Goal: Task Accomplishment & Management: Manage account settings

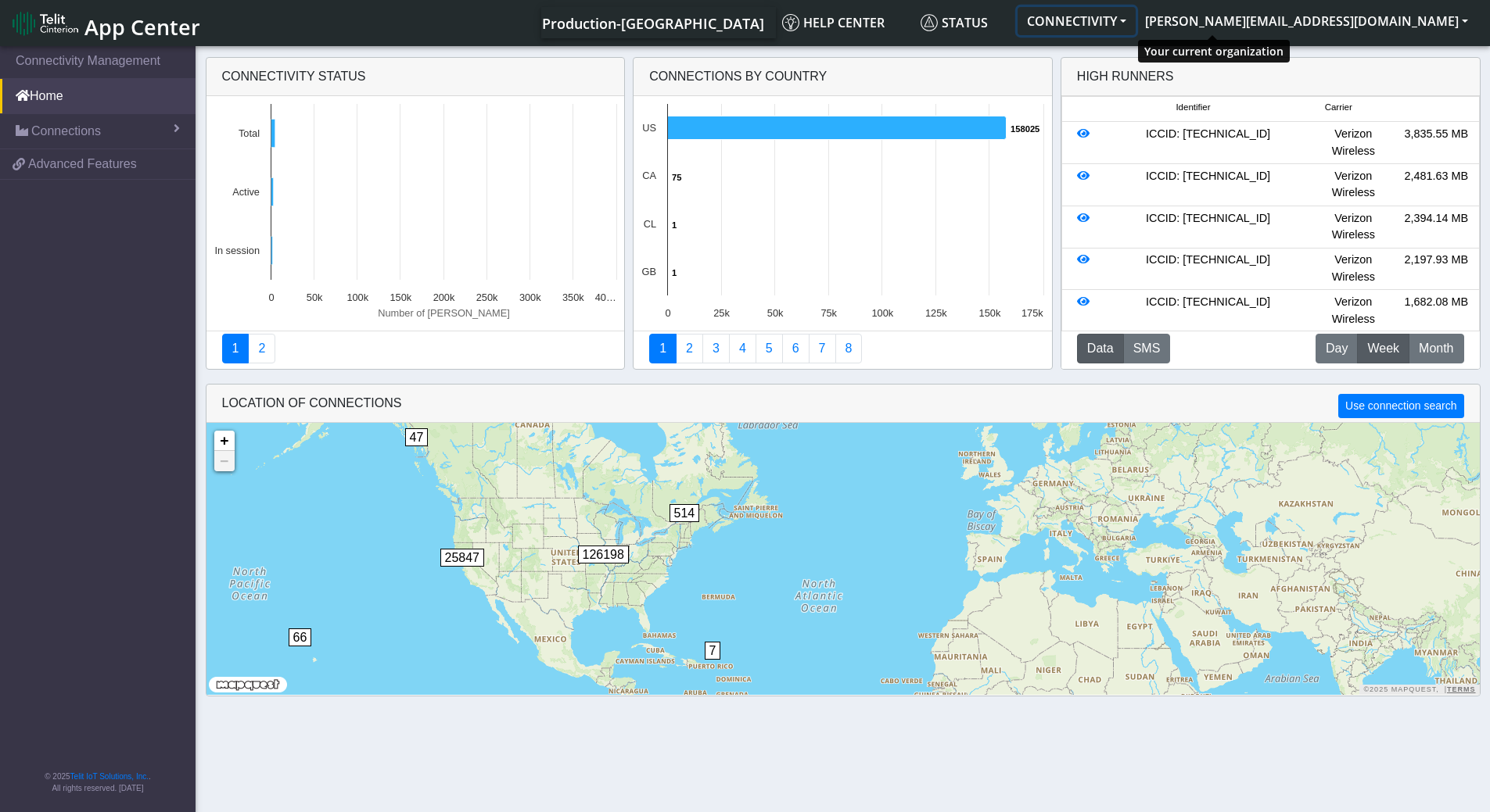
click at [1136, 21] on button "CONNECTIVITY" at bounding box center [1076, 20] width 118 height 28
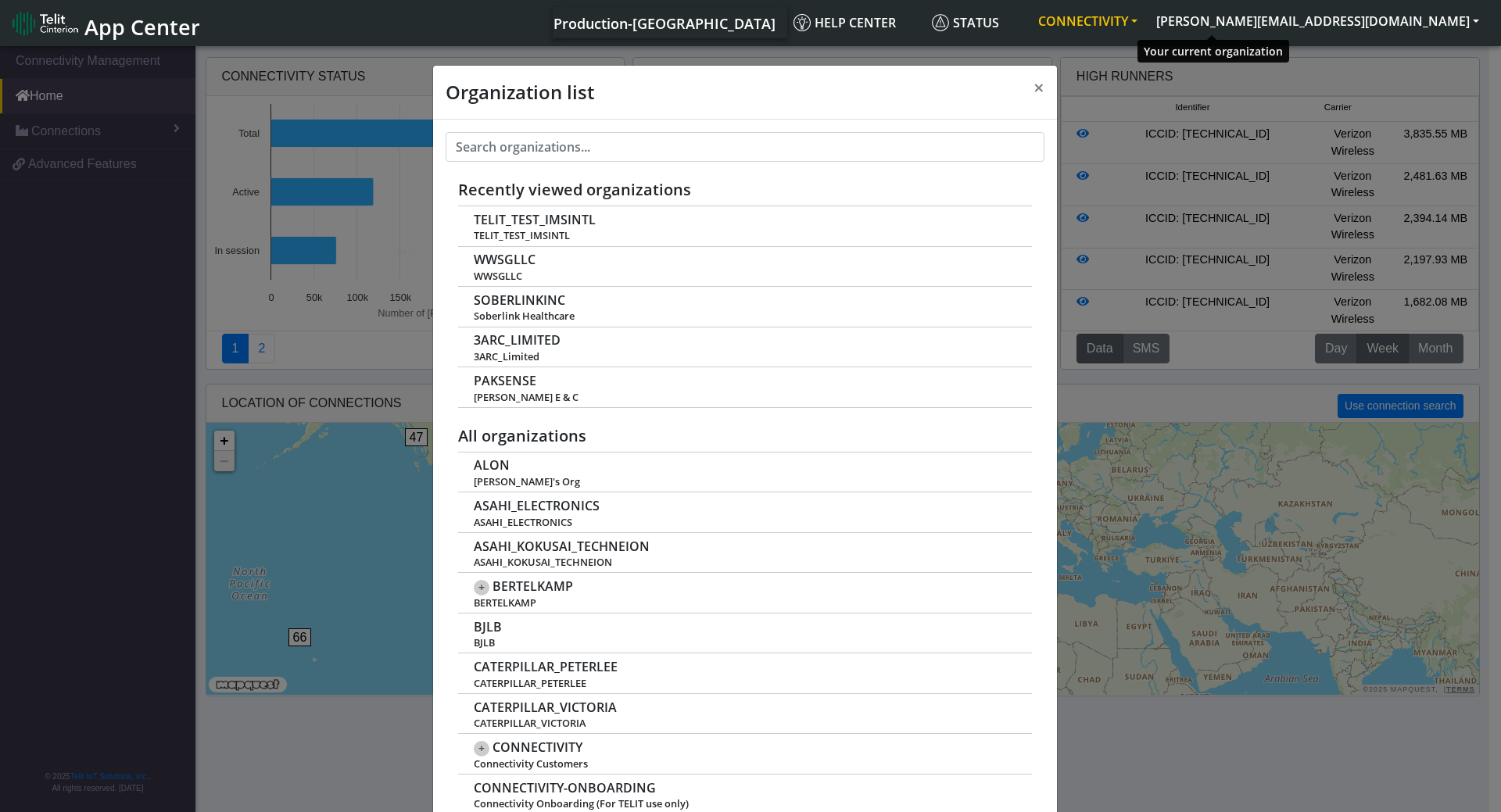
scroll to position [5, 0]
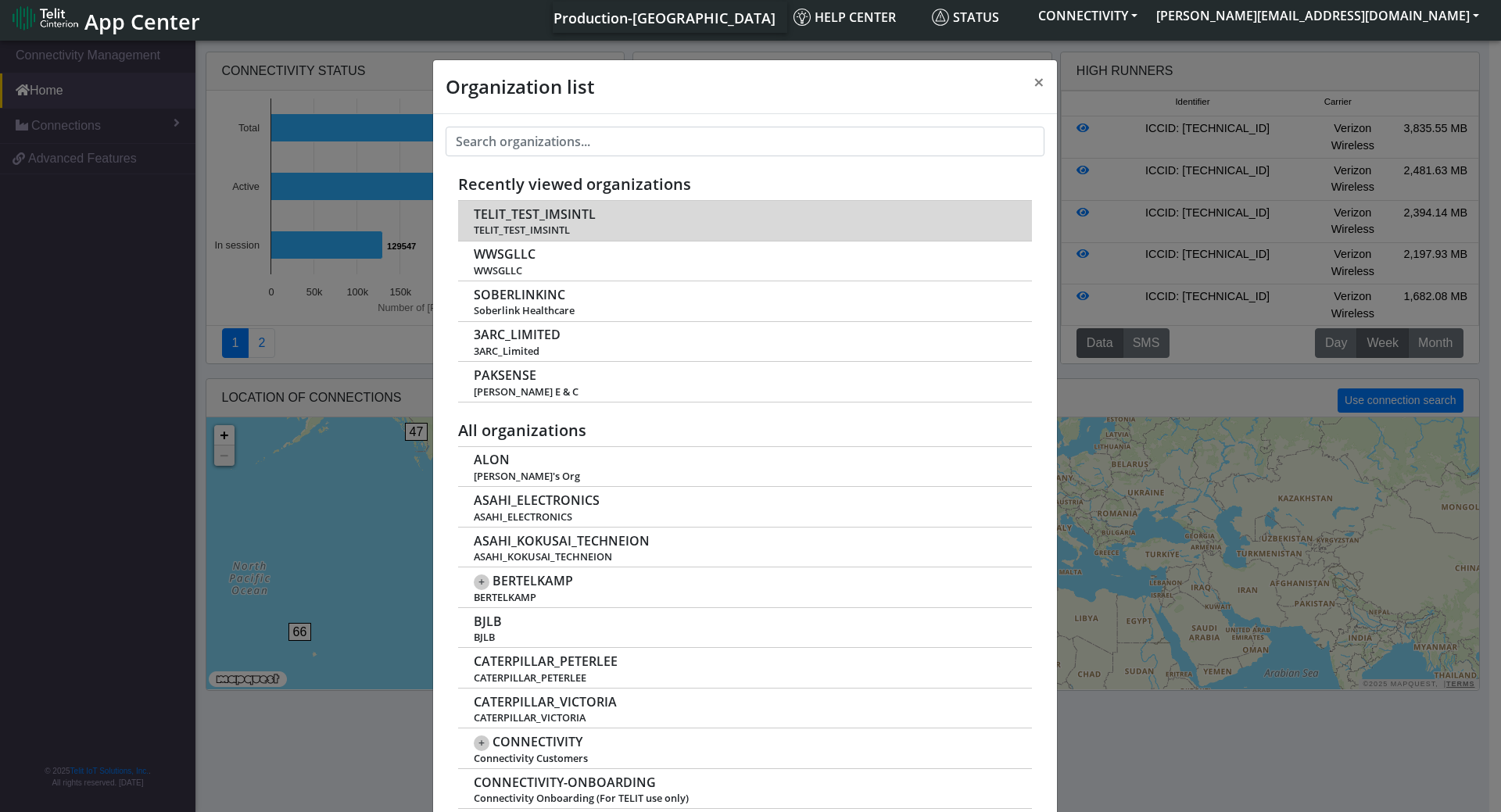
click at [561, 229] on span "TELIT_TEST_IMSINTL" at bounding box center [745, 231] width 541 height 12
click at [565, 211] on span "TELIT_TEST_IMSINTL" at bounding box center [534, 214] width 122 height 15
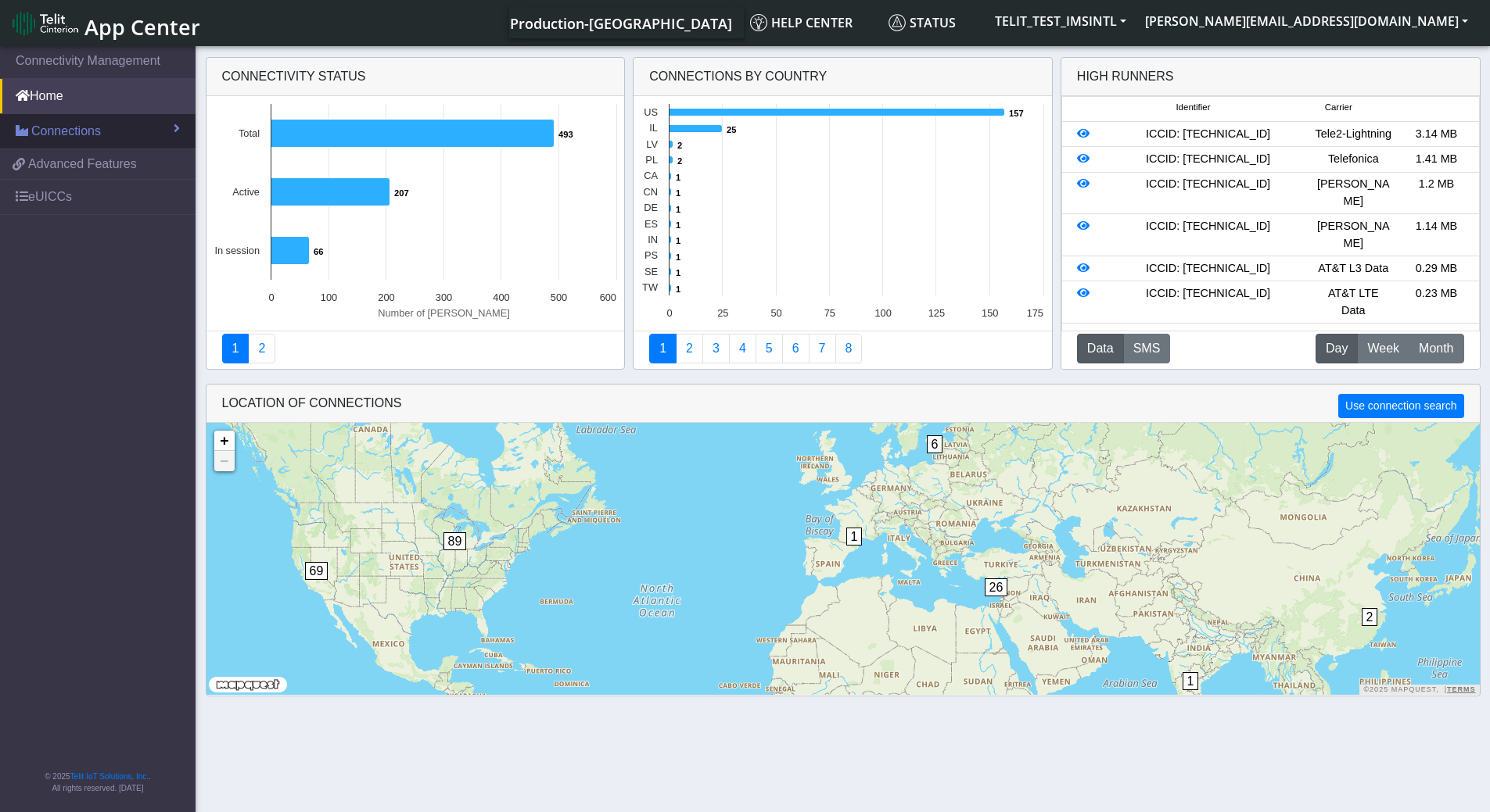
click at [114, 137] on link "Connections" at bounding box center [97, 131] width 196 height 34
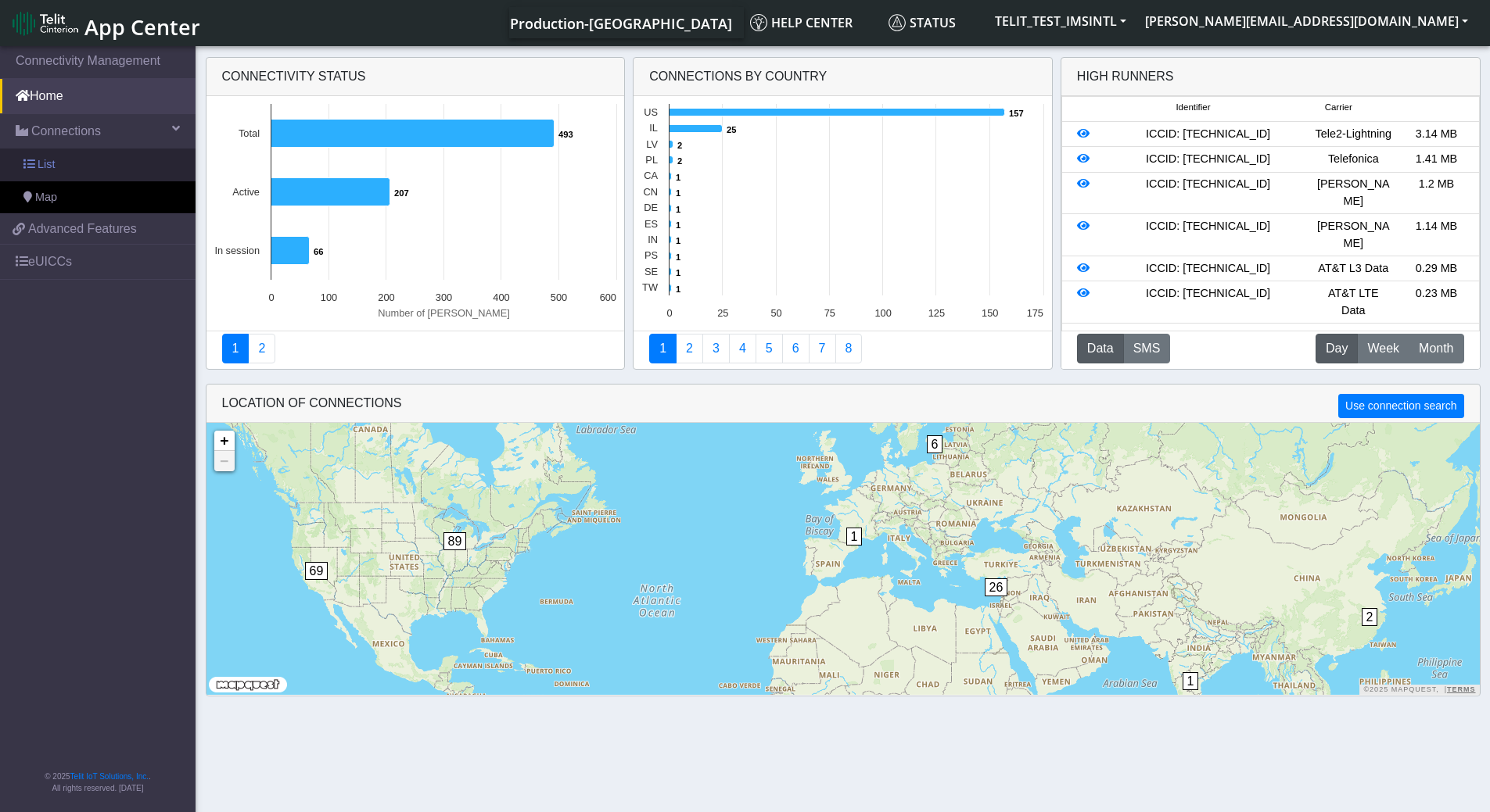
click at [71, 163] on link "List" at bounding box center [97, 165] width 196 height 32
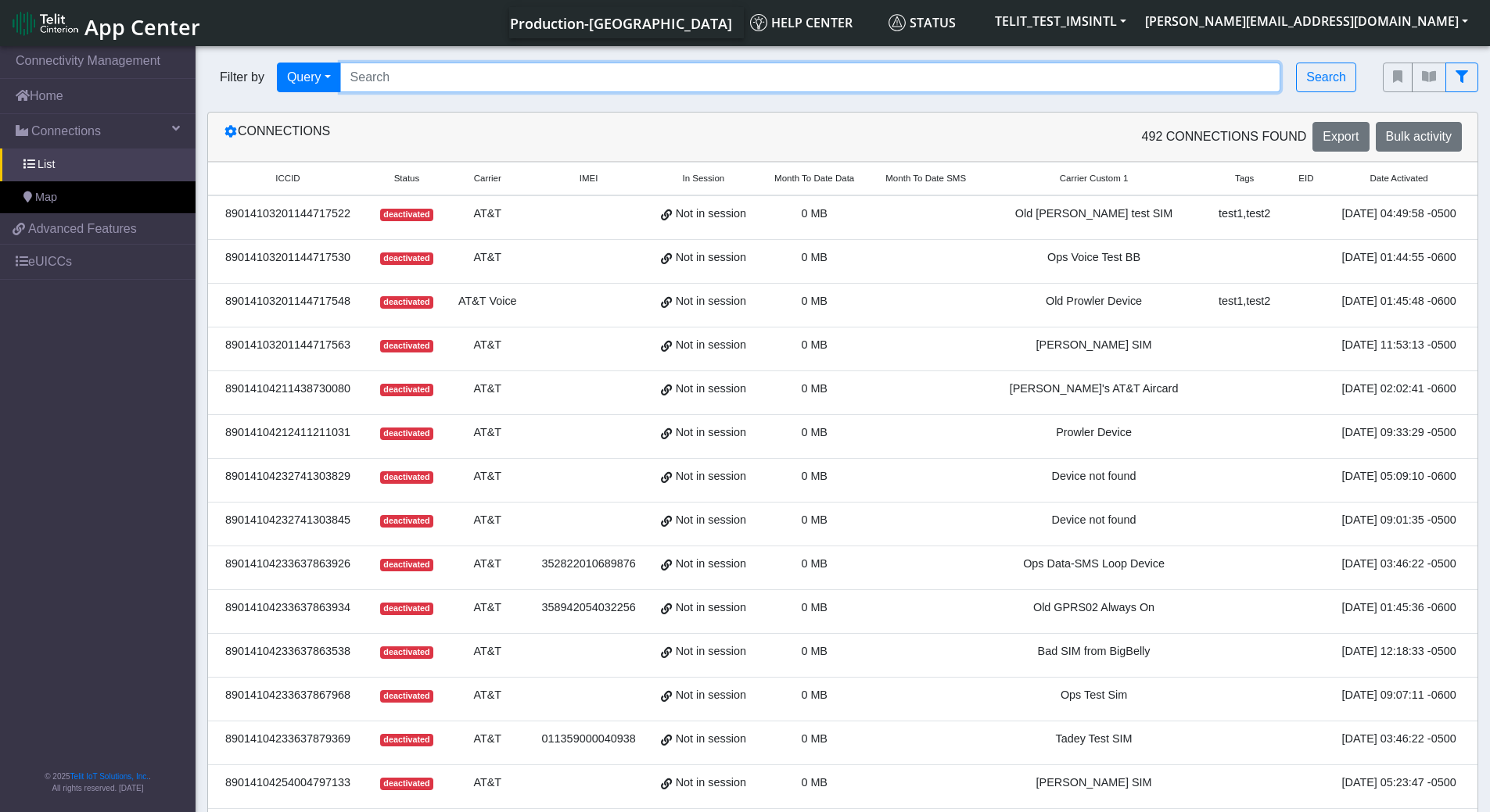
click at [431, 82] on input "Search..." at bounding box center [811, 77] width 942 height 30
paste input "89358152000000842981"
type input "89358152000000842981"
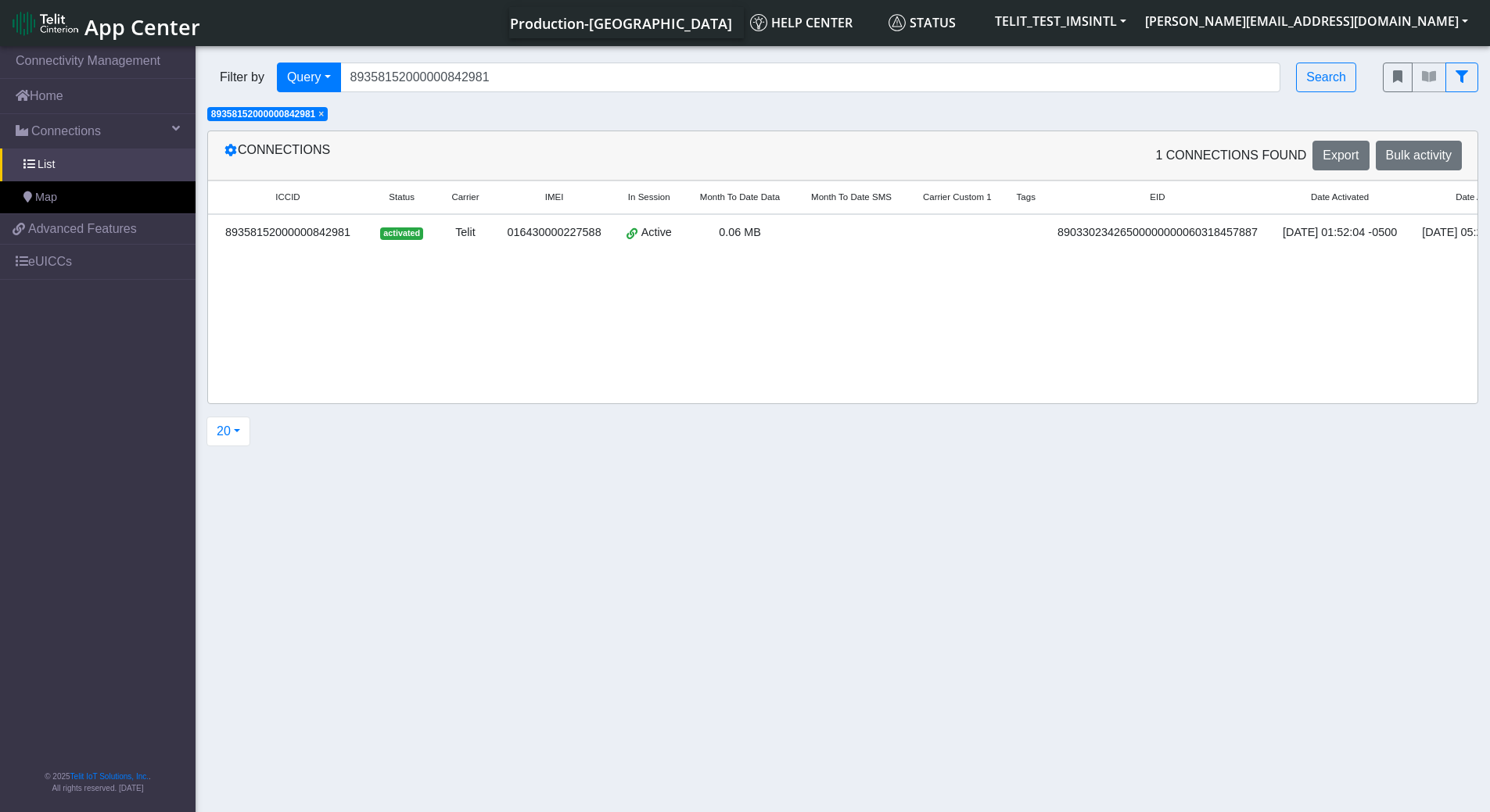
click at [301, 231] on div "89358152000000842981" at bounding box center [288, 233] width 141 height 17
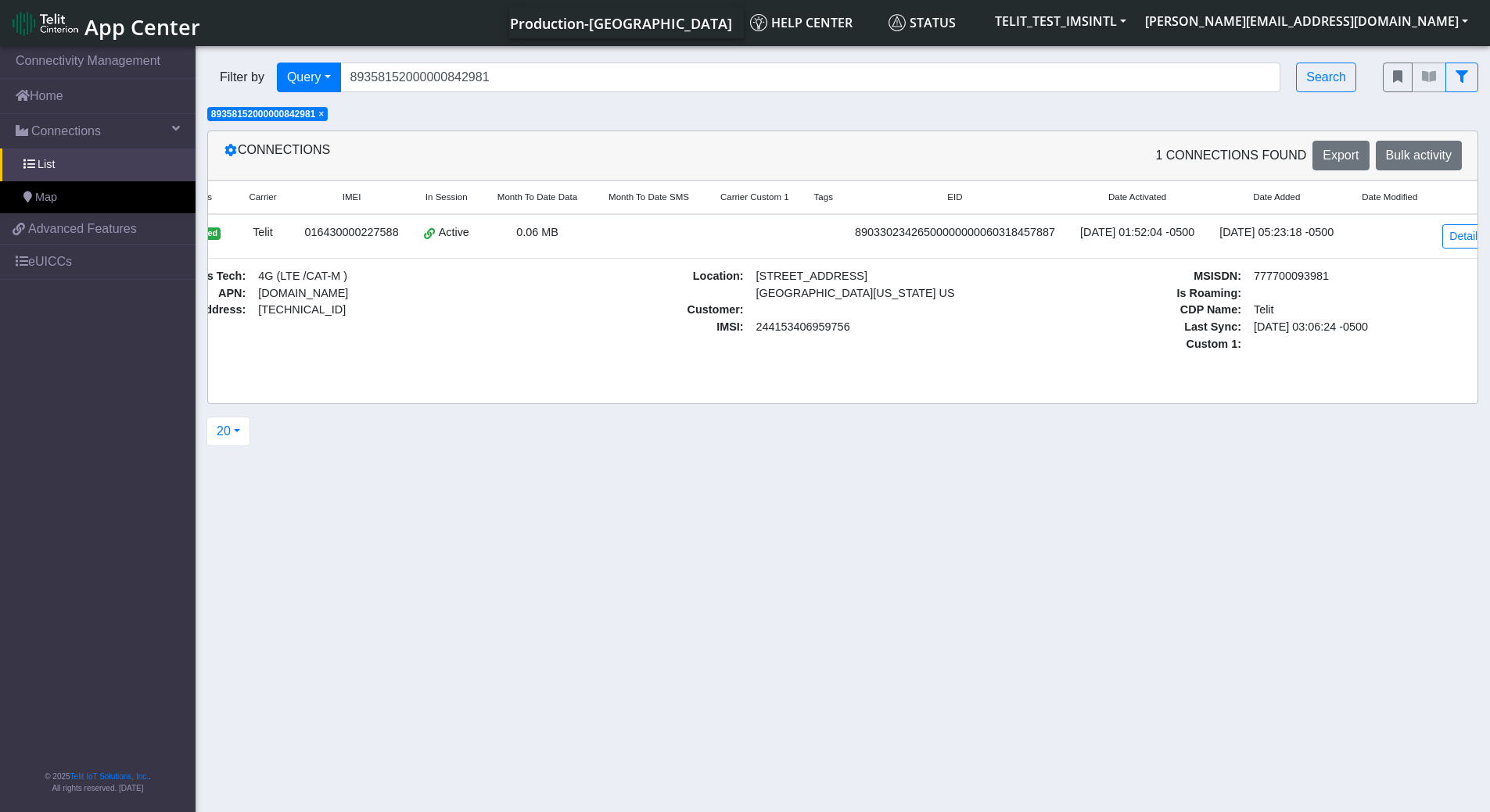
scroll to position [0, 248]
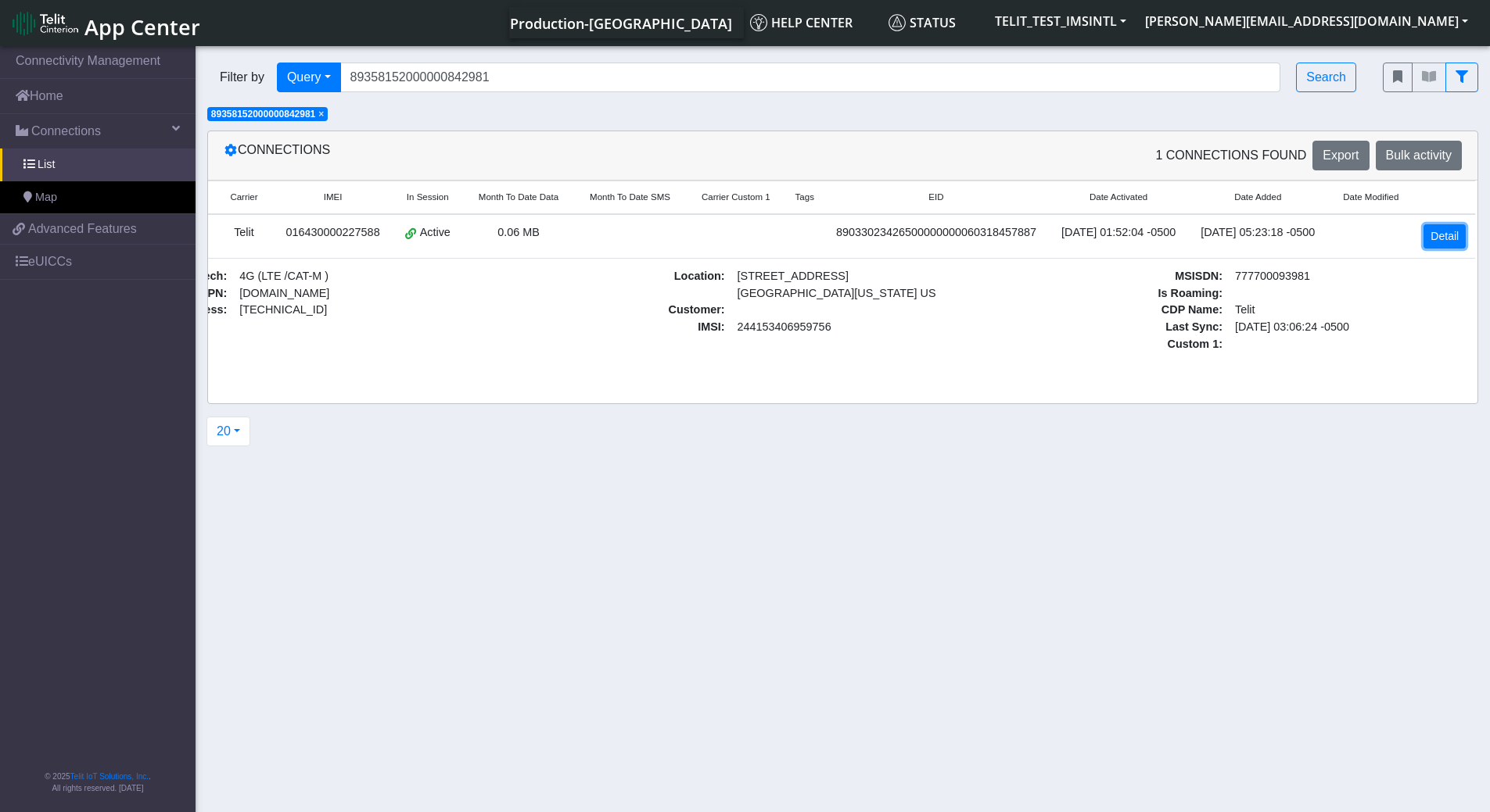
click at [1442, 225] on link "Detail" at bounding box center [1445, 237] width 42 height 24
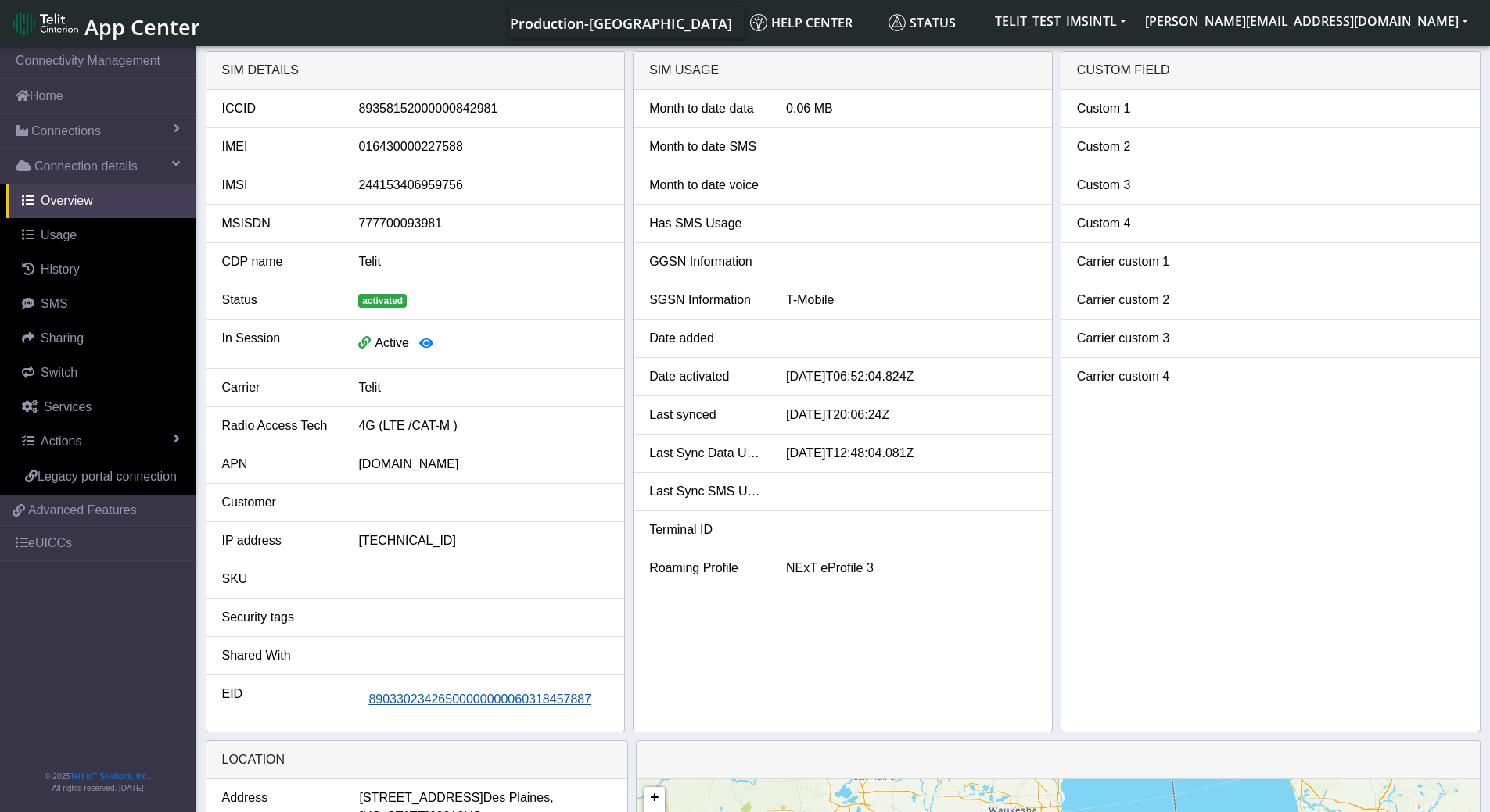
click at [441, 702] on span "89033023426500000000060318457887" at bounding box center [479, 699] width 223 height 14
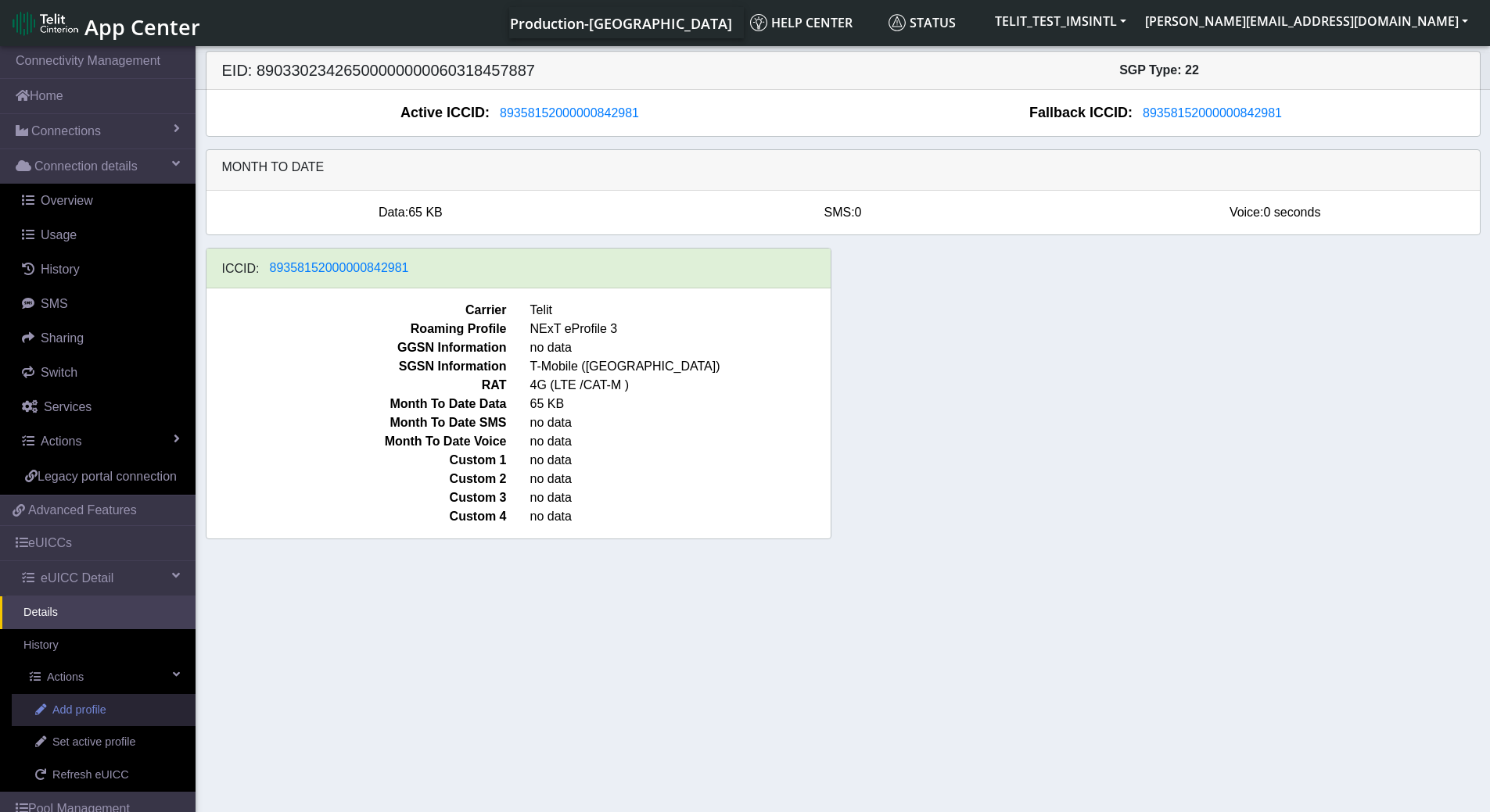
click at [100, 719] on span "Add profile" at bounding box center [79, 710] width 54 height 17
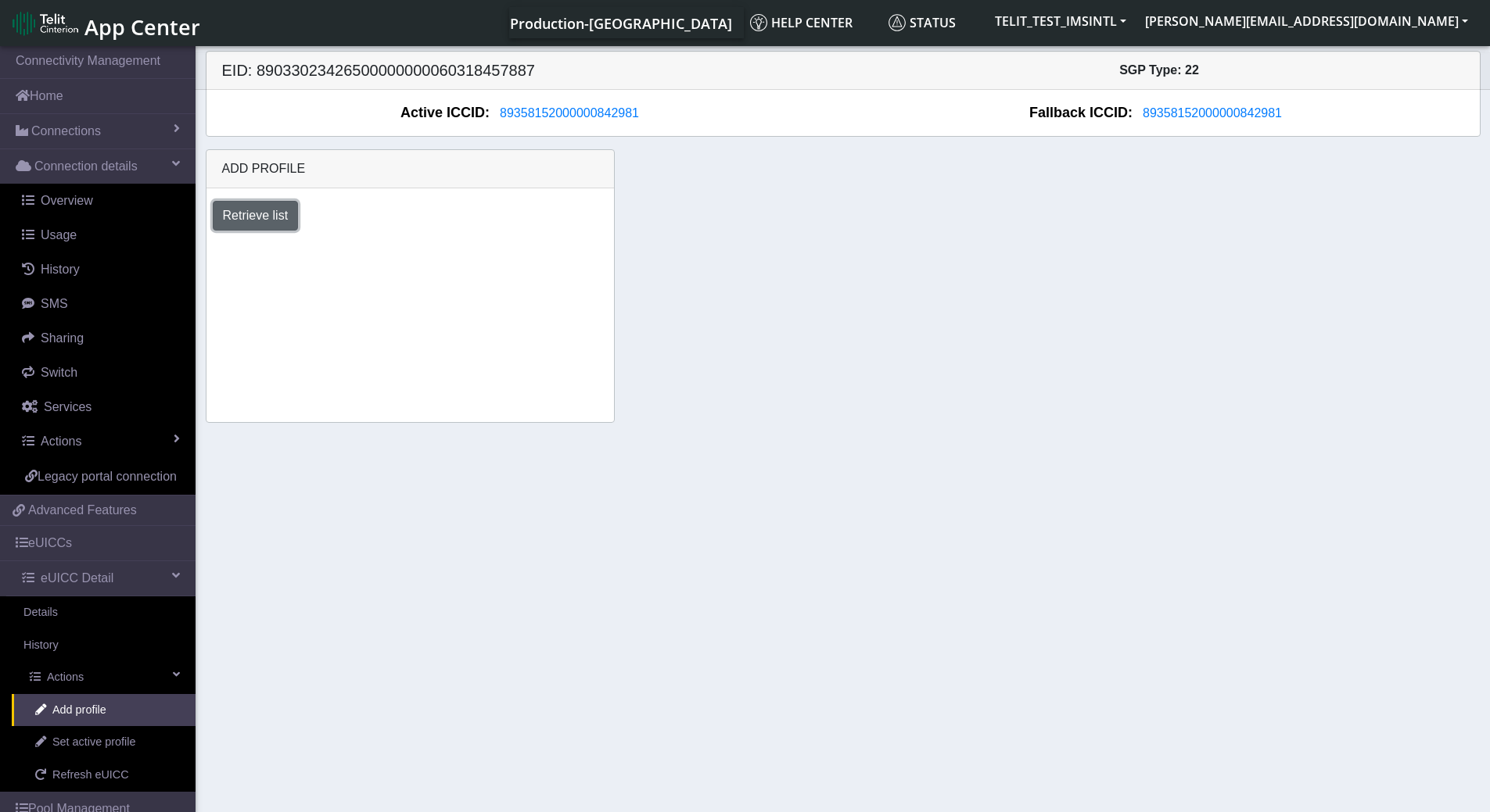
click at [271, 212] on button "Retrieve list" at bounding box center [255, 215] width 86 height 30
click at [390, 258] on select "Select profile to add OTHER-nxt23.net_ATT DNLD-nxt23.net-USC_test OTHER-Verizon…" at bounding box center [306, 258] width 187 height 30
select select "00b3dfb7-dc66-4e42-8712-84a4204afd64"
click at [213, 243] on select "Select profile to add OTHER-nxt23.net_ATT DNLD-nxt23.net-USC_test OTHER-Verizon…" at bounding box center [306, 258] width 187 height 30
click at [437, 256] on button "Add" at bounding box center [441, 258] width 42 height 30
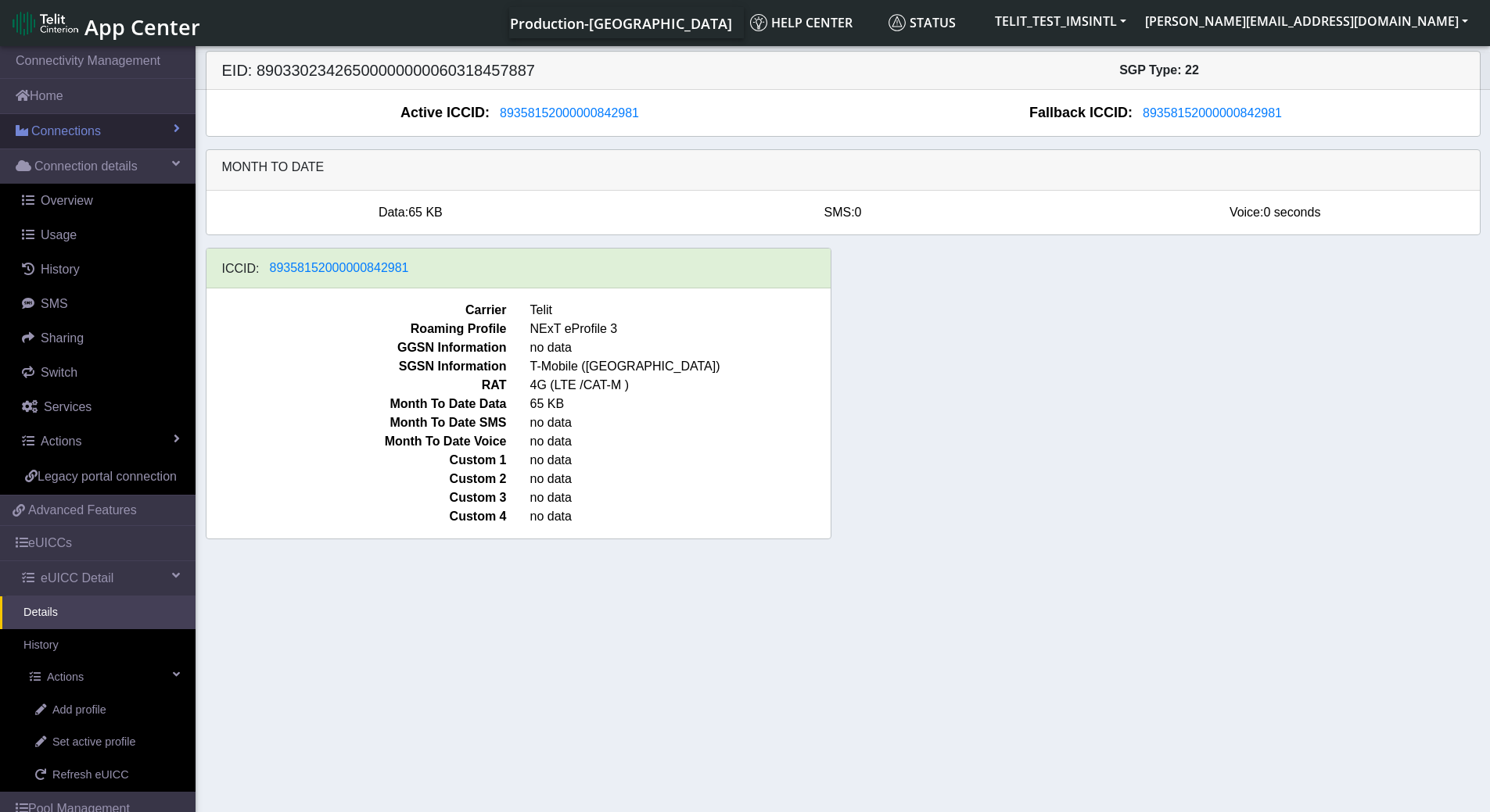
click at [84, 132] on span "Connections" at bounding box center [66, 131] width 69 height 19
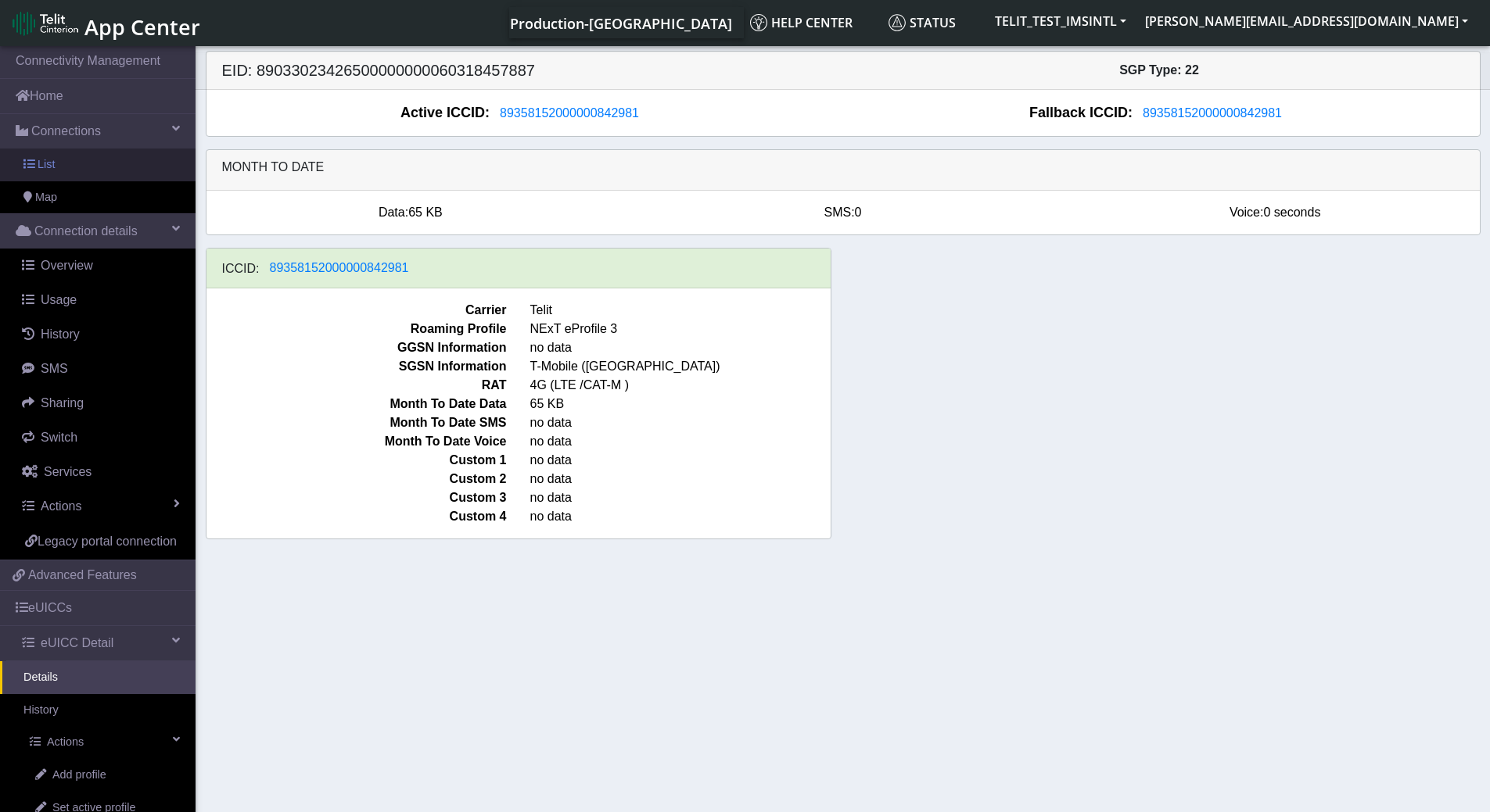
click at [81, 165] on link "List" at bounding box center [97, 165] width 196 height 32
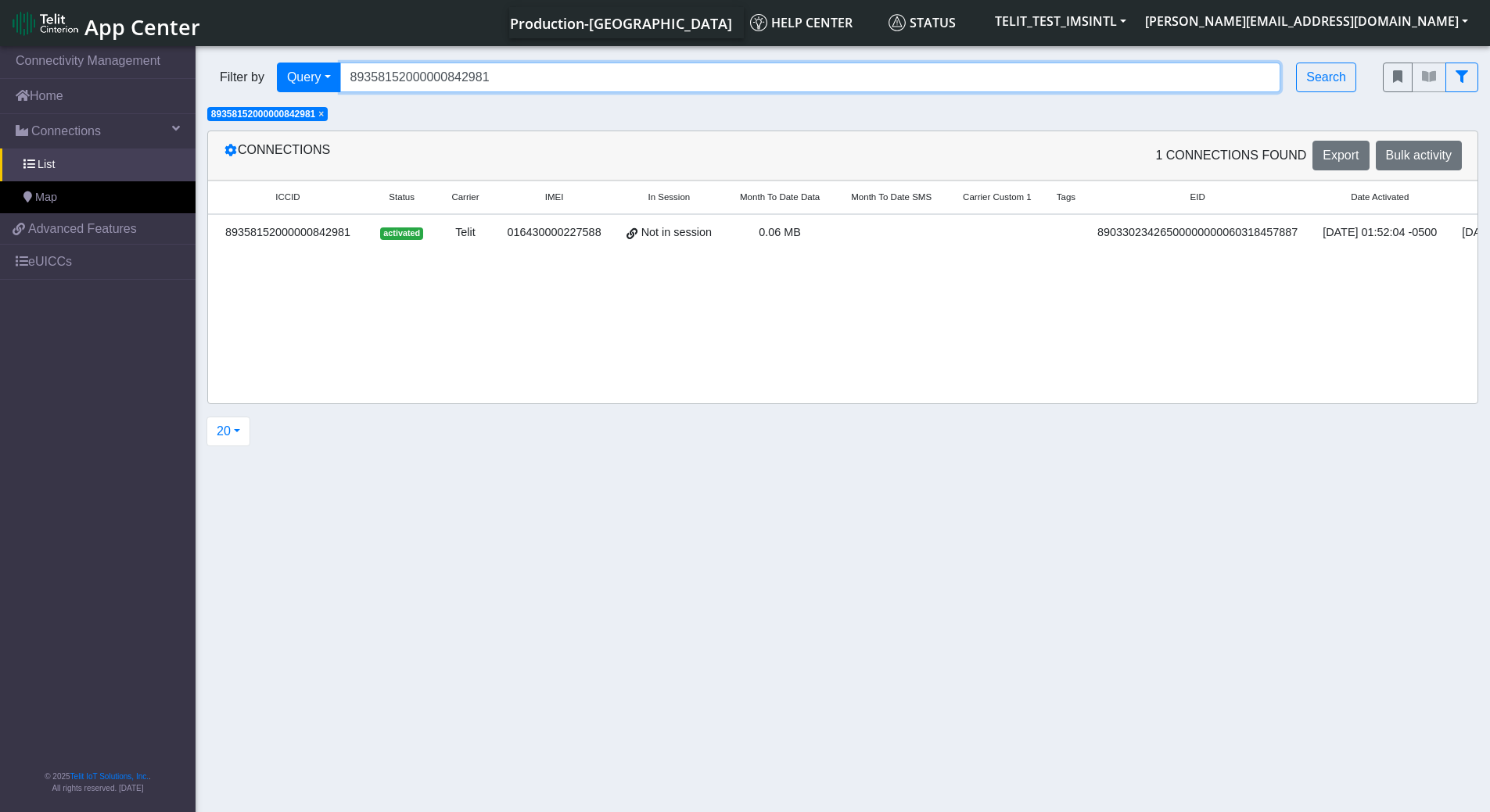
click at [491, 68] on input "89358152000000842981" at bounding box center [811, 77] width 942 height 30
click at [484, 79] on input "89358152000000842981" at bounding box center [811, 77] width 942 height 30
paste input "928129"
type input "89358152000000928129"
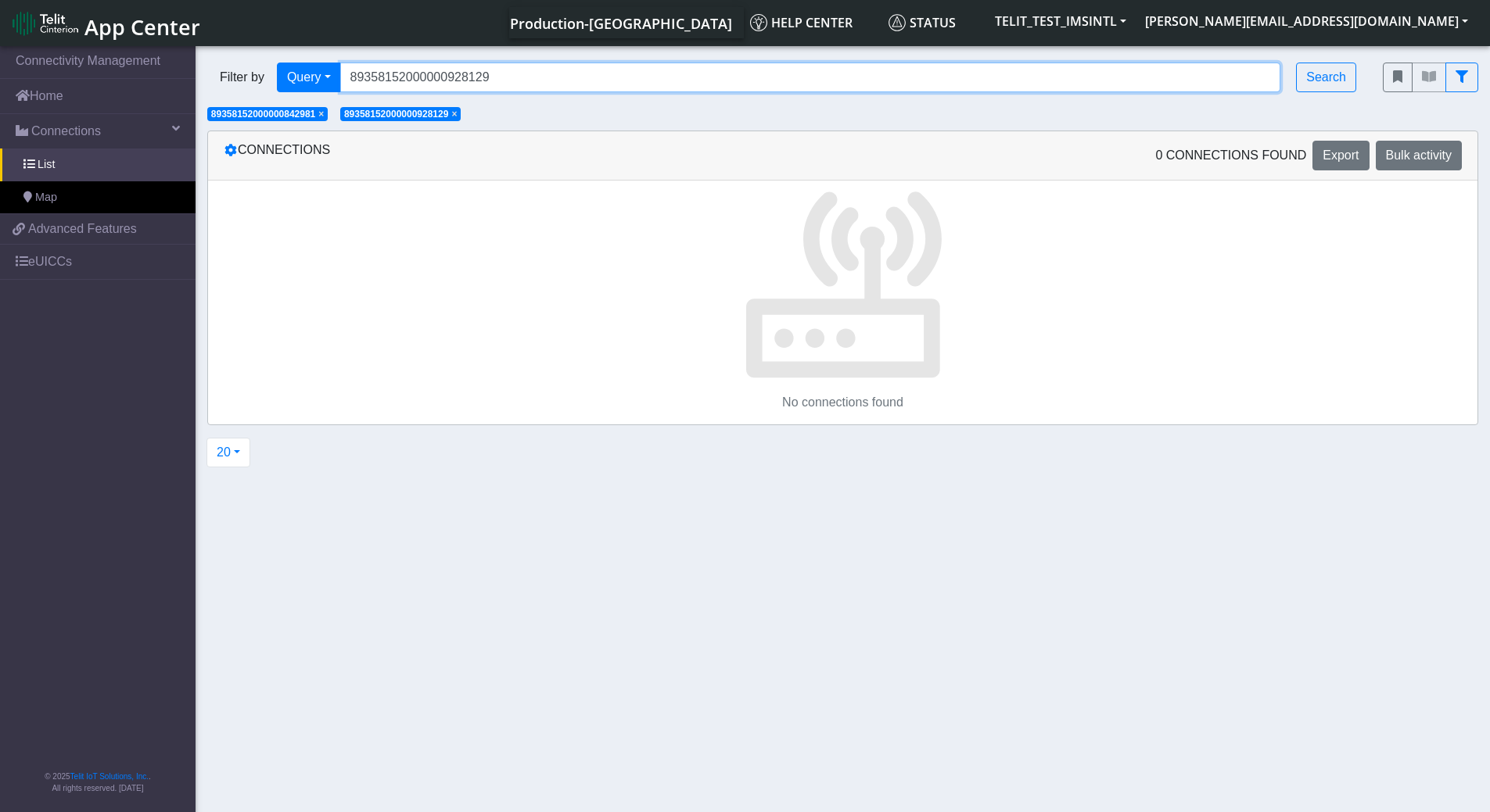
click at [521, 77] on input "89358152000000928129" at bounding box center [811, 77] width 942 height 30
click at [259, 155] on div "Connections" at bounding box center [527, 155] width 631 height 30
click at [1467, 72] on icon "fitlers menu" at bounding box center [1462, 76] width 13 height 13
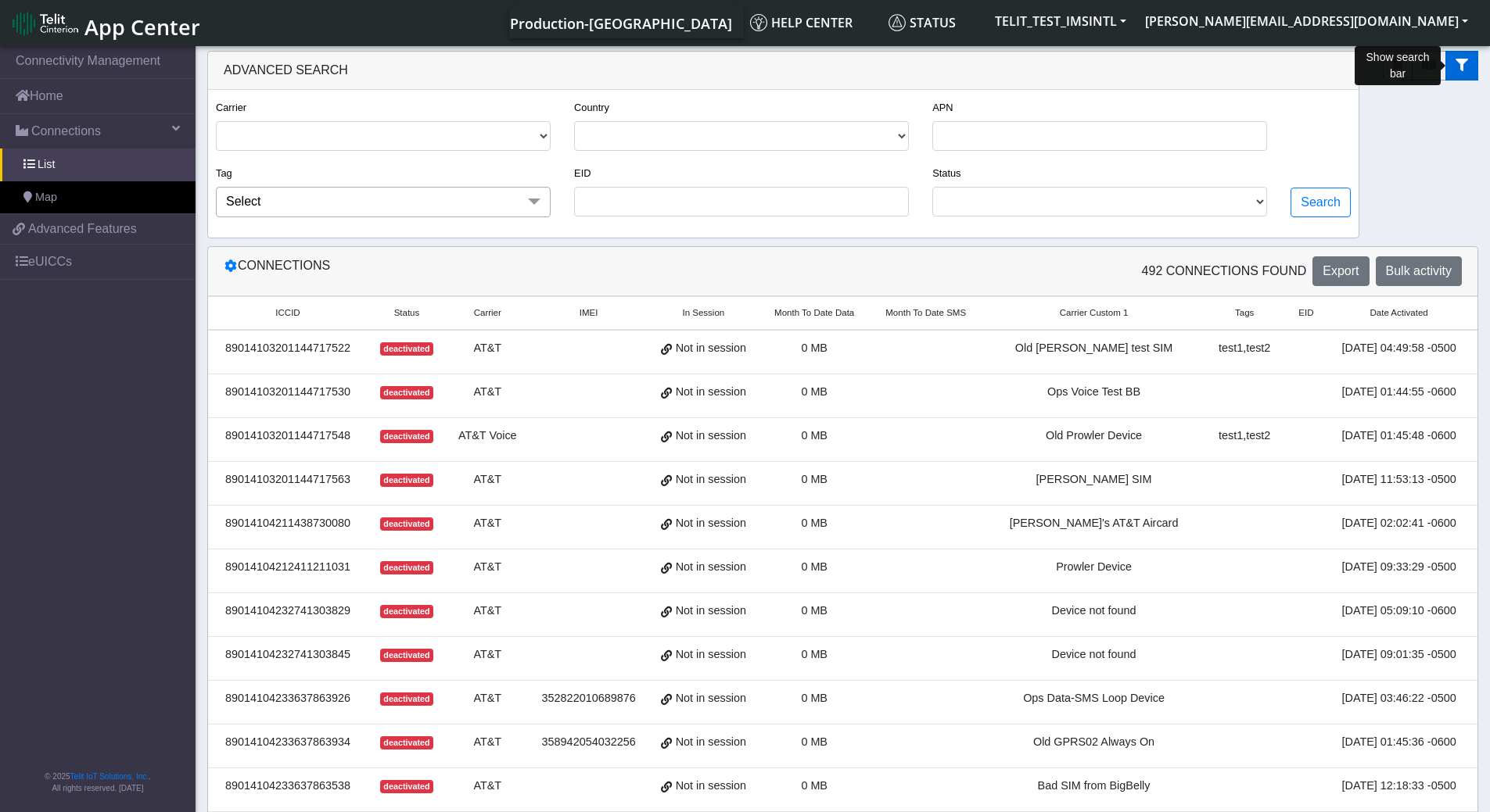
click at [1458, 73] on button "fitlers menu" at bounding box center [1462, 66] width 32 height 30
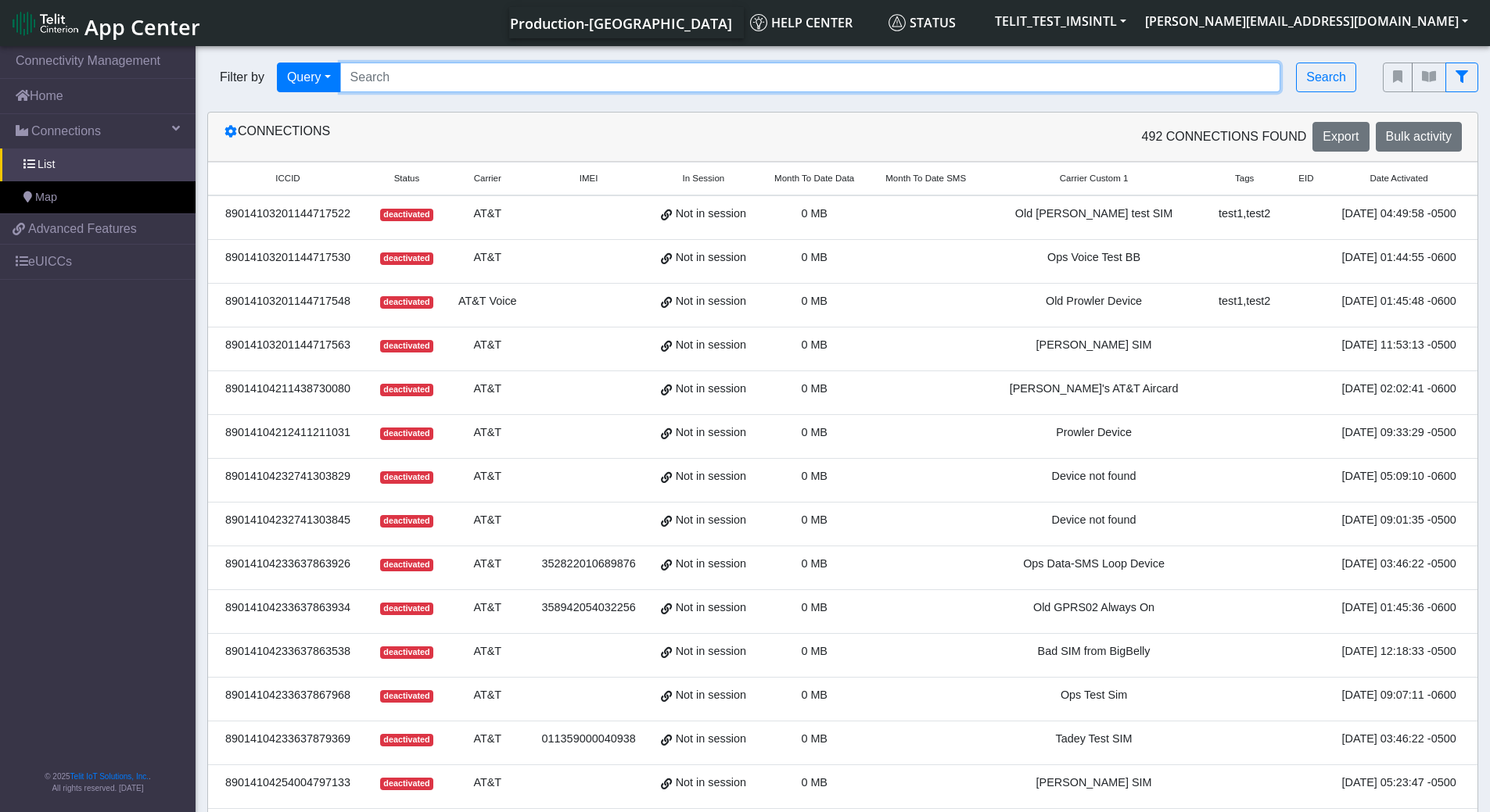
click at [475, 81] on input "Search..." at bounding box center [811, 77] width 942 height 30
paste input "89358152000000928129"
type input "89358152000000928129"
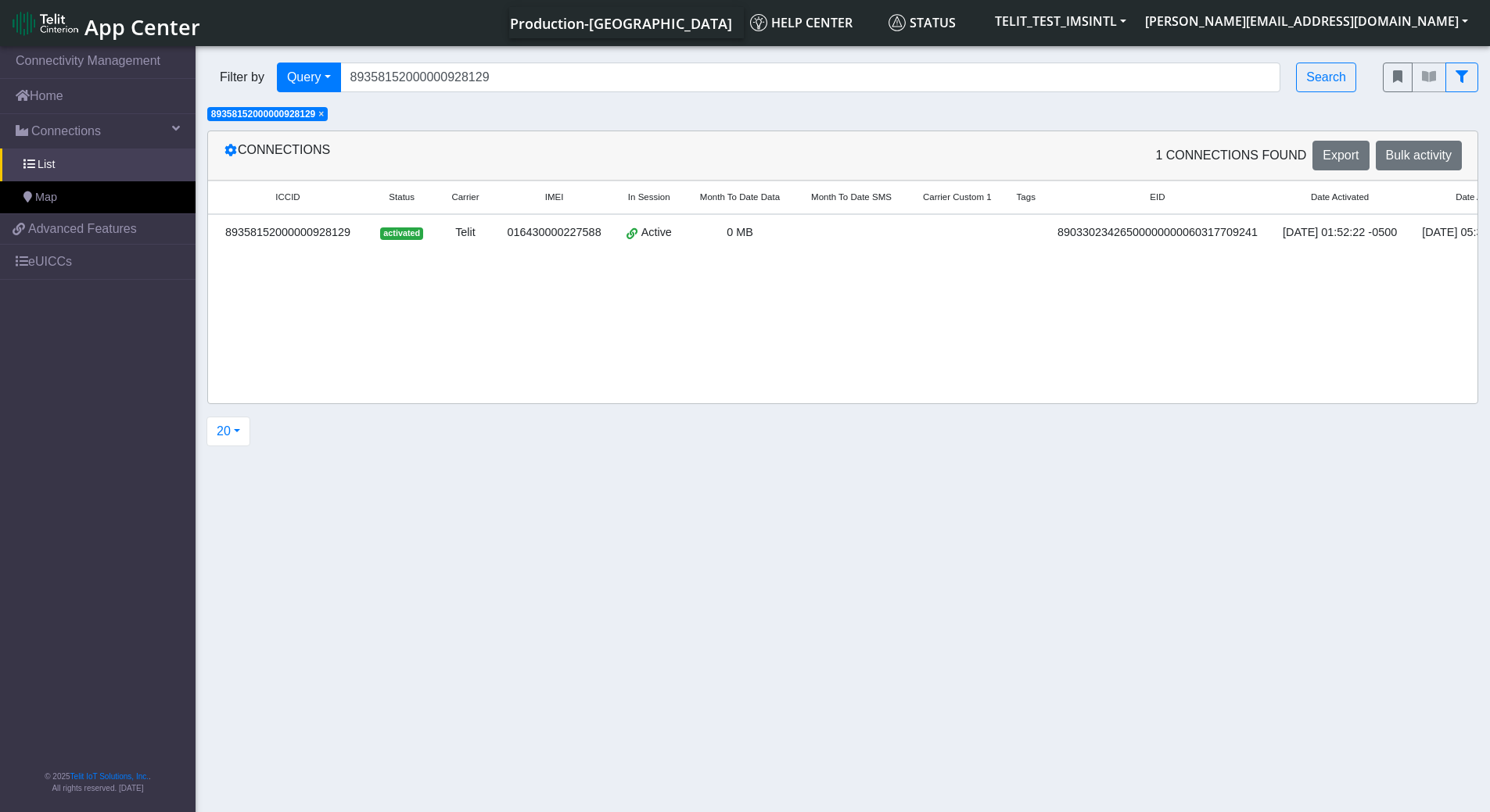
click at [301, 226] on div "89358152000000928129" at bounding box center [288, 233] width 141 height 17
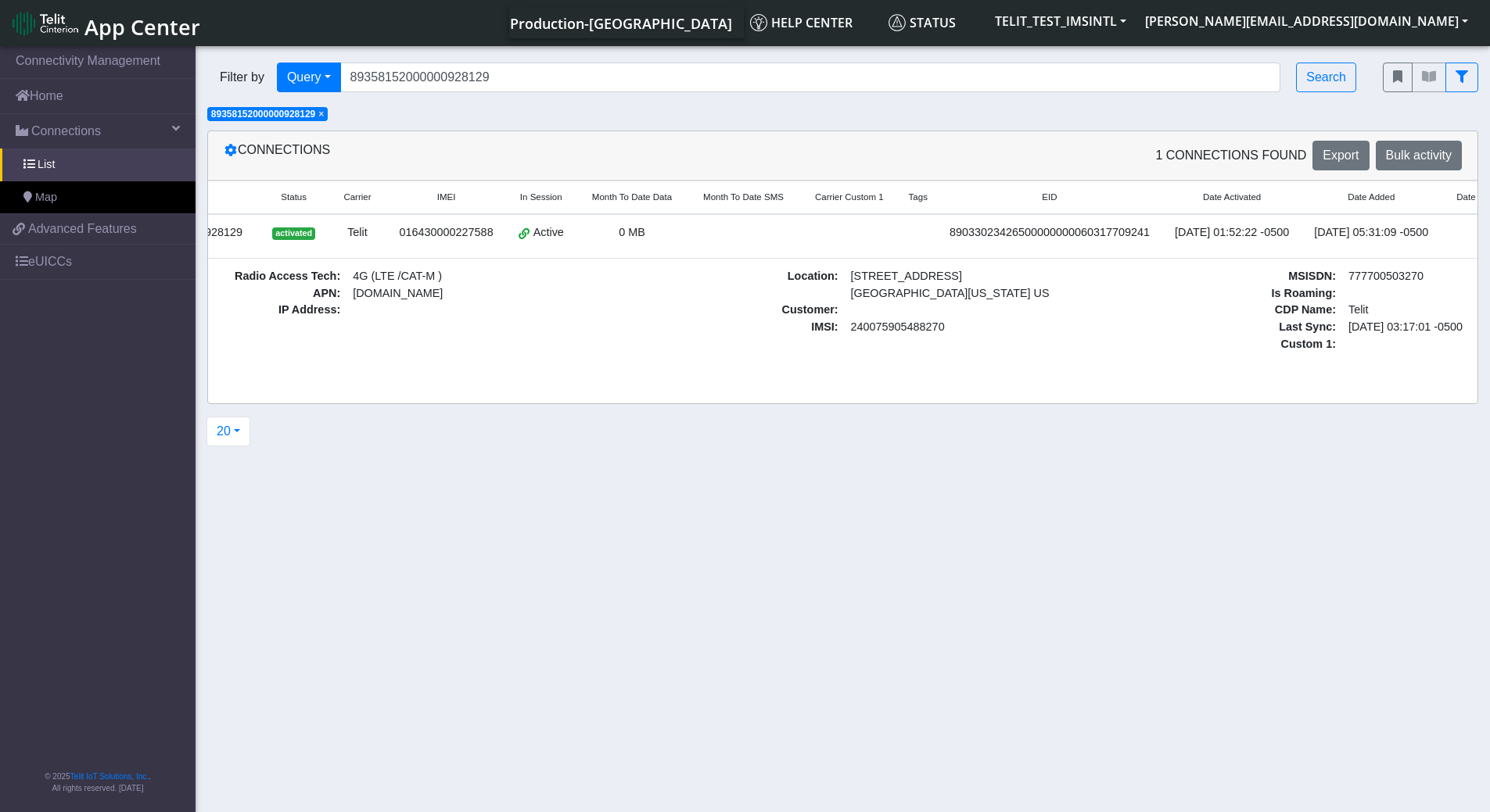
scroll to position [0, 248]
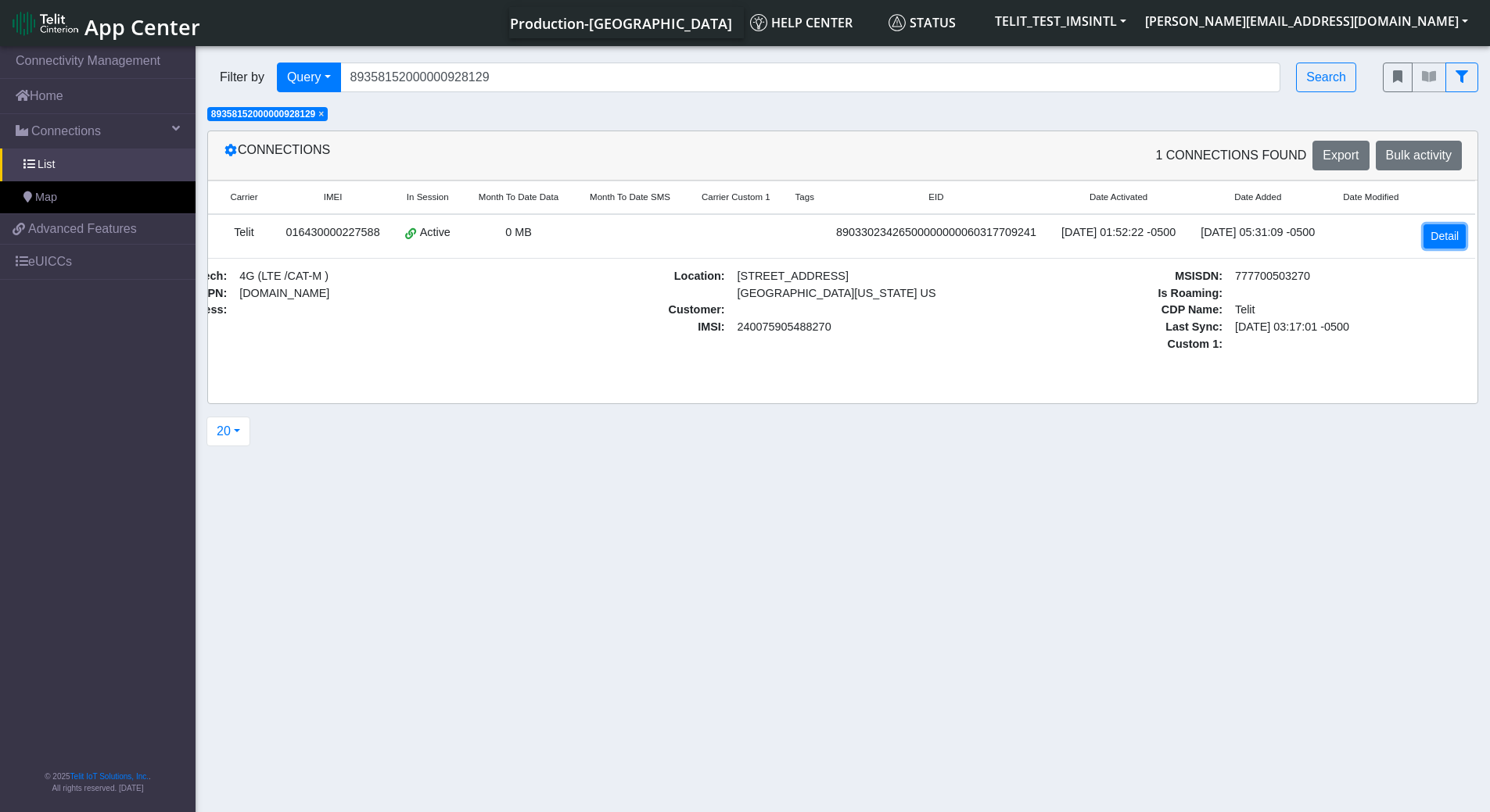
click at [1459, 232] on link "Detail" at bounding box center [1445, 237] width 42 height 24
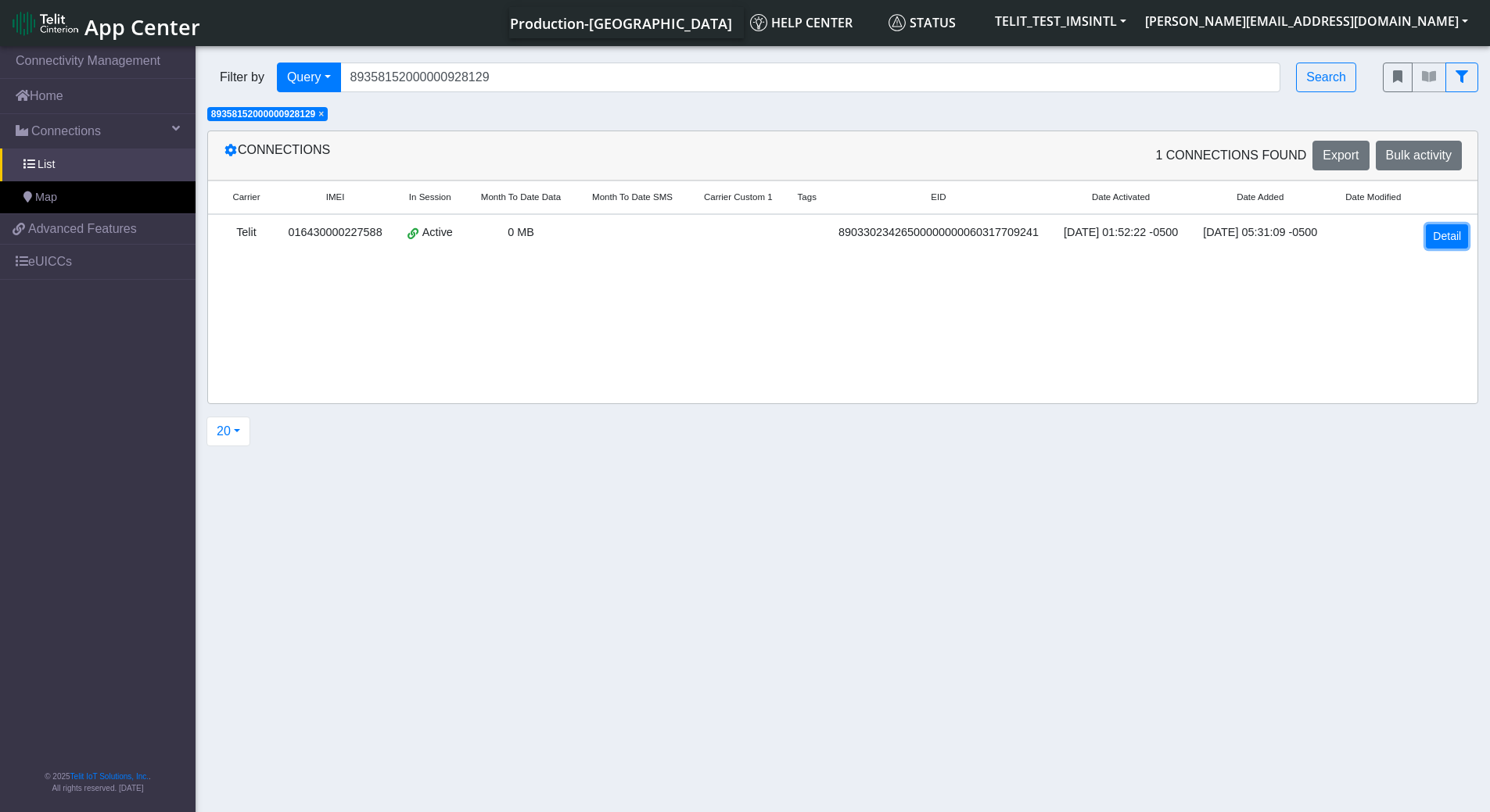
scroll to position [0, 246]
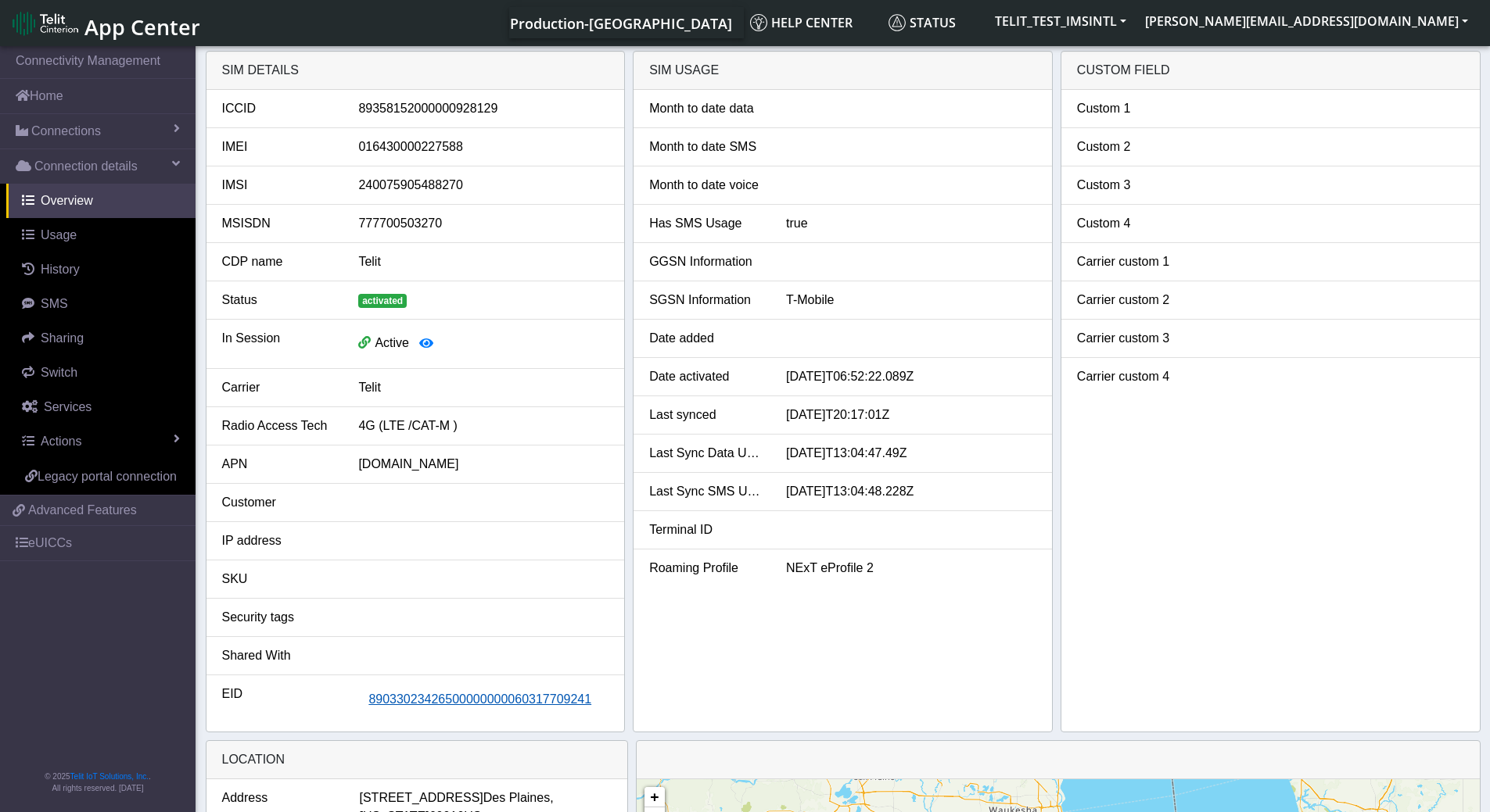
click at [467, 700] on span "89033023426500000000060317709241" at bounding box center [479, 699] width 223 height 14
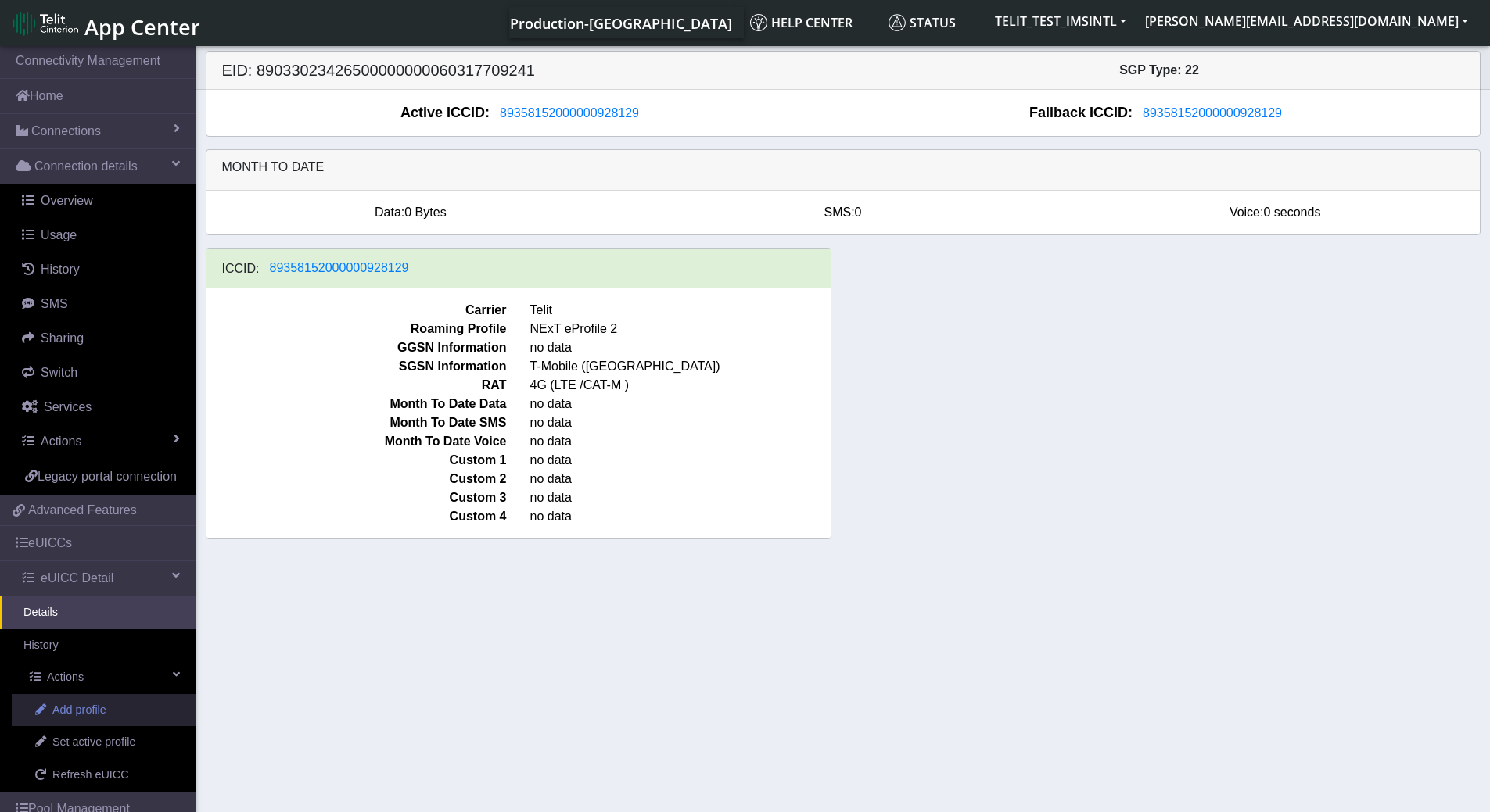
click at [107, 719] on span "Add profile" at bounding box center [79, 710] width 54 height 17
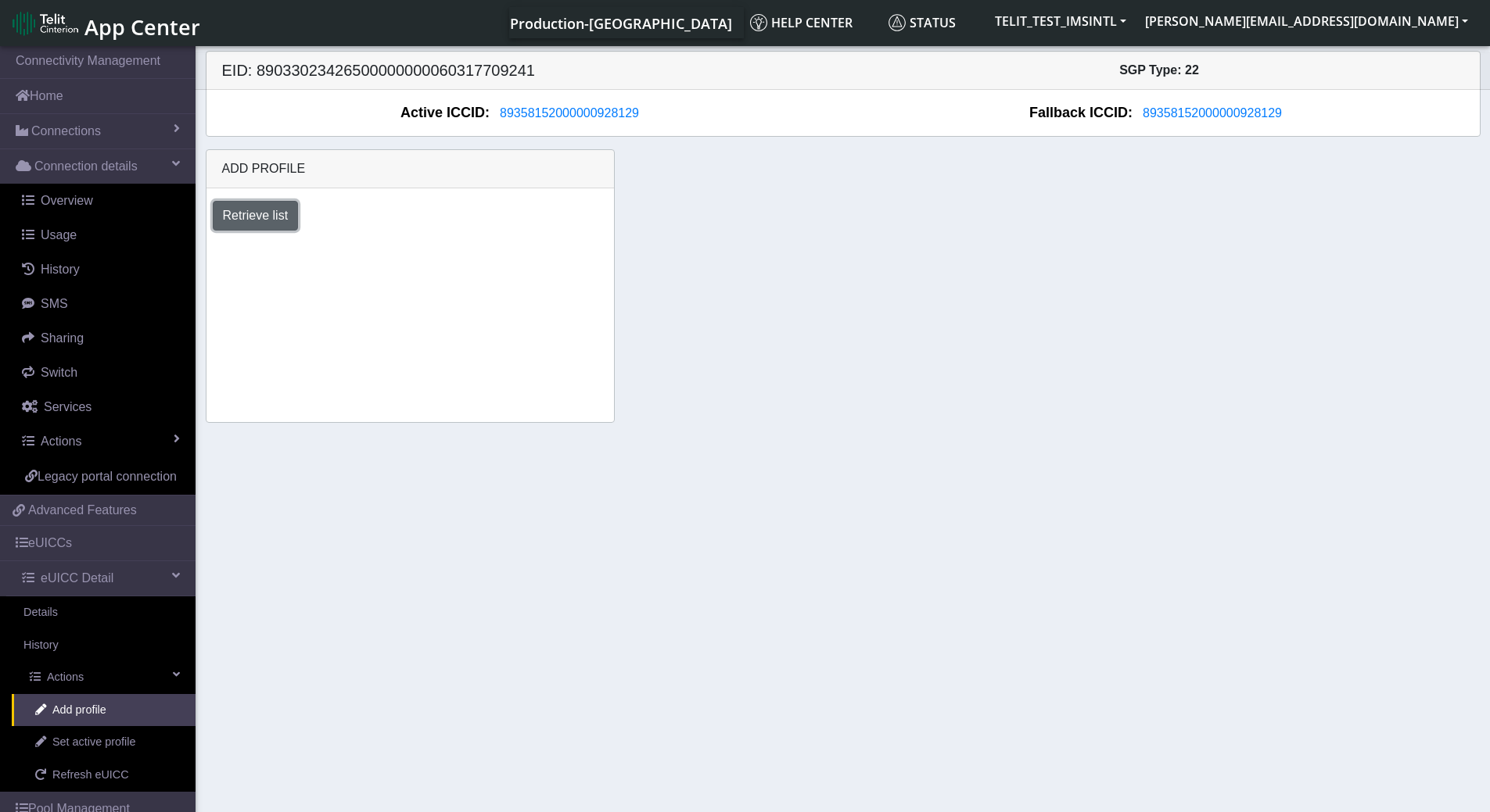
click at [249, 224] on button "Retrieve list" at bounding box center [255, 215] width 86 height 30
click at [390, 254] on select "Select profile to add OTHER-nxt23.net_ATT DNLD-nxt23.net-USC_test OTHER-Verizon…" at bounding box center [306, 258] width 187 height 30
select select "1fc7fafb-408b-426d-8eed-4ade4333d7a7"
click at [213, 243] on select "Select profile to add OTHER-nxt23.net_ATT DNLD-nxt23.net-USC_test OTHER-Verizon…" at bounding box center [306, 258] width 187 height 30
click at [441, 253] on button "Add" at bounding box center [441, 258] width 42 height 30
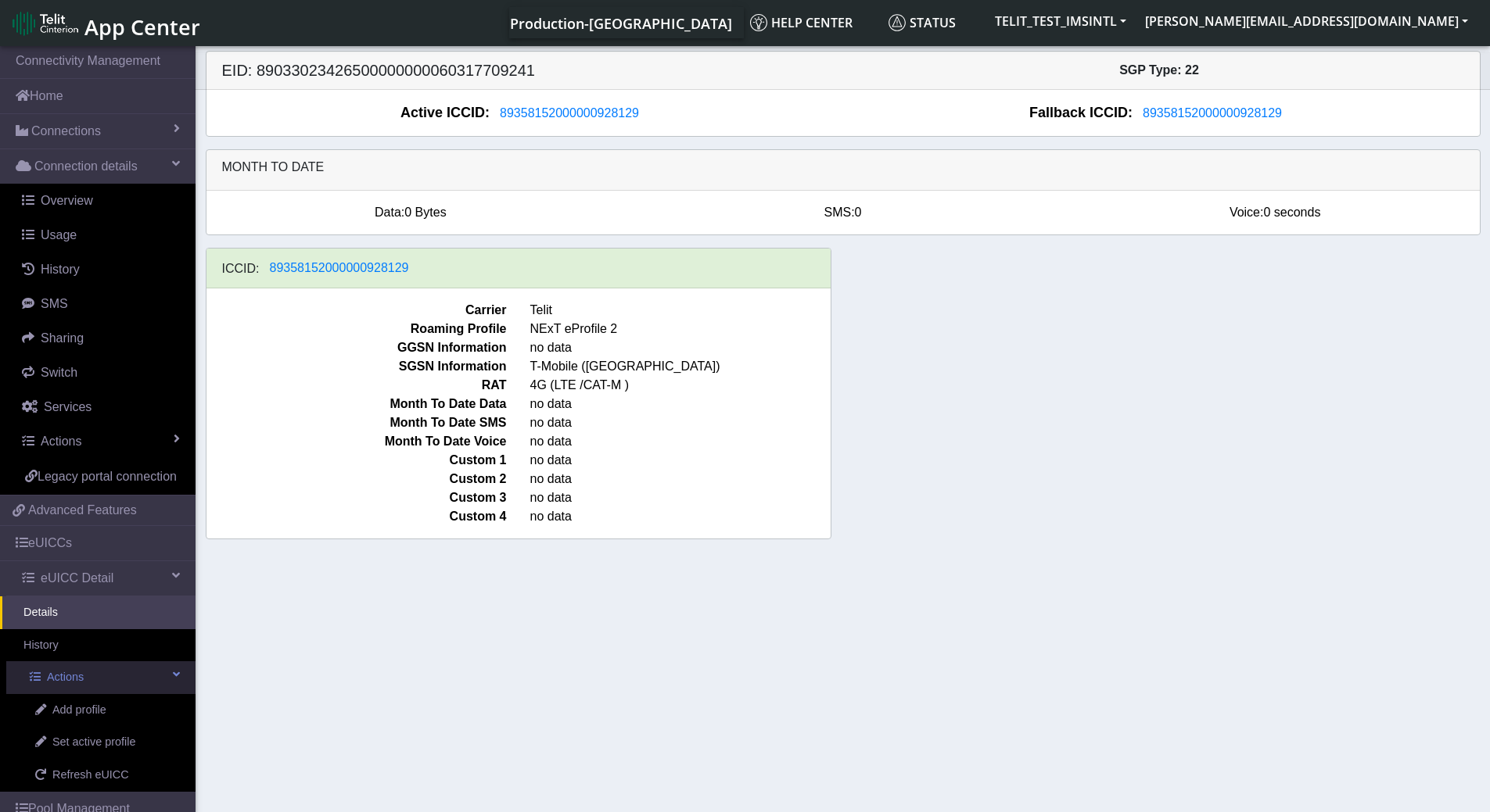
click at [85, 694] on link "Actions" at bounding box center [101, 678] width 190 height 32
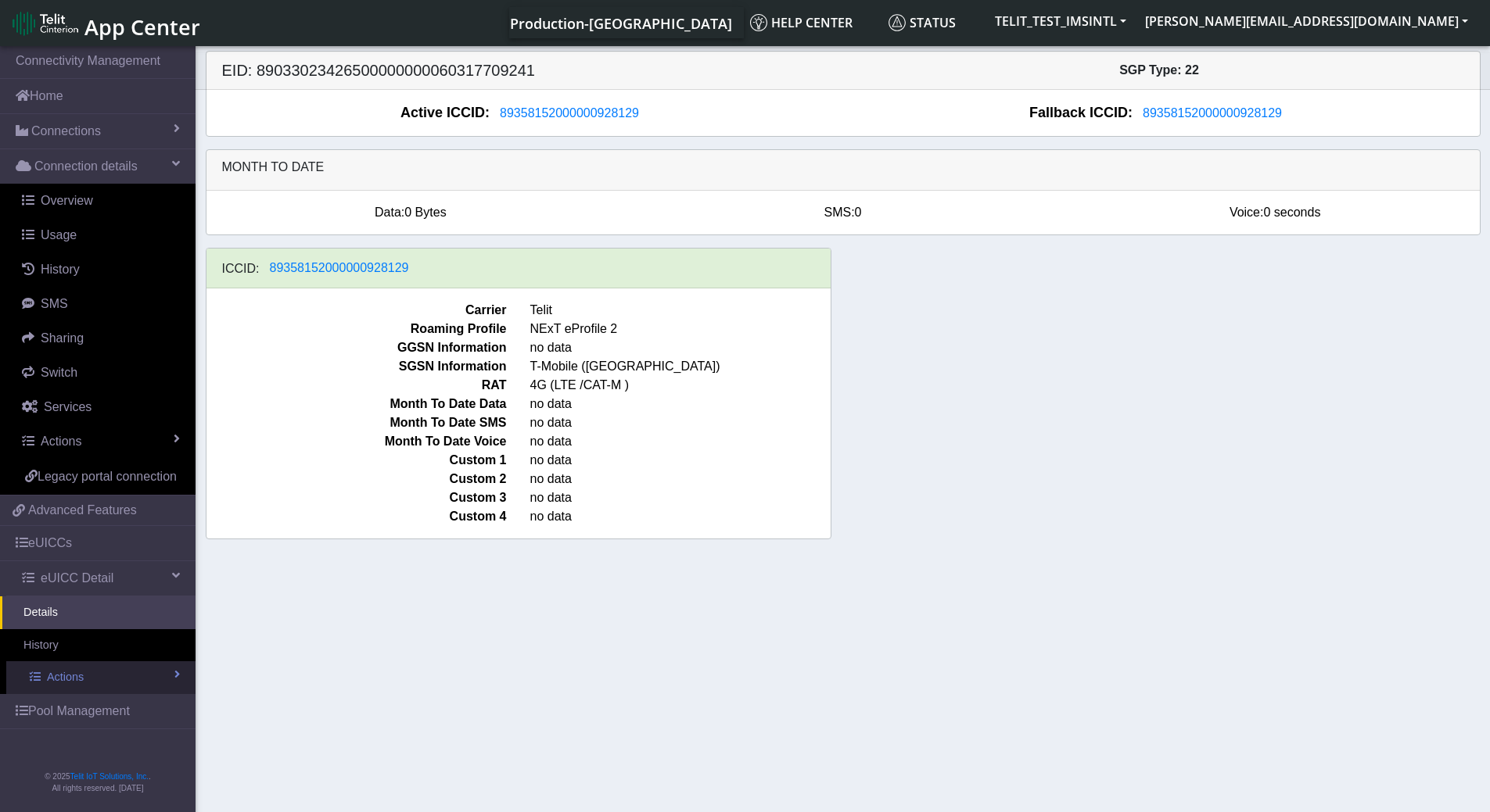
click at [102, 682] on link "Actions" at bounding box center [101, 678] width 190 height 32
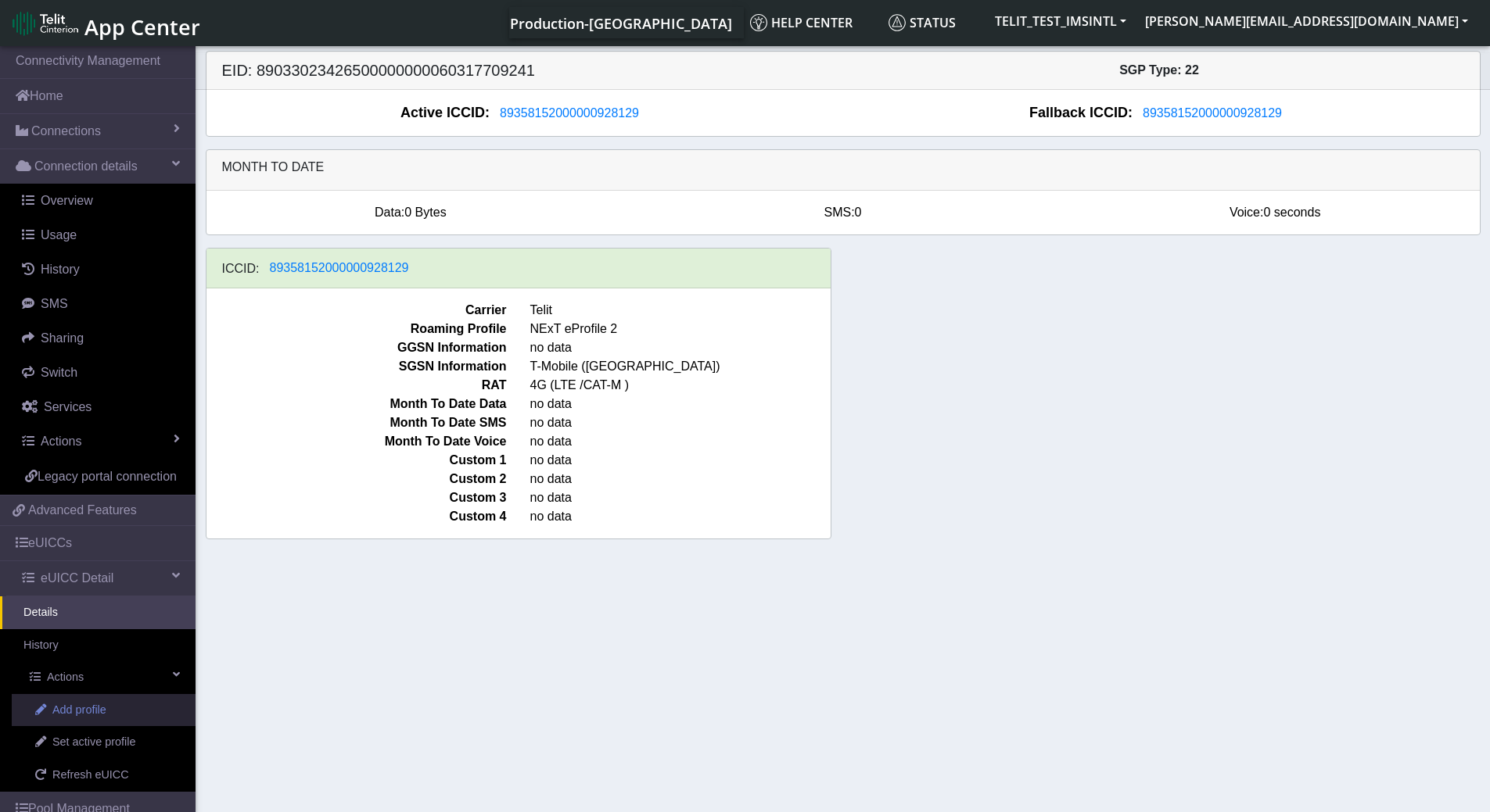
click at [79, 719] on span "Add profile" at bounding box center [79, 710] width 54 height 17
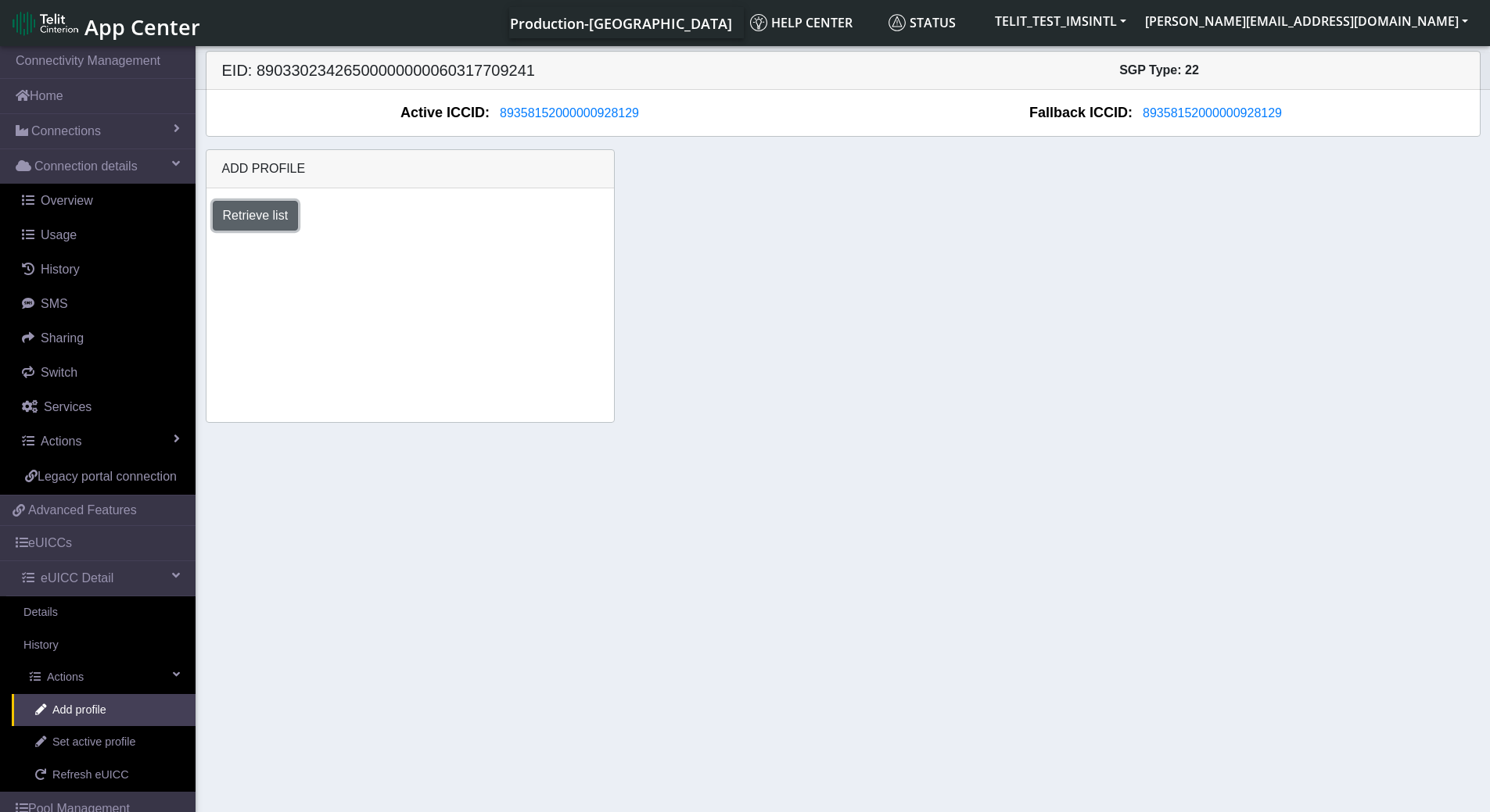
click at [255, 226] on button "Retrieve list" at bounding box center [255, 215] width 86 height 30
click at [389, 262] on select "Select profile to add OTHER-nxt23.net_ATT DNLD-nxt23.net-USC_test OTHER-Verizon…" at bounding box center [306, 258] width 187 height 30
select select "00b3dfb7-dc66-4e42-8712-84a4204afd64"
click at [213, 243] on select "Select profile to add OTHER-nxt23.net_ATT DNLD-nxt23.net-USC_test OTHER-Verizon…" at bounding box center [306, 258] width 187 height 30
click at [391, 254] on select "Select profile to add OTHER-nxt23.net_ATT DNLD-nxt23.net-USC_test OTHER-Verizon…" at bounding box center [304, 258] width 184 height 30
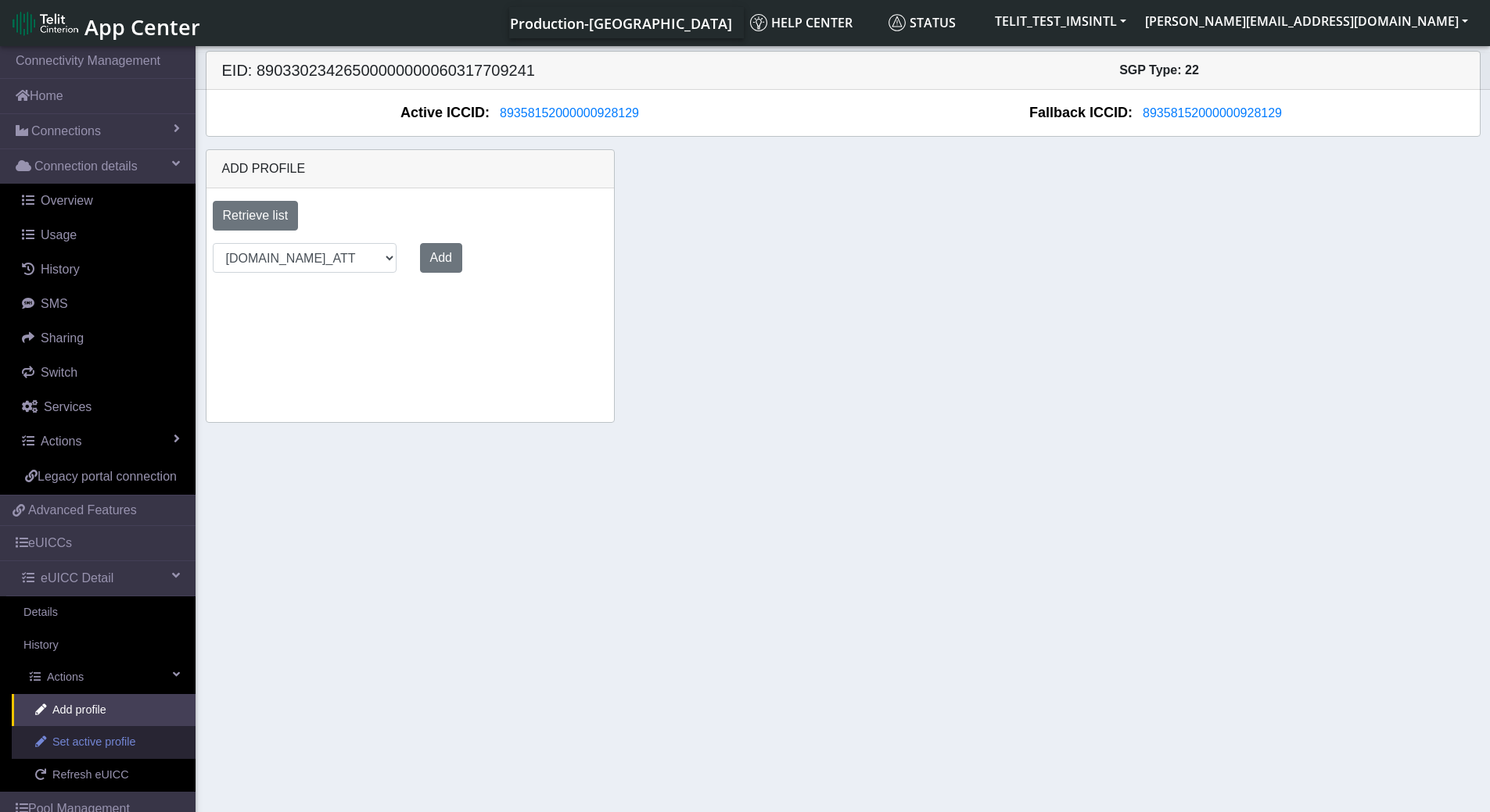
click at [91, 751] on span "Set active profile" at bounding box center [93, 743] width 83 height 17
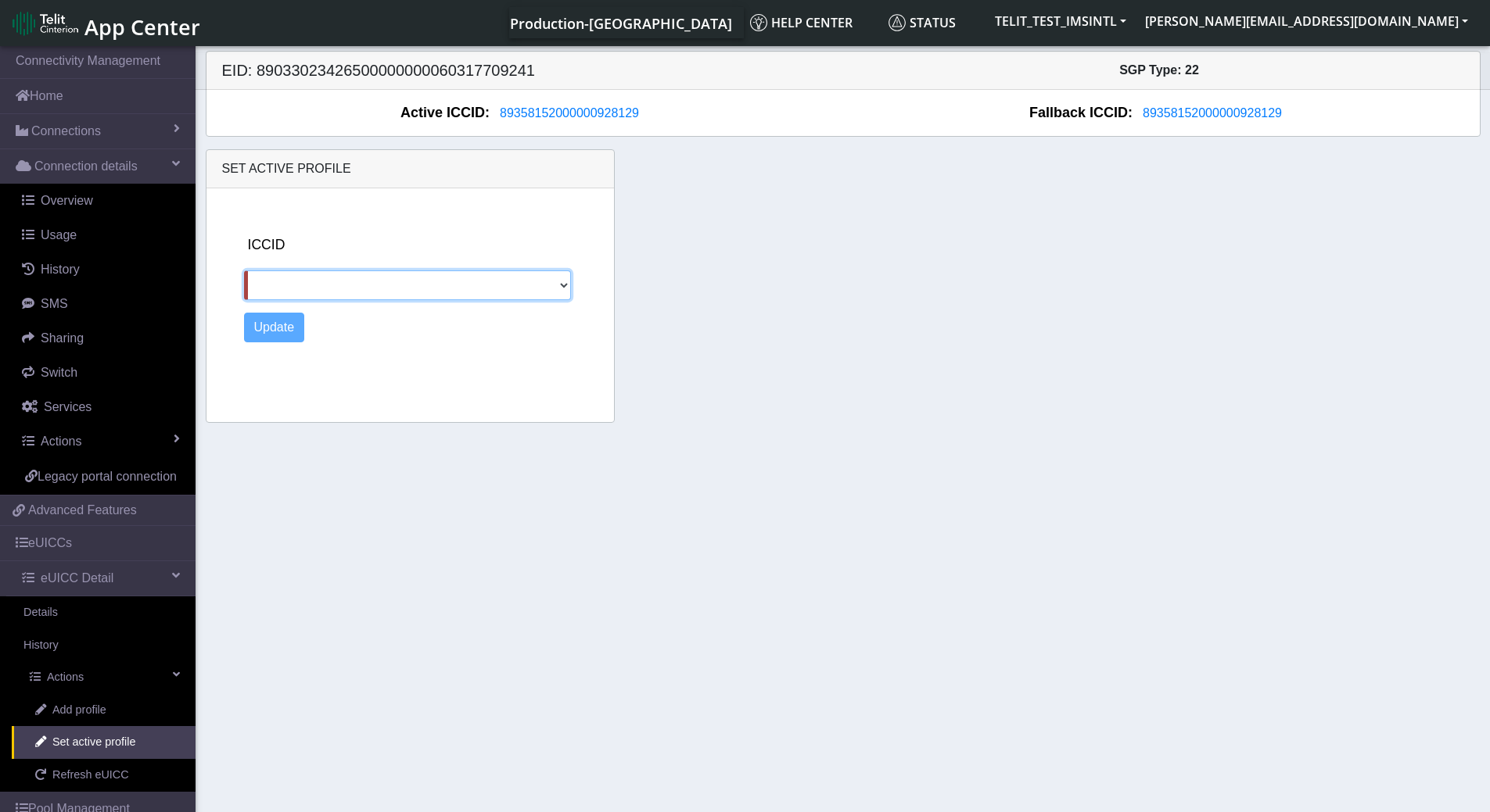
click at [562, 280] on select at bounding box center [408, 285] width 328 height 30
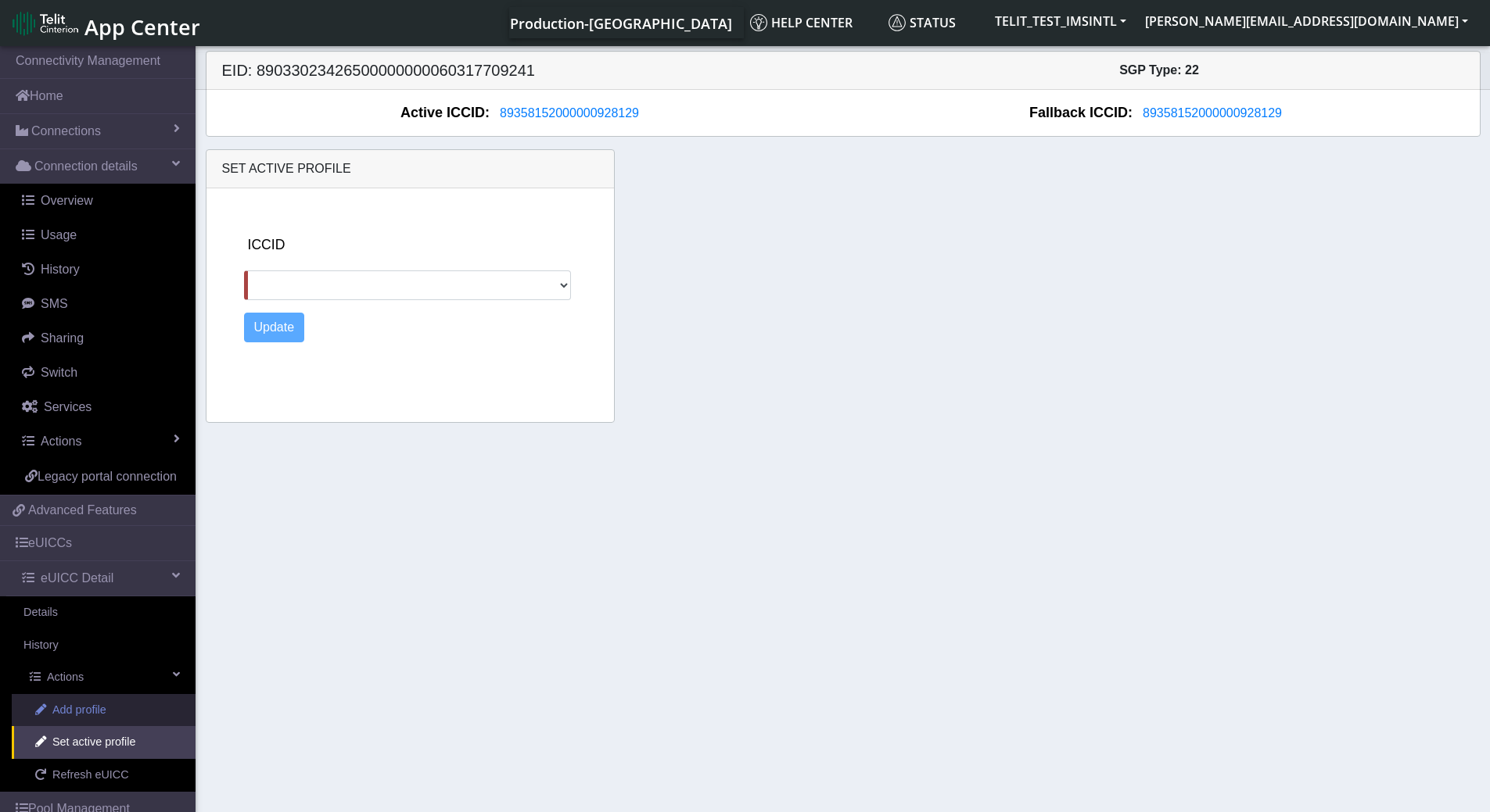
click at [114, 727] on link "Add profile" at bounding box center [103, 710] width 184 height 32
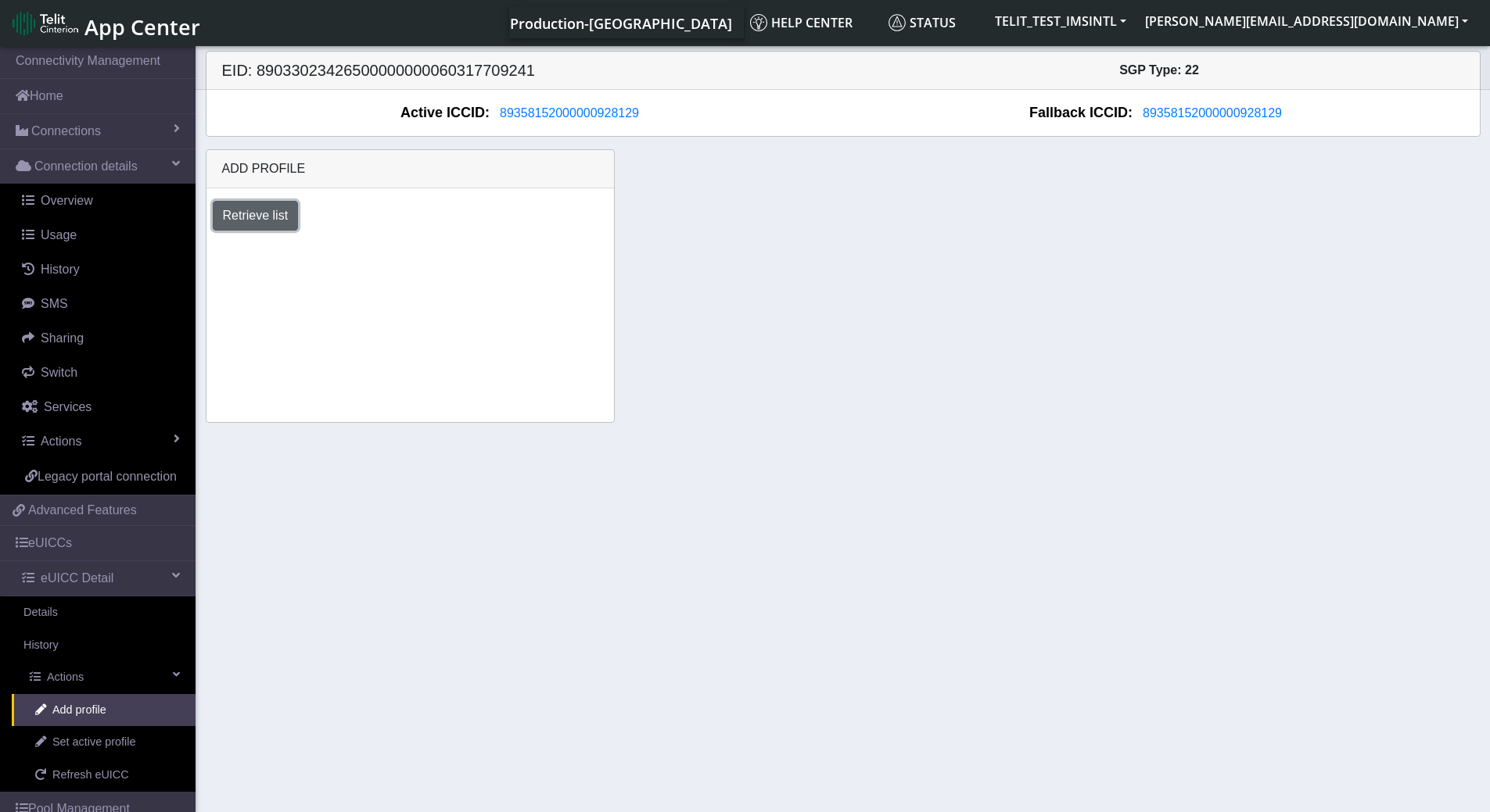
click at [249, 218] on button "Retrieve list" at bounding box center [255, 215] width 86 height 30
click at [390, 257] on select "Select profile to add OTHER-nxt23.net_ATT DNLD-nxt23.net-USC_test OTHER-Verizon…" at bounding box center [306, 258] width 187 height 30
select select "00b3dfb7-dc66-4e42-8712-84a4204afd64"
click at [213, 243] on select "Select profile to add OTHER-nxt23.net_ATT DNLD-nxt23.net-USC_test OTHER-Verizon…" at bounding box center [306, 258] width 187 height 30
click at [442, 260] on button "Add" at bounding box center [441, 258] width 42 height 30
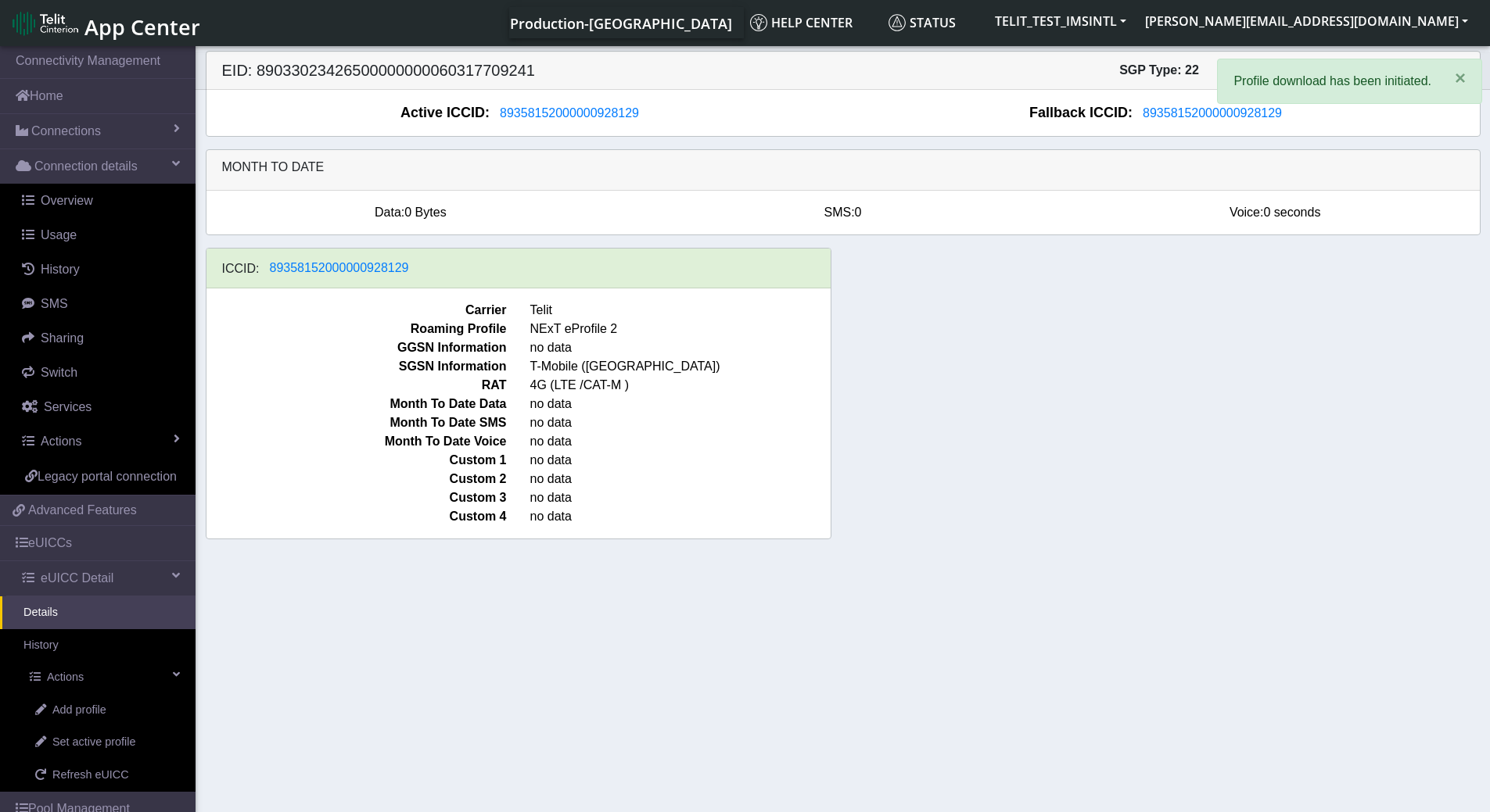
click at [1323, 83] on p "Profile download has been initiated." at bounding box center [1333, 81] width 198 height 19
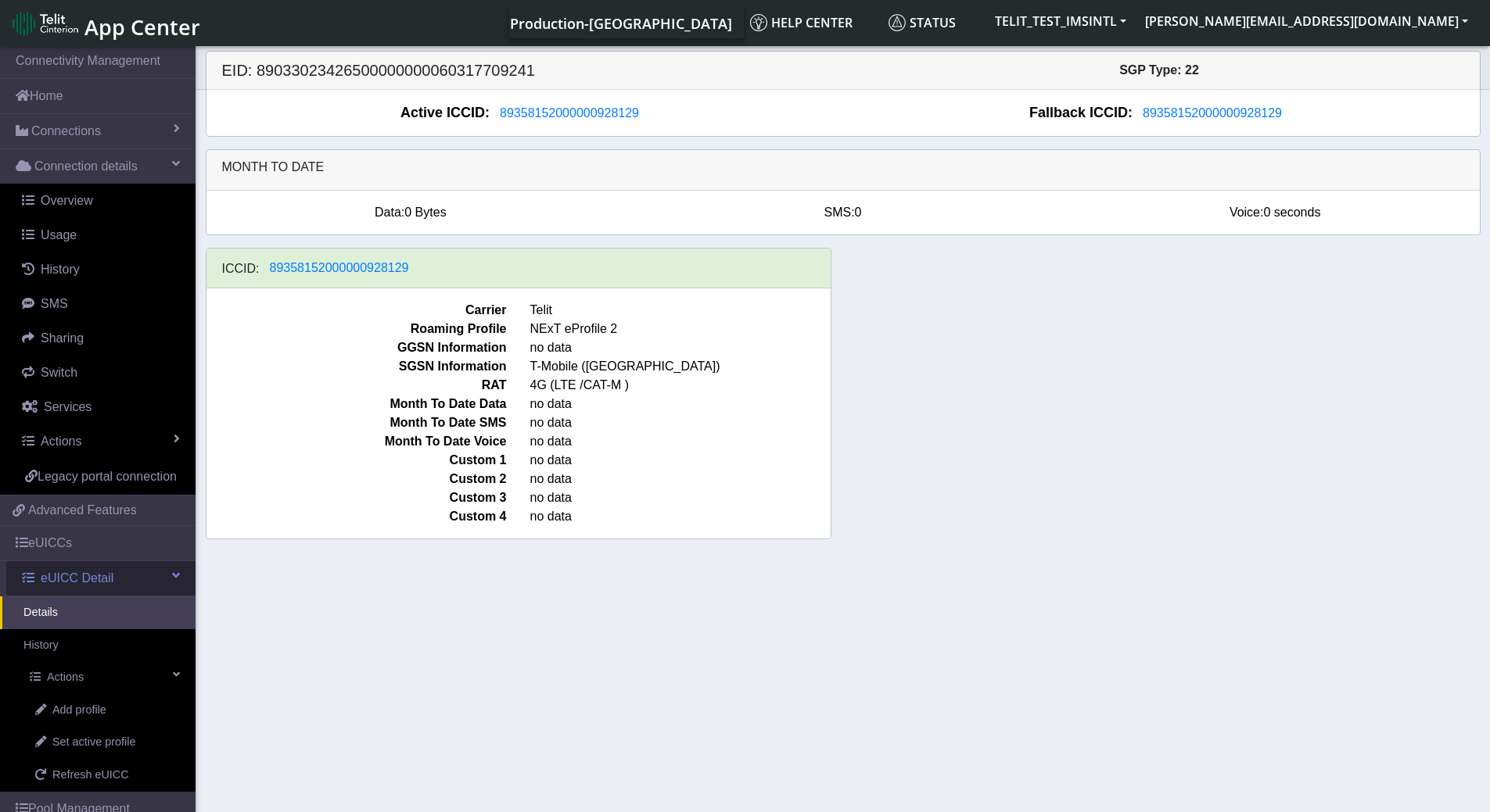
click at [105, 588] on span "eUICC Detail" at bounding box center [77, 579] width 73 height 19
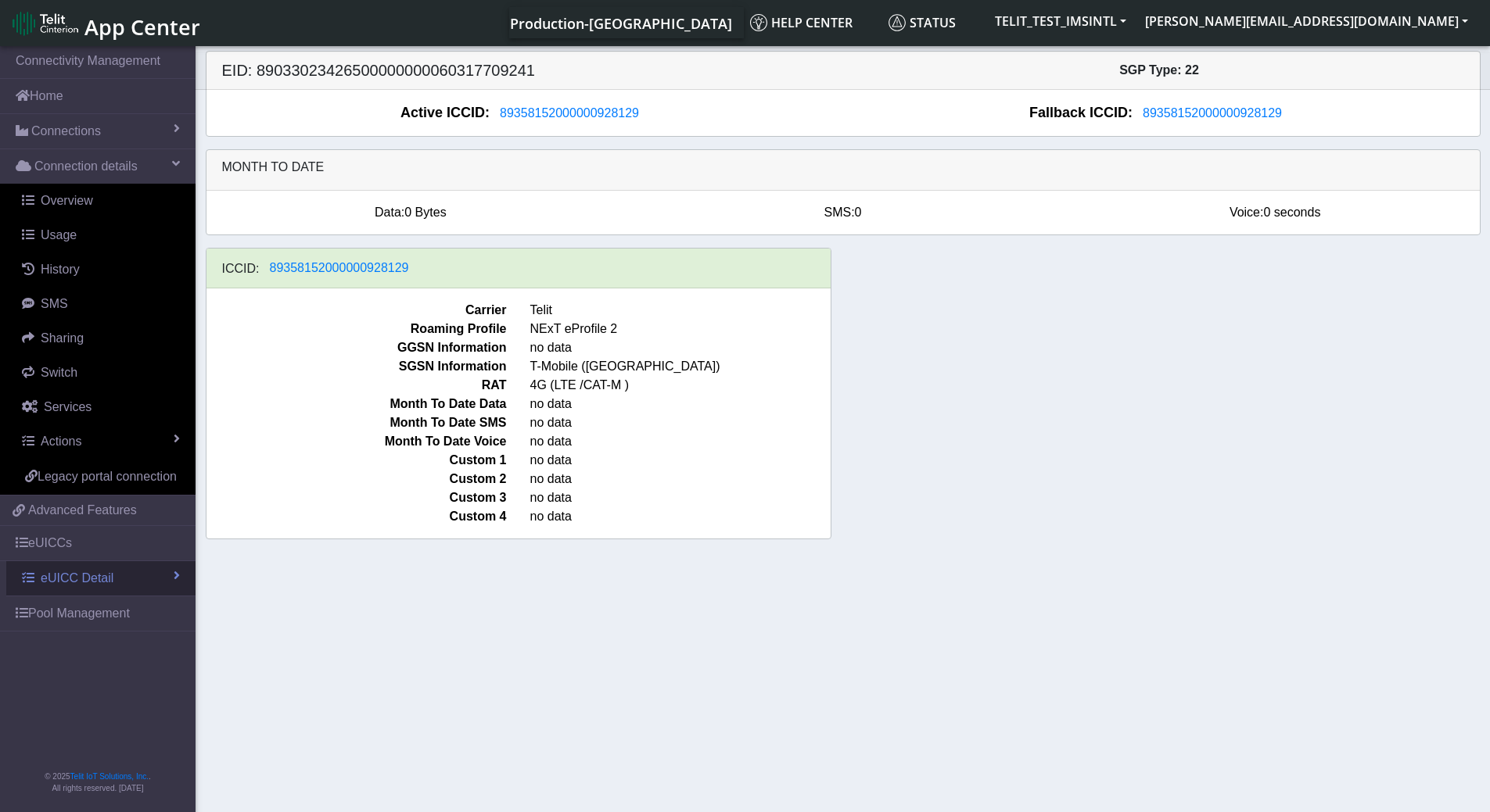
click at [109, 593] on link "eUICC Detail" at bounding box center [101, 578] width 190 height 34
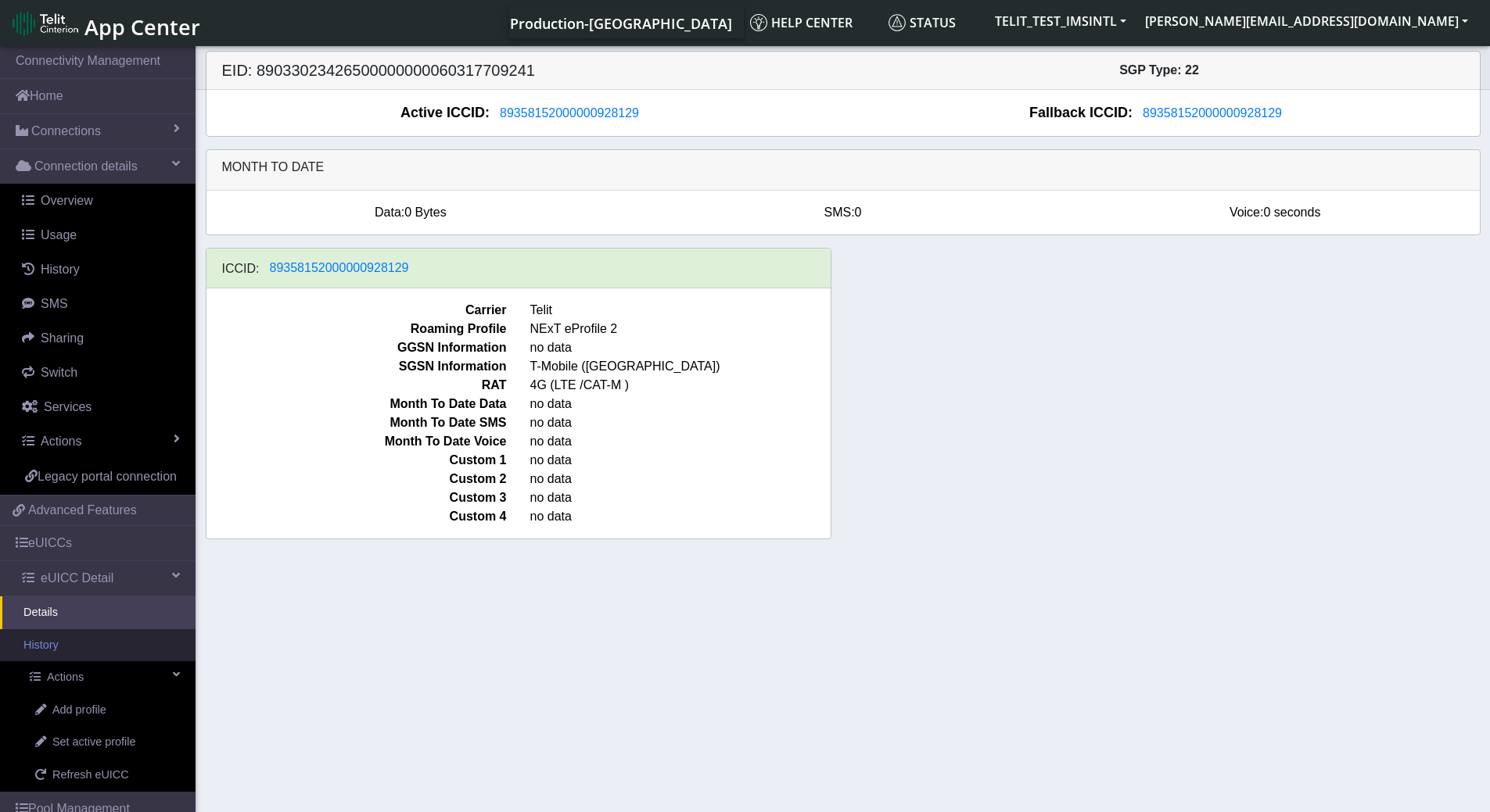
click at [97, 663] on link "History" at bounding box center [97, 646] width 196 height 32
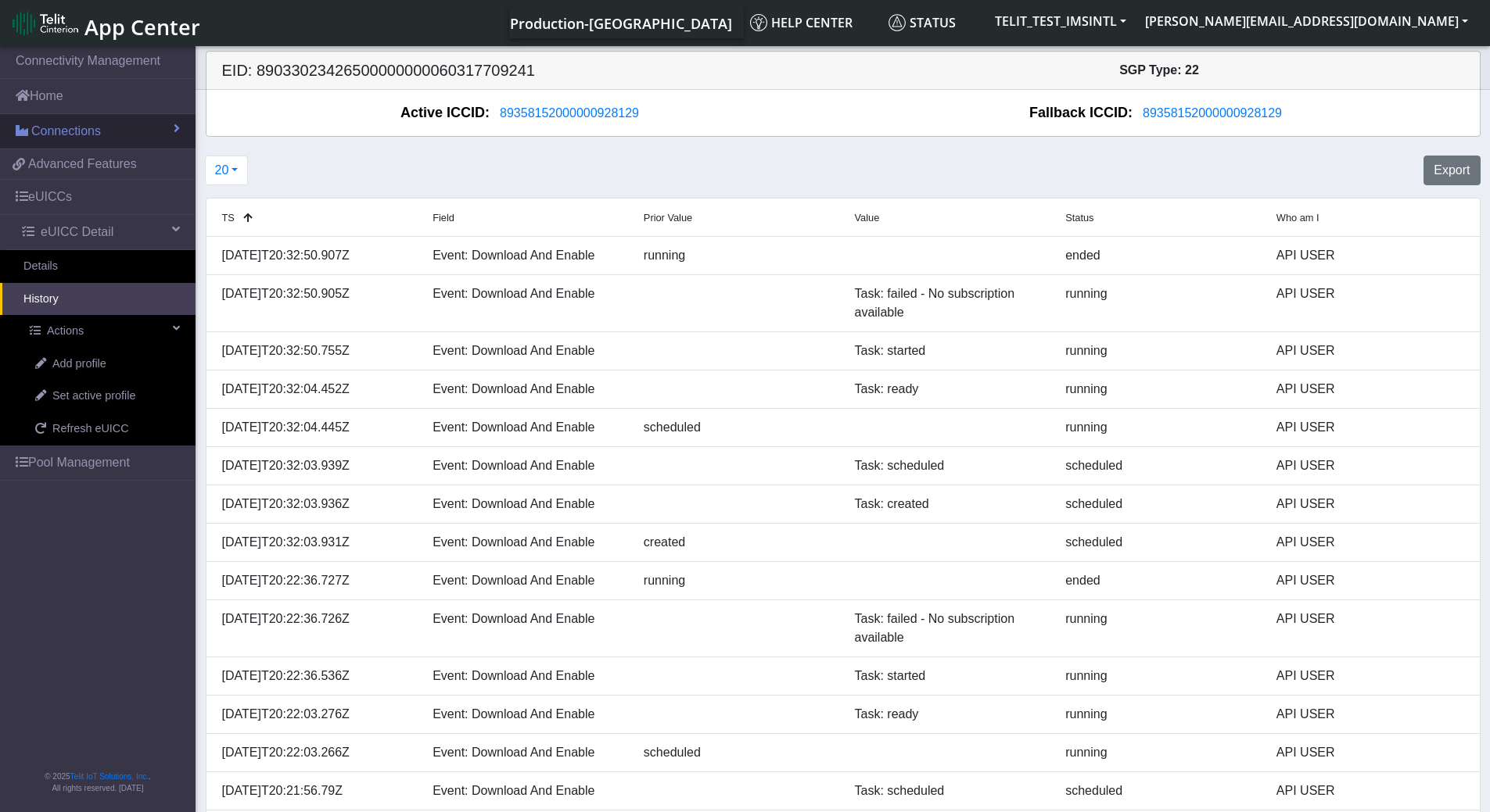
click at [75, 125] on span "Connections" at bounding box center [66, 131] width 69 height 19
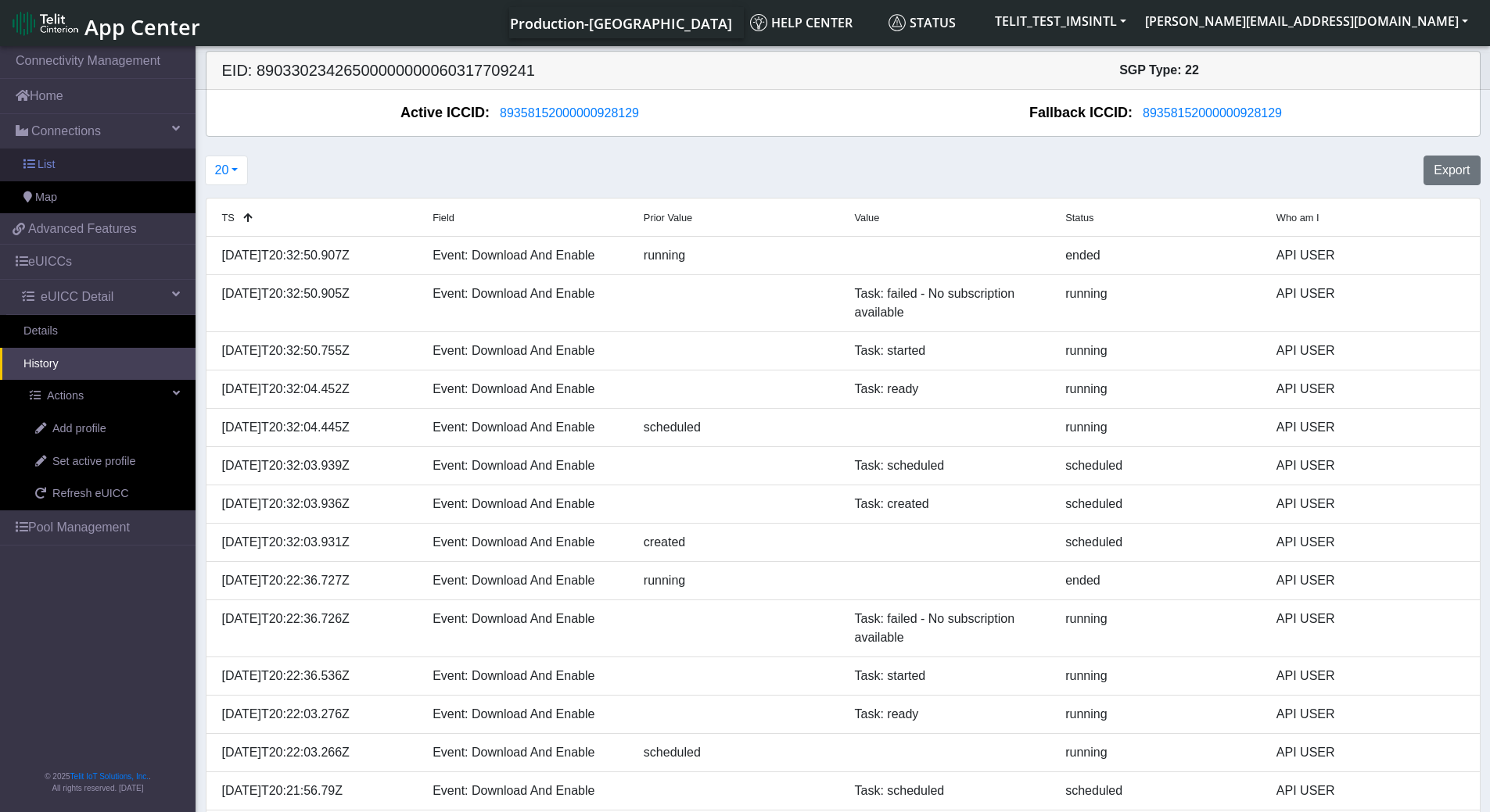
click at [52, 159] on span "List" at bounding box center [46, 165] width 17 height 17
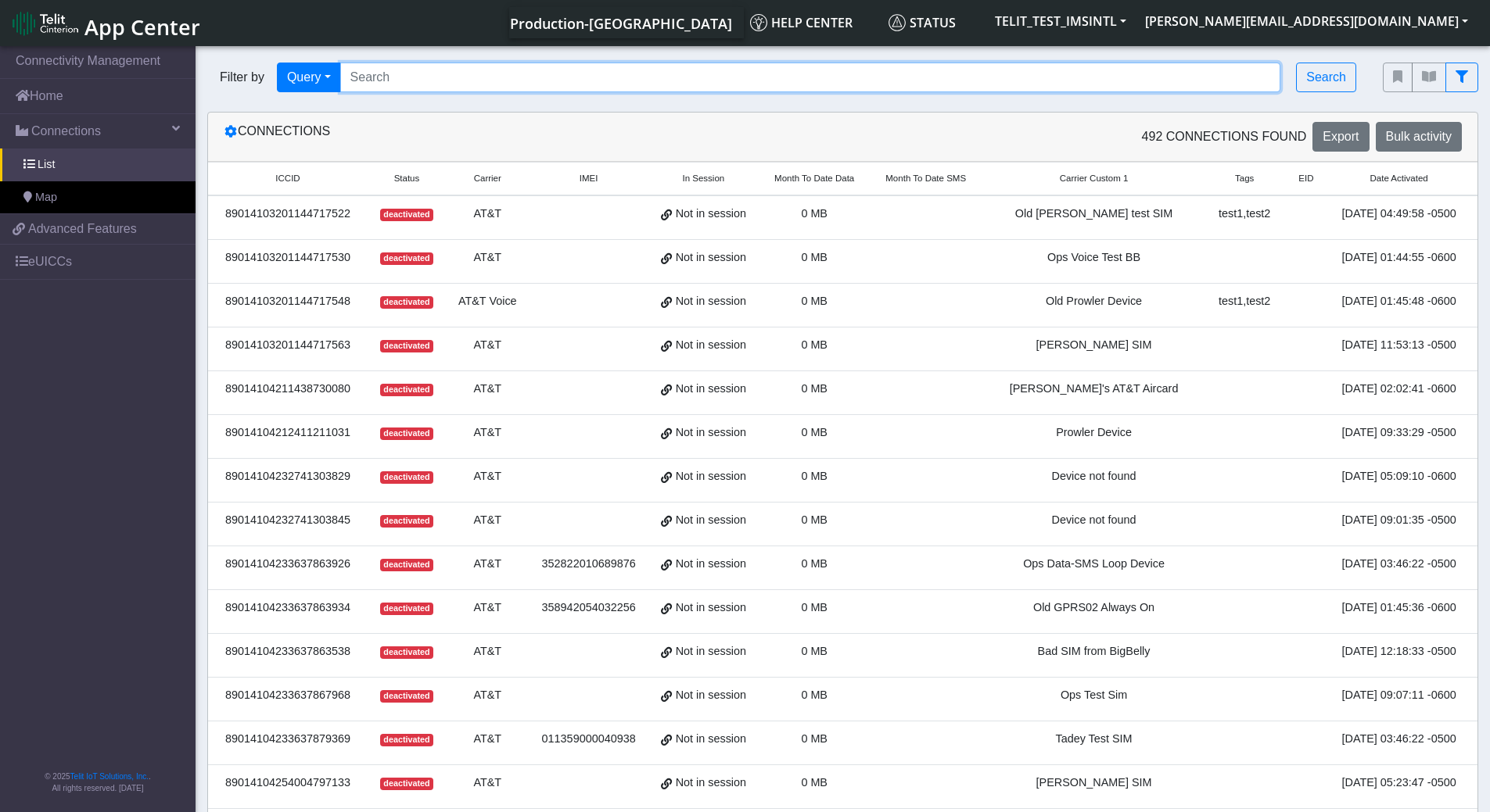
click at [390, 79] on input "Search..." at bounding box center [811, 77] width 942 height 30
paste input "89358152000000842981"
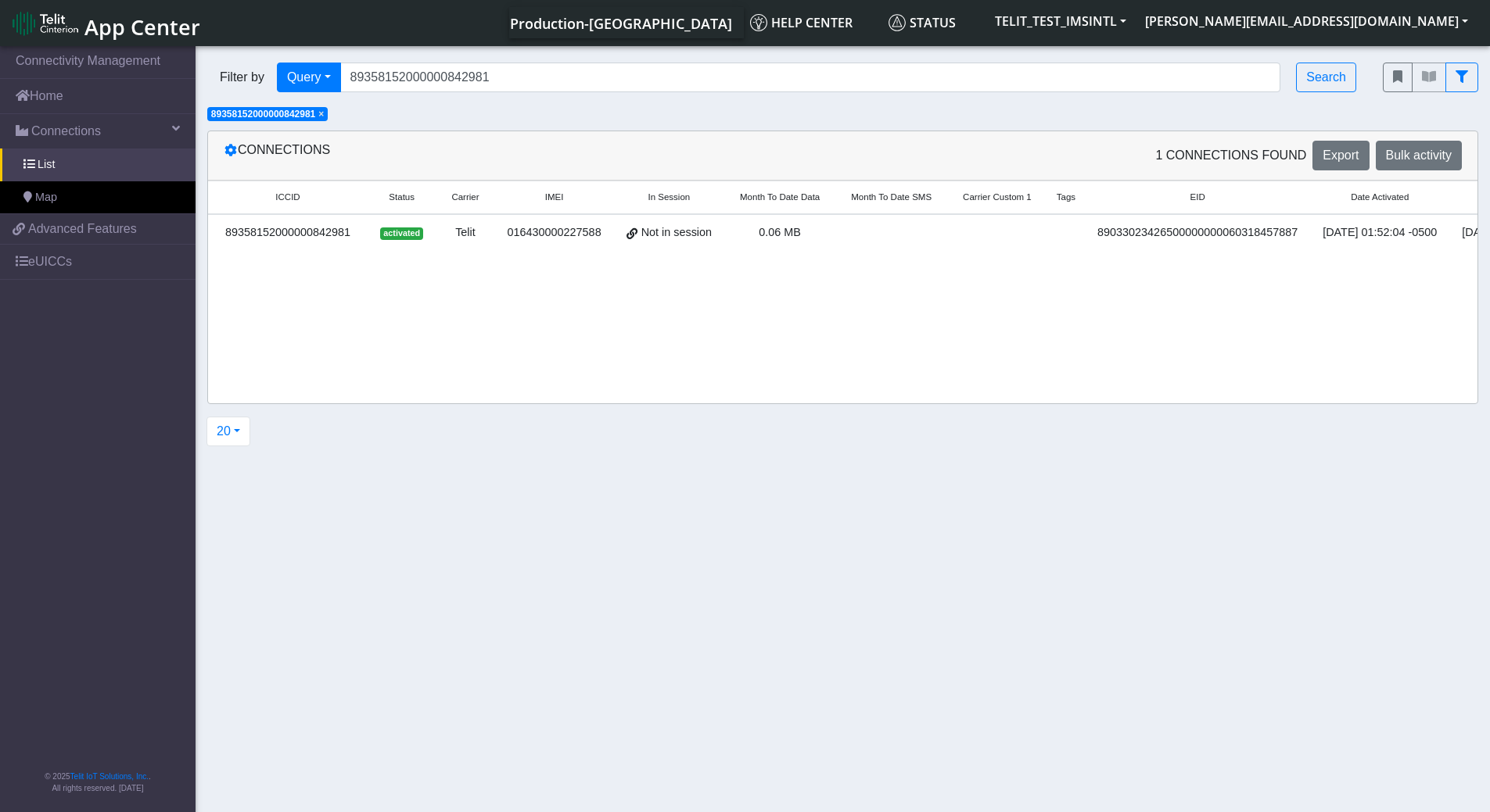
click at [300, 237] on div "89358152000000842981" at bounding box center [288, 233] width 141 height 17
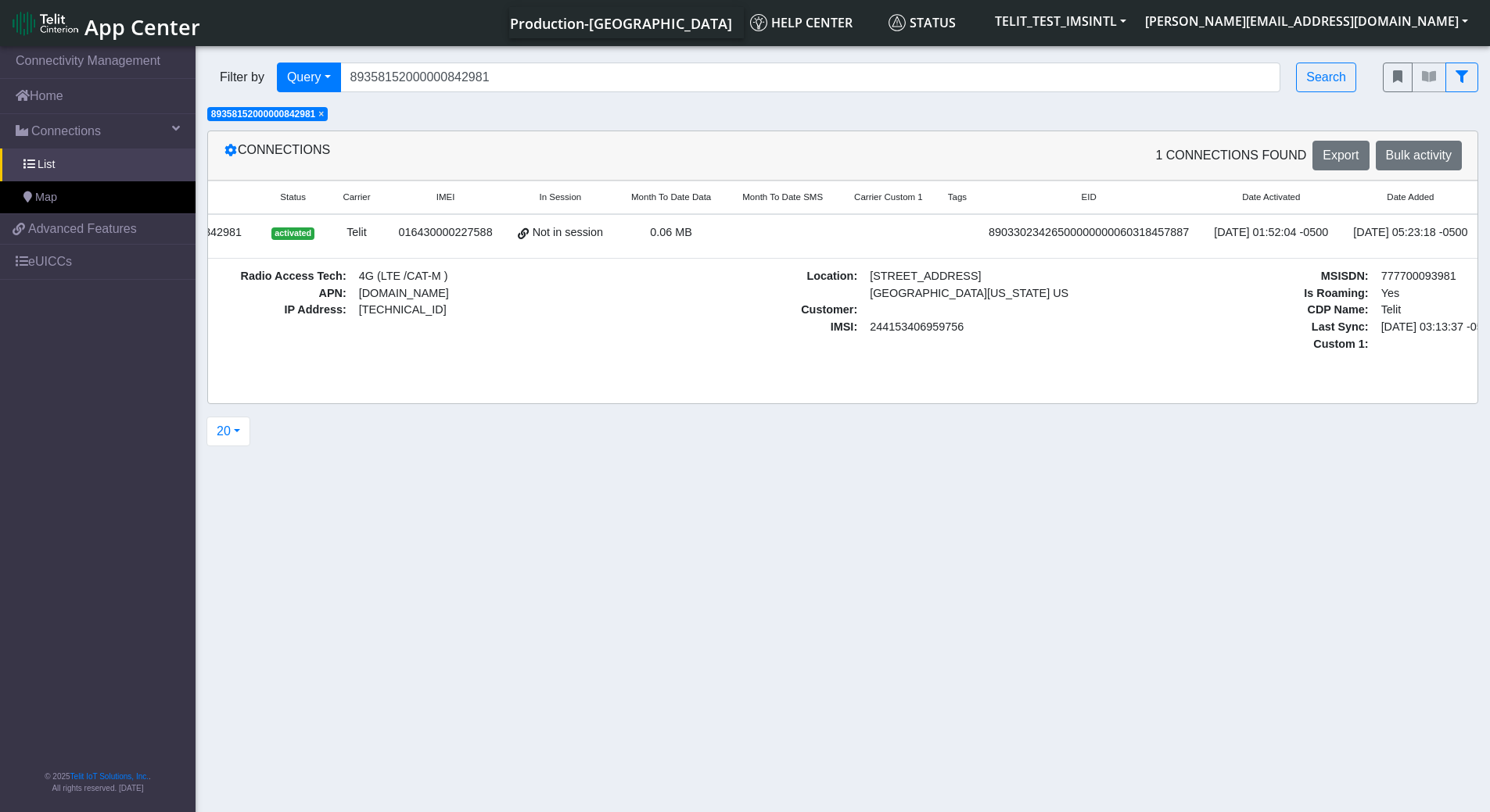
scroll to position [0, 288]
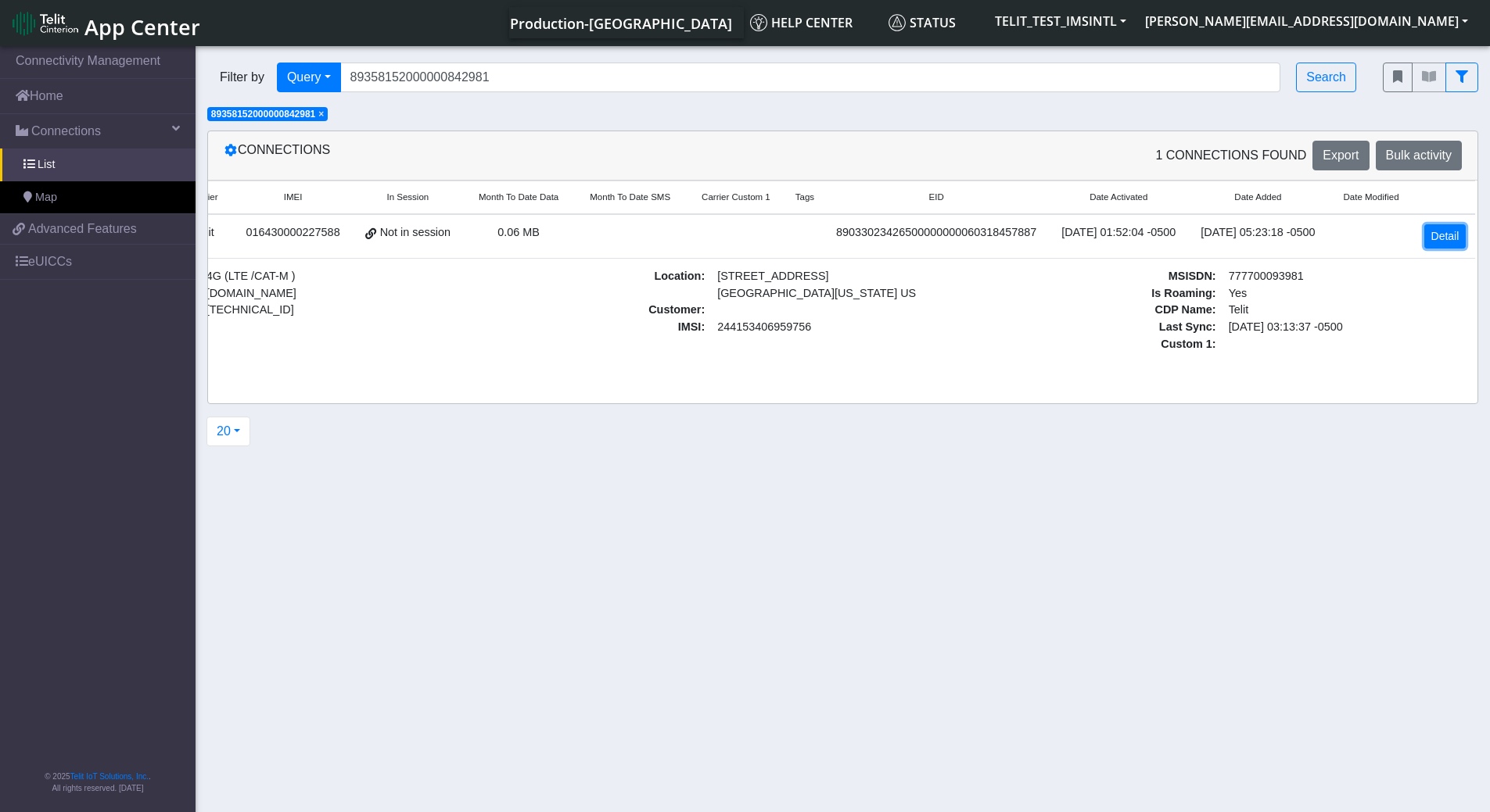
click at [1446, 240] on link "Detail" at bounding box center [1445, 237] width 42 height 24
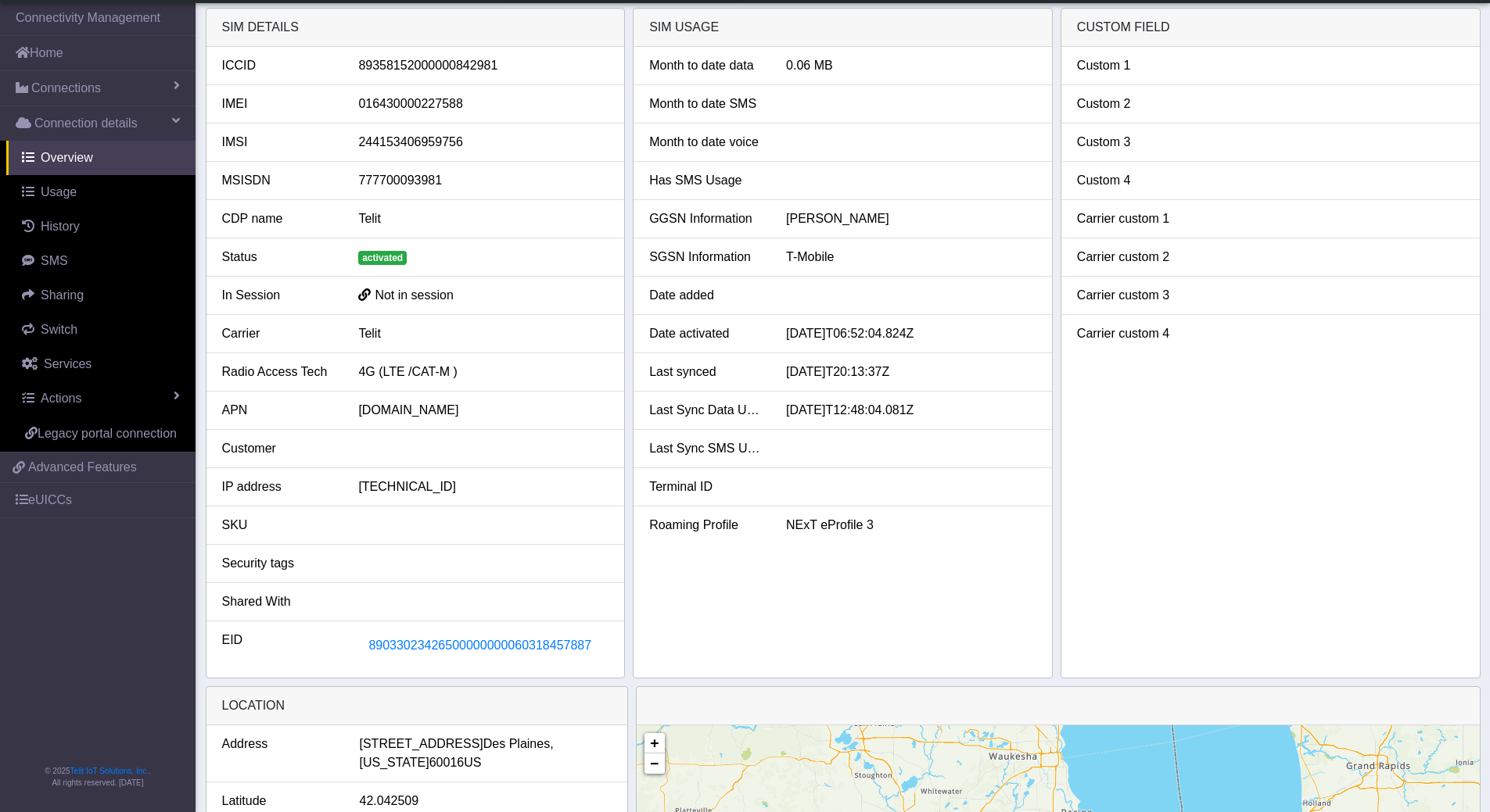
scroll to position [383, 0]
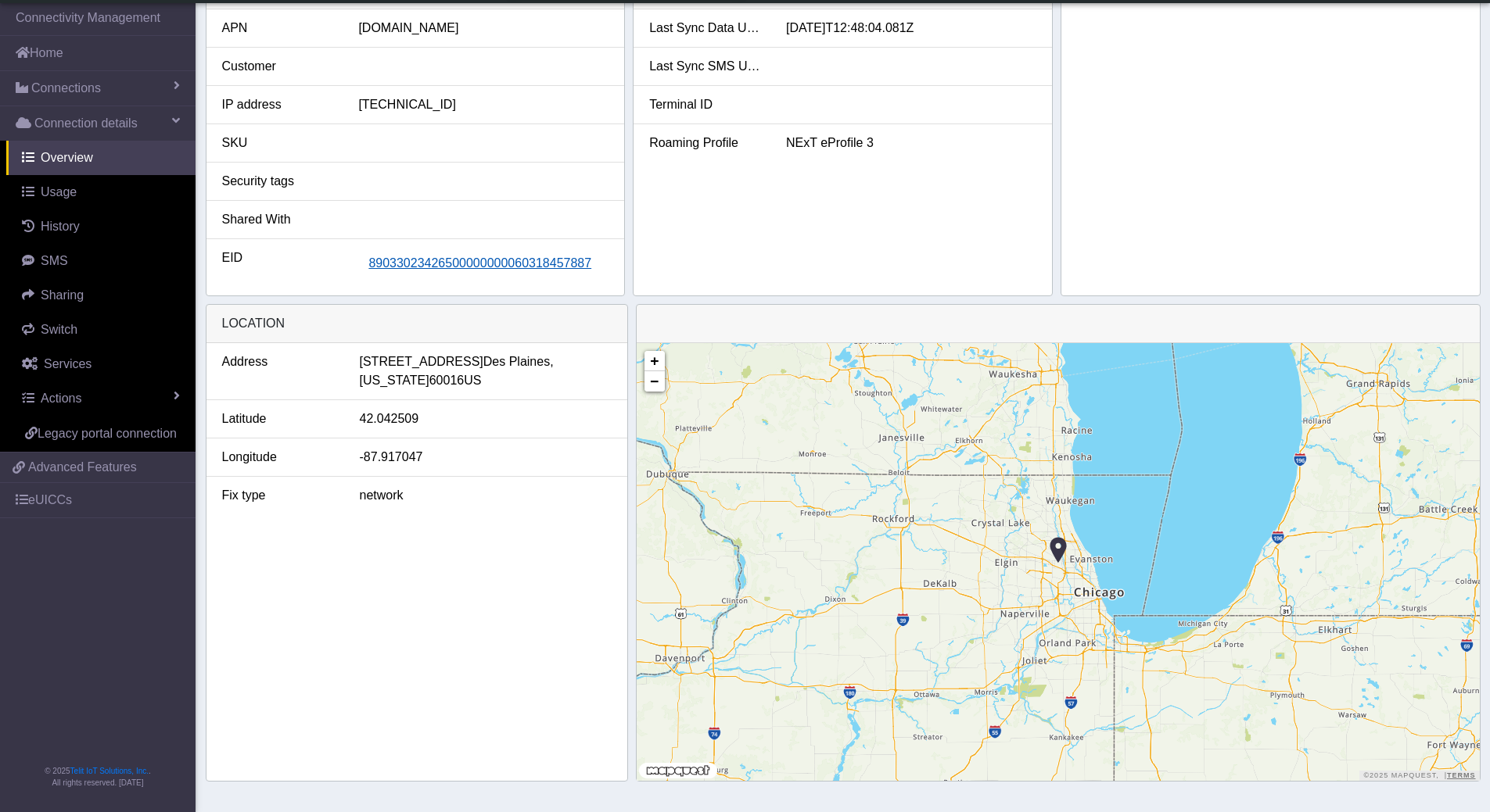
click at [488, 266] on span "89033023426500000000060318457887" at bounding box center [479, 263] width 223 height 14
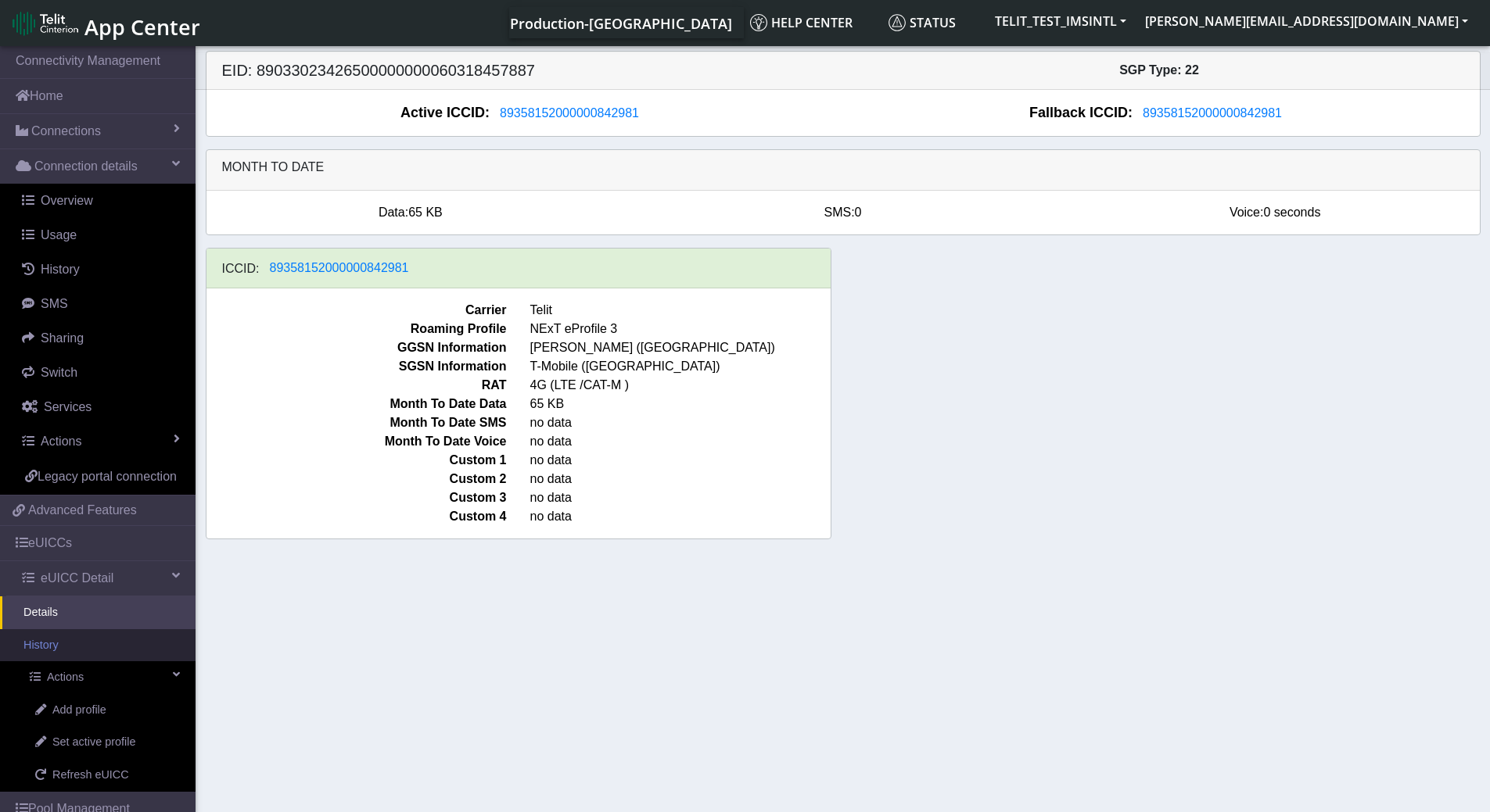
click at [61, 663] on link "History" at bounding box center [97, 646] width 196 height 32
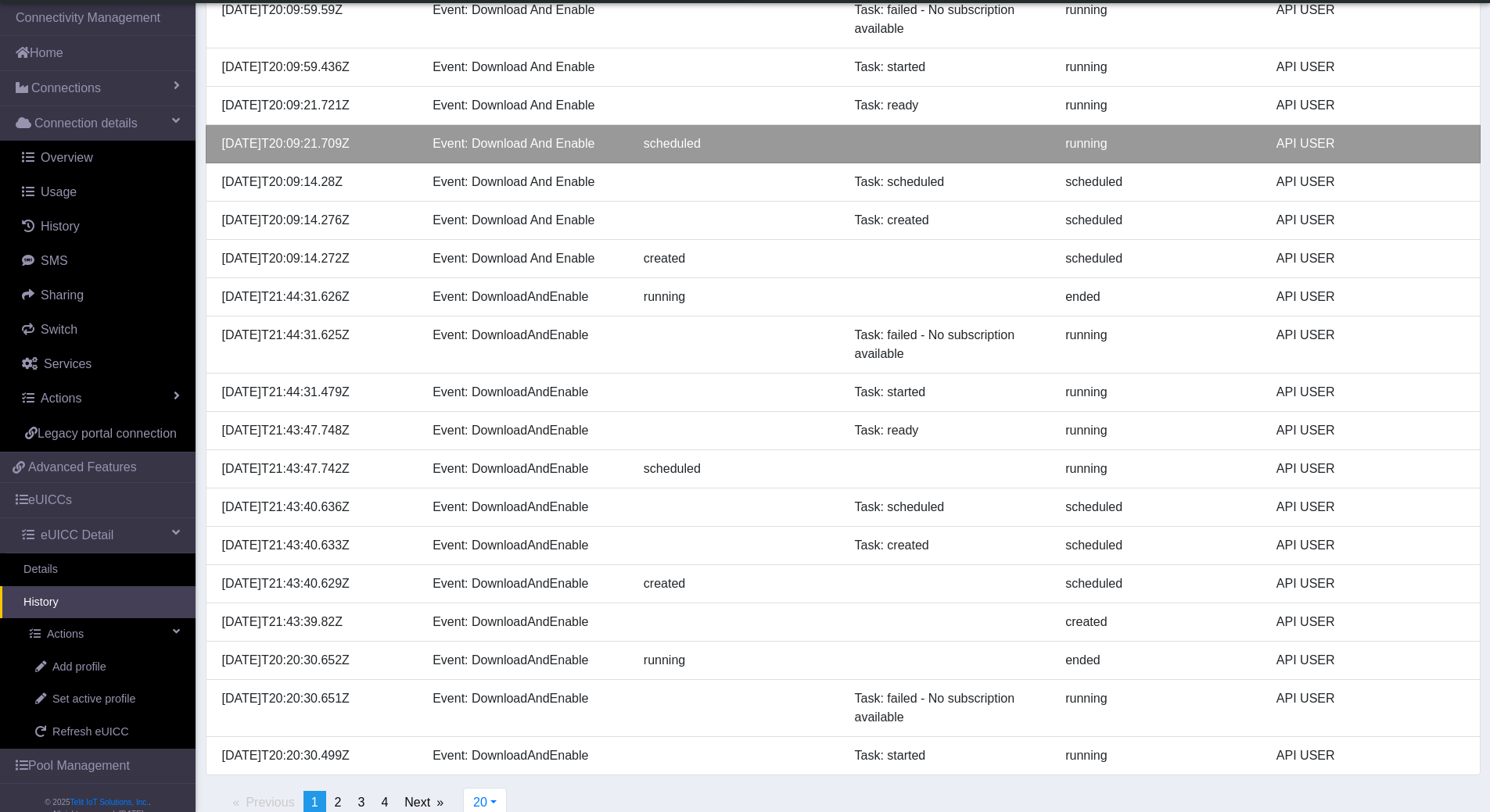
scroll to position [277, 0]
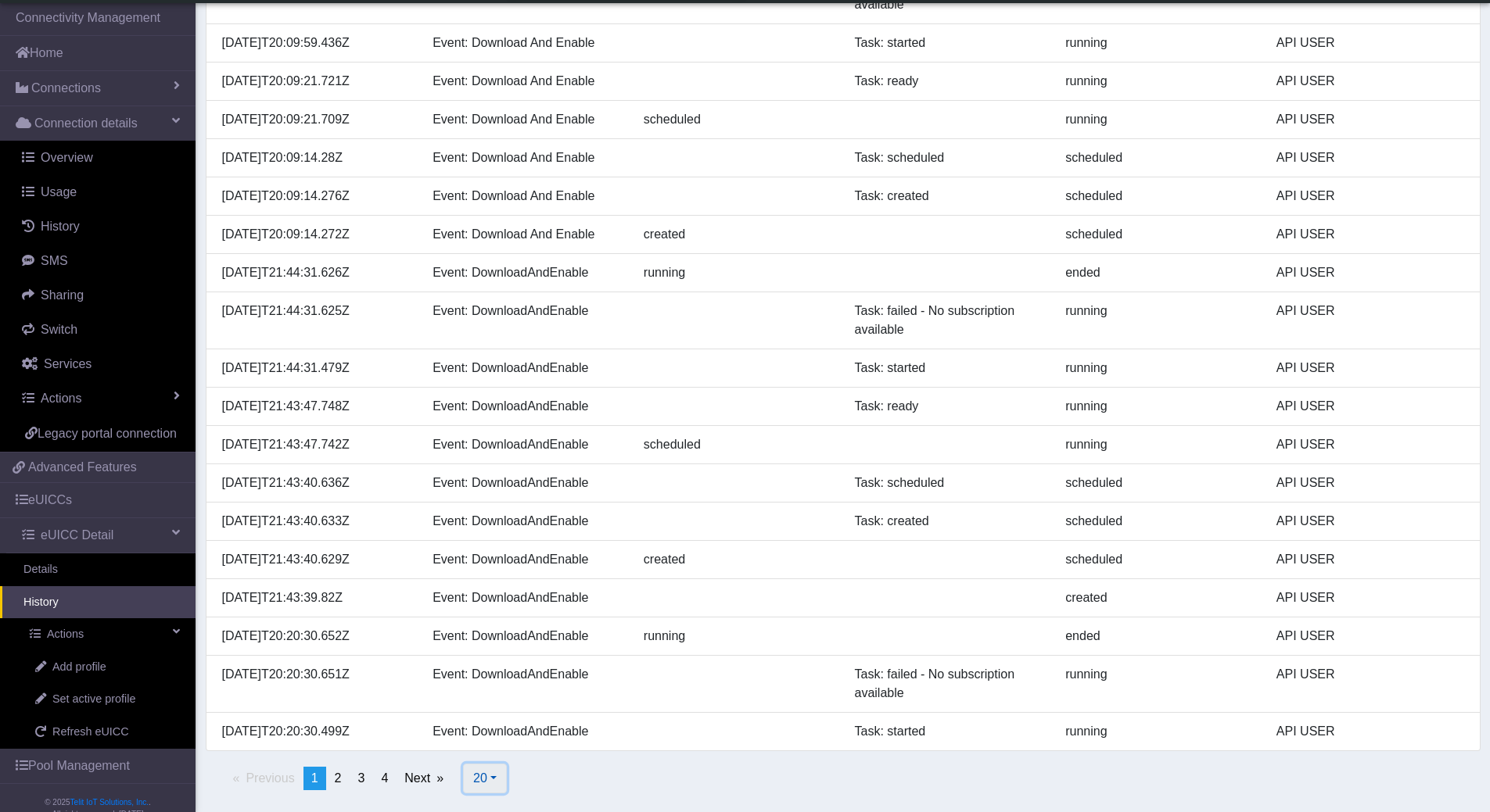
click at [487, 778] on span "20" at bounding box center [480, 779] width 14 height 14
click at [501, 720] on button "100" at bounding box center [525, 717] width 124 height 25
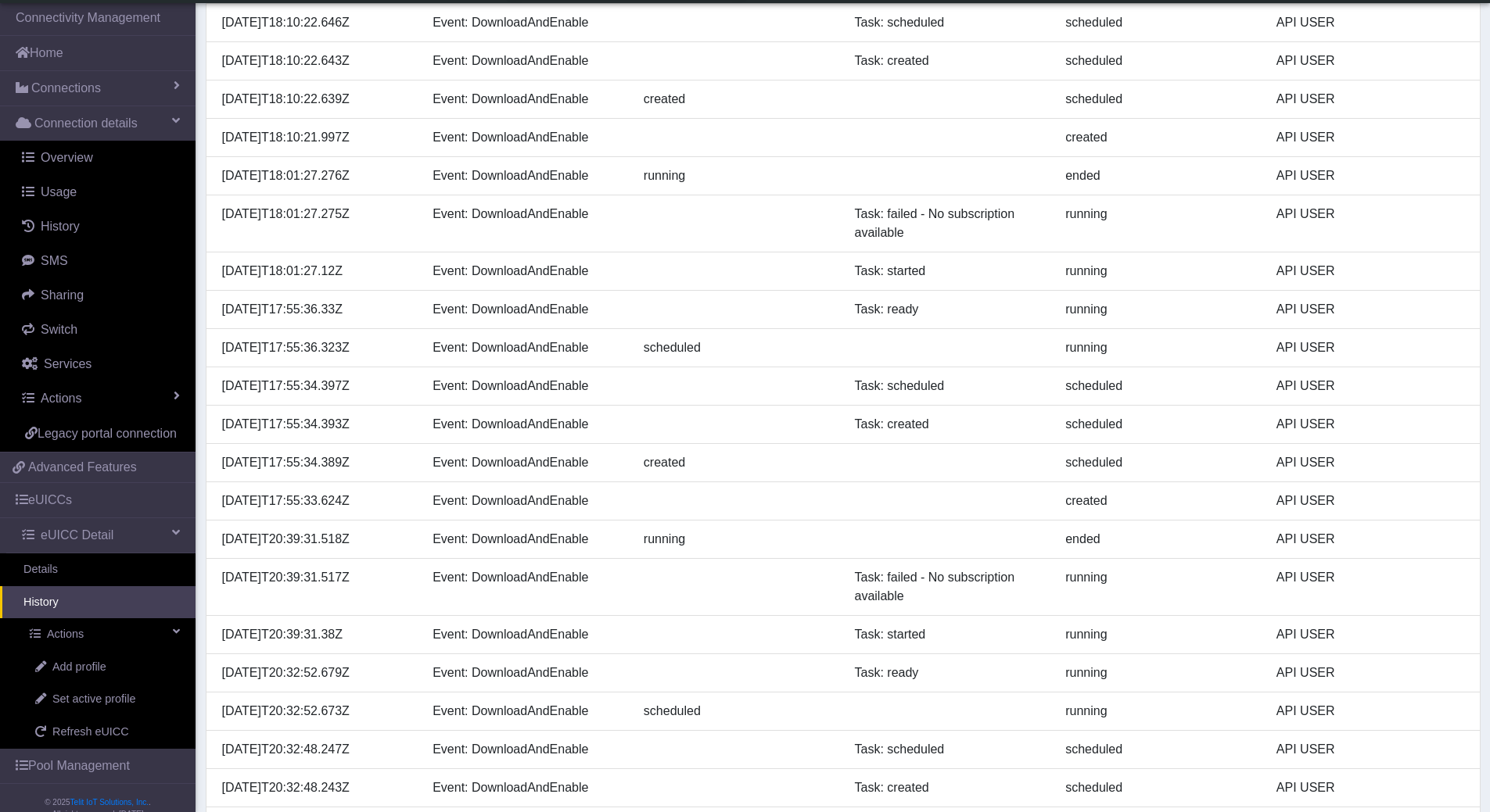
scroll to position [2402, 0]
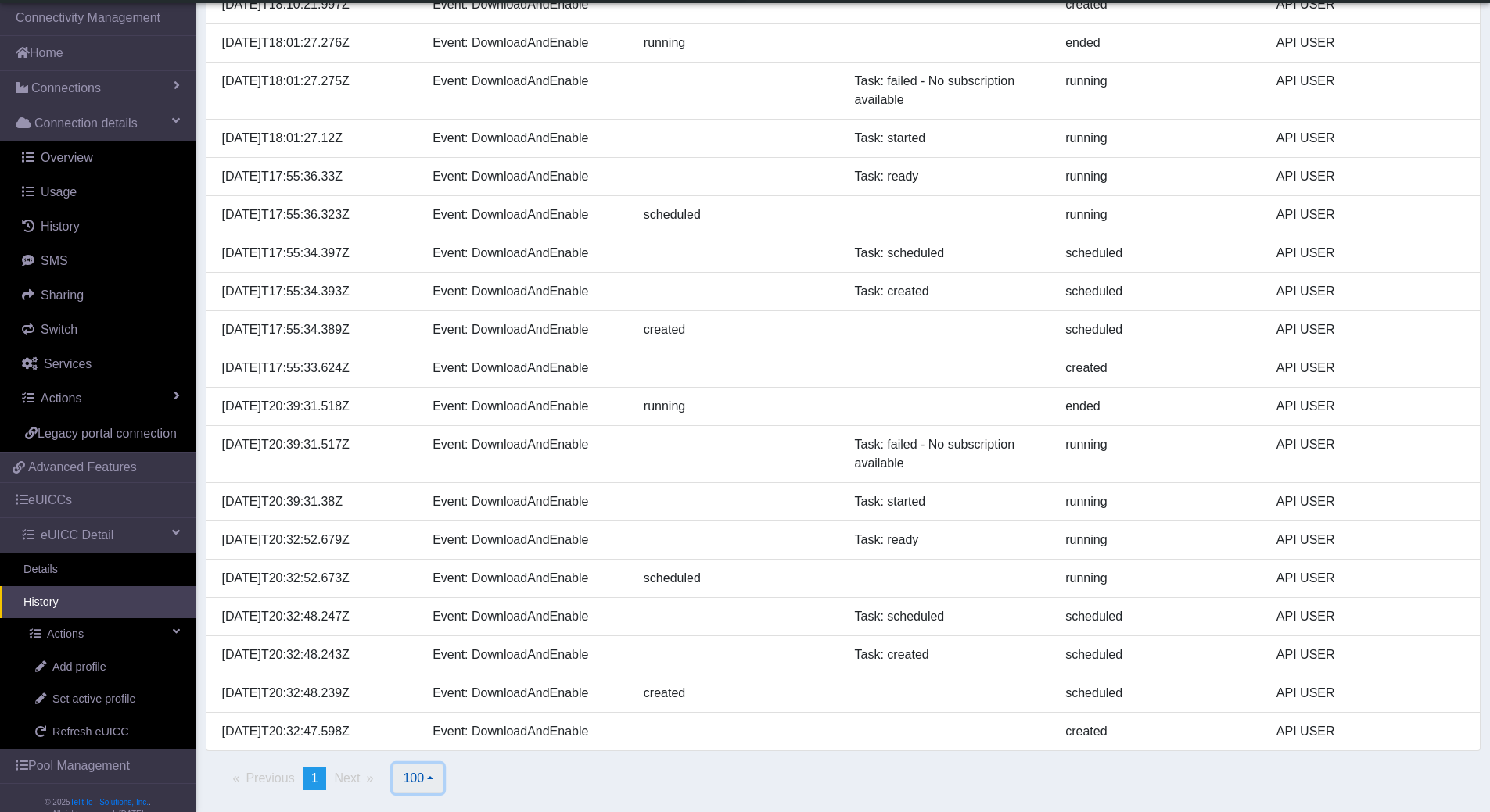
click at [443, 782] on button "100" at bounding box center [419, 779] width 51 height 30
click at [460, 738] on button "500" at bounding box center [455, 742] width 124 height 25
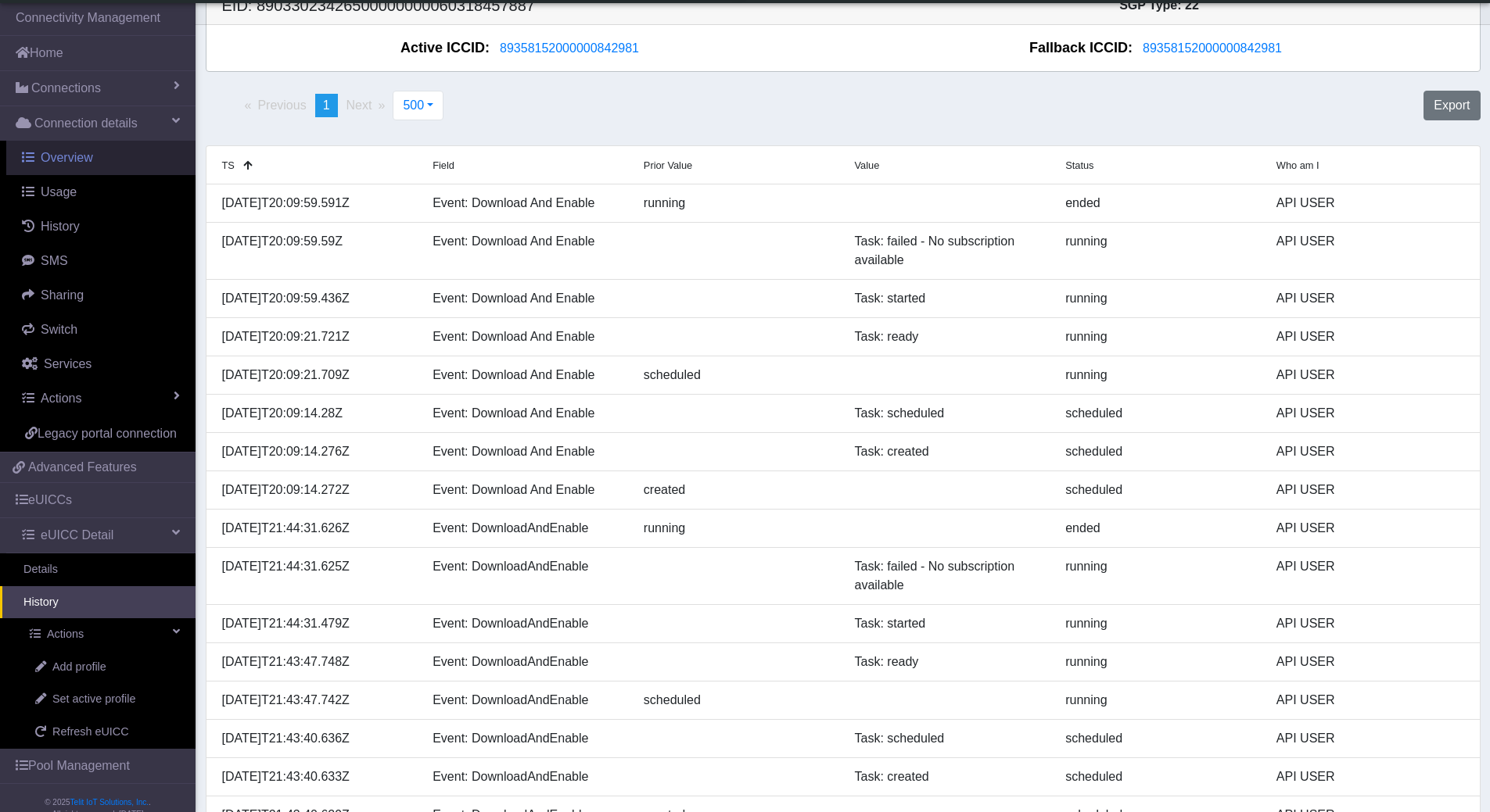
scroll to position [0, 0]
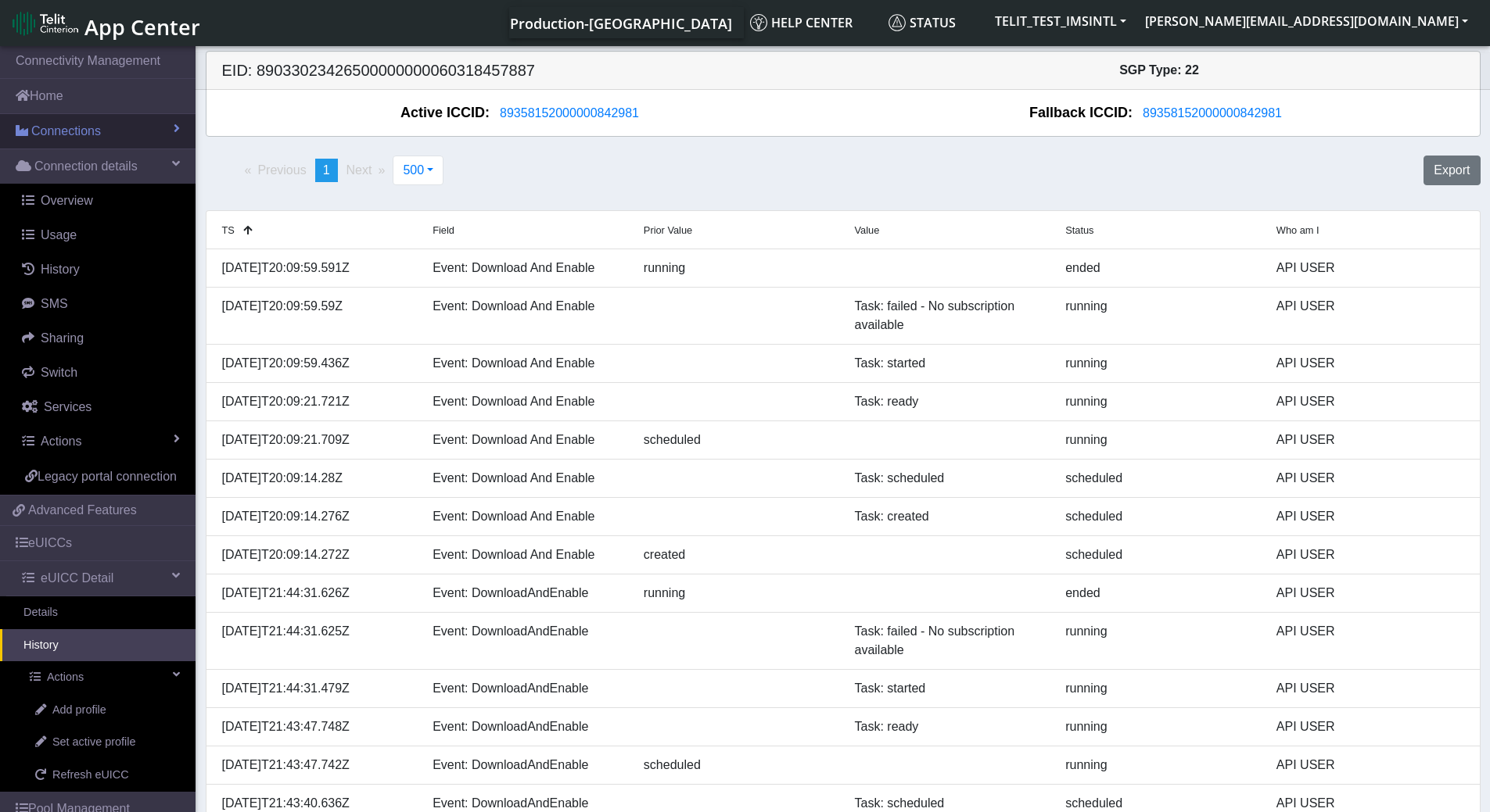
click at [79, 130] on span "Connections" at bounding box center [66, 131] width 69 height 19
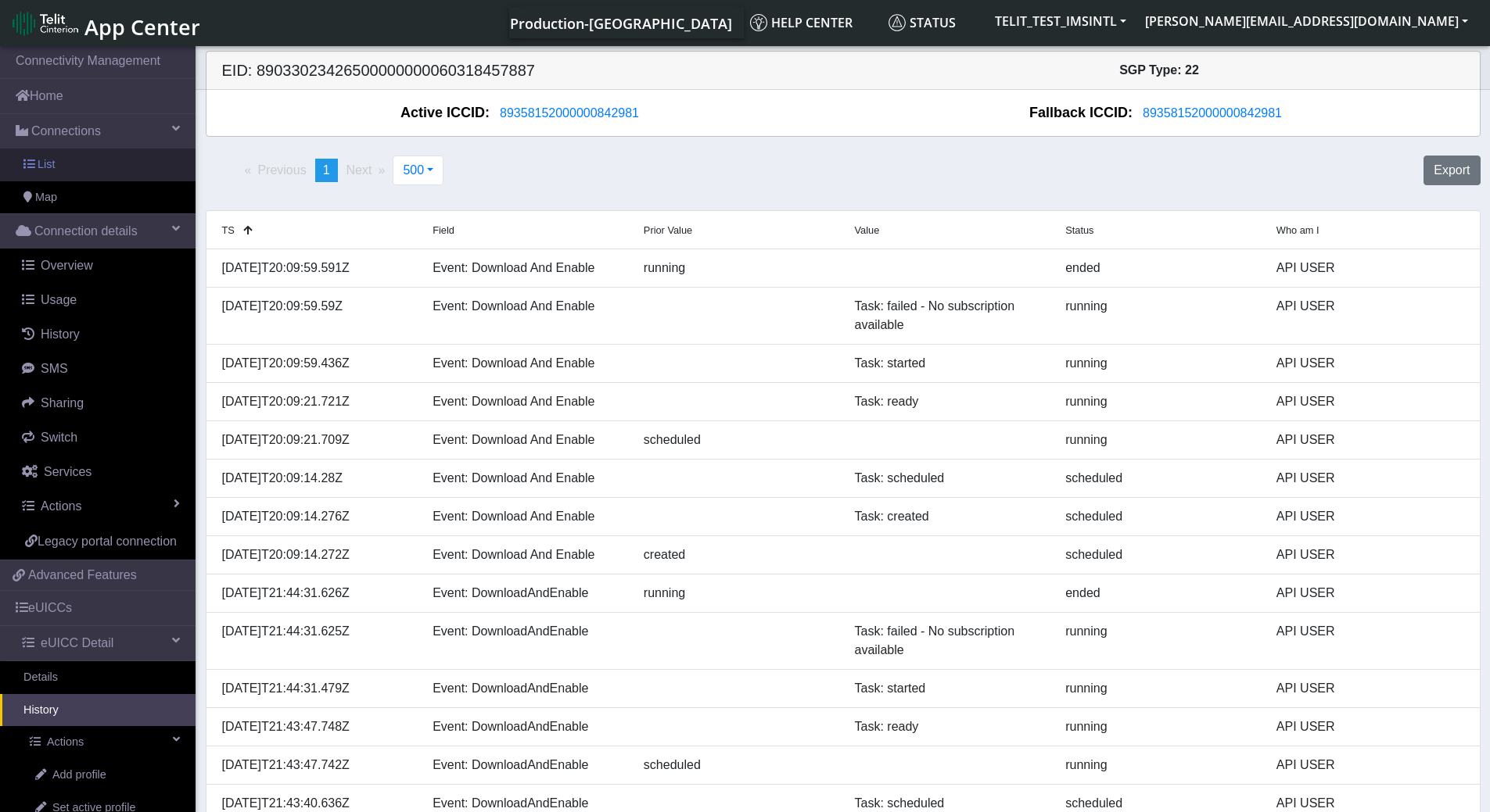
click at [61, 168] on link "List" at bounding box center [97, 165] width 196 height 32
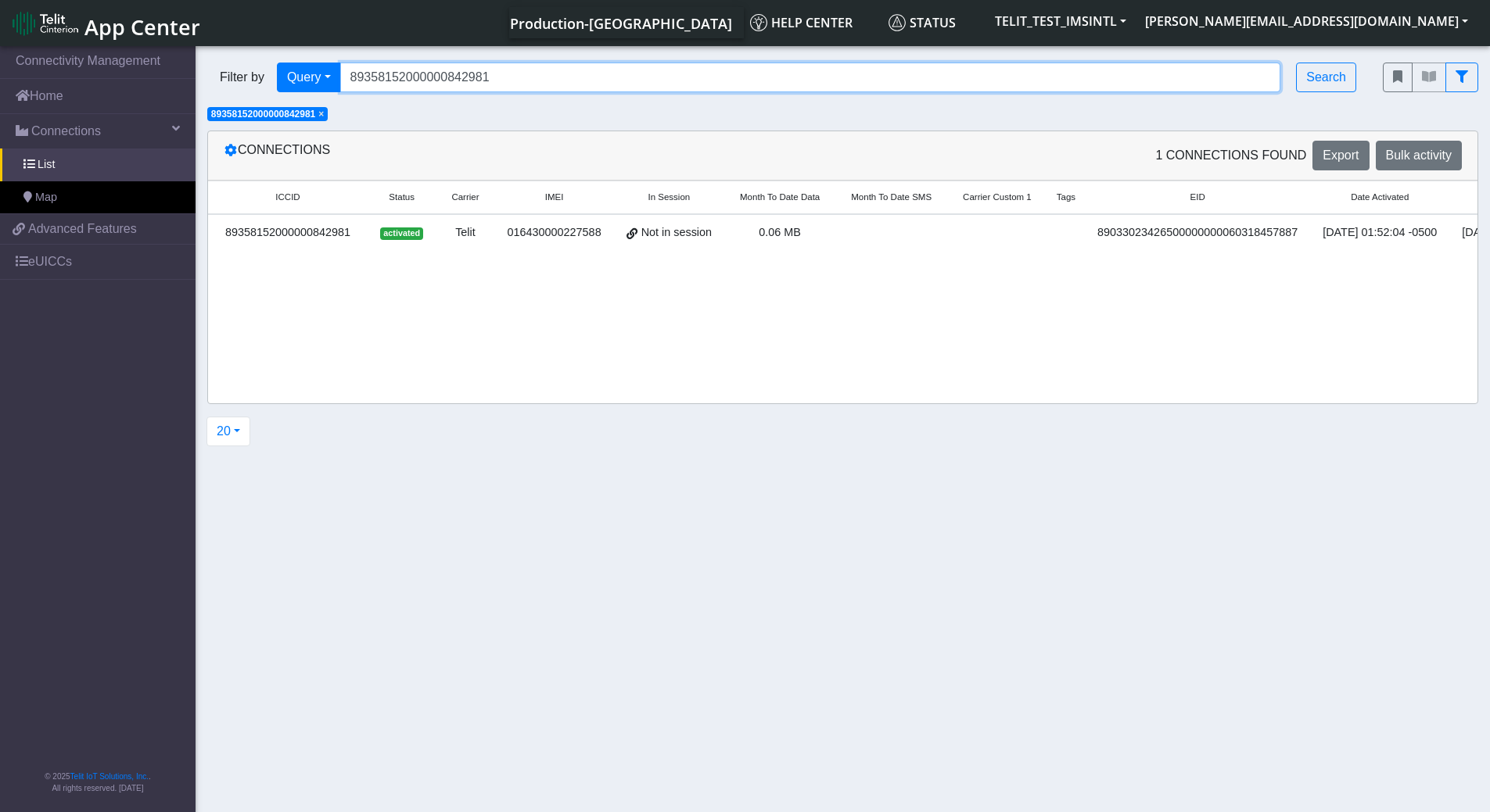
click at [423, 80] on input "89358152000000842981" at bounding box center [811, 77] width 942 height 30
paste input "587438"
type input "89358152000000587438"
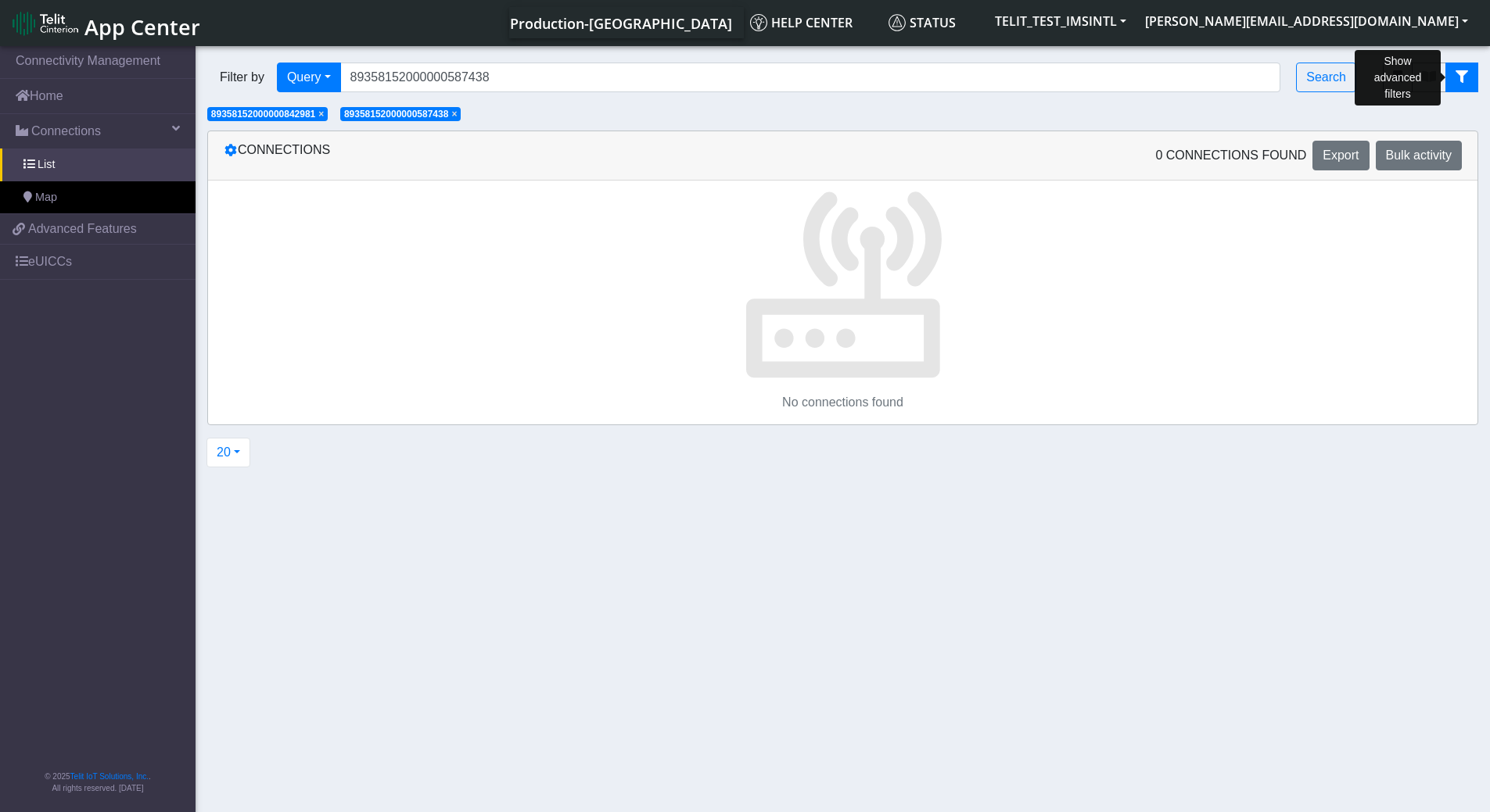
click at [1465, 79] on icon "fitlers menu" at bounding box center [1462, 76] width 13 height 13
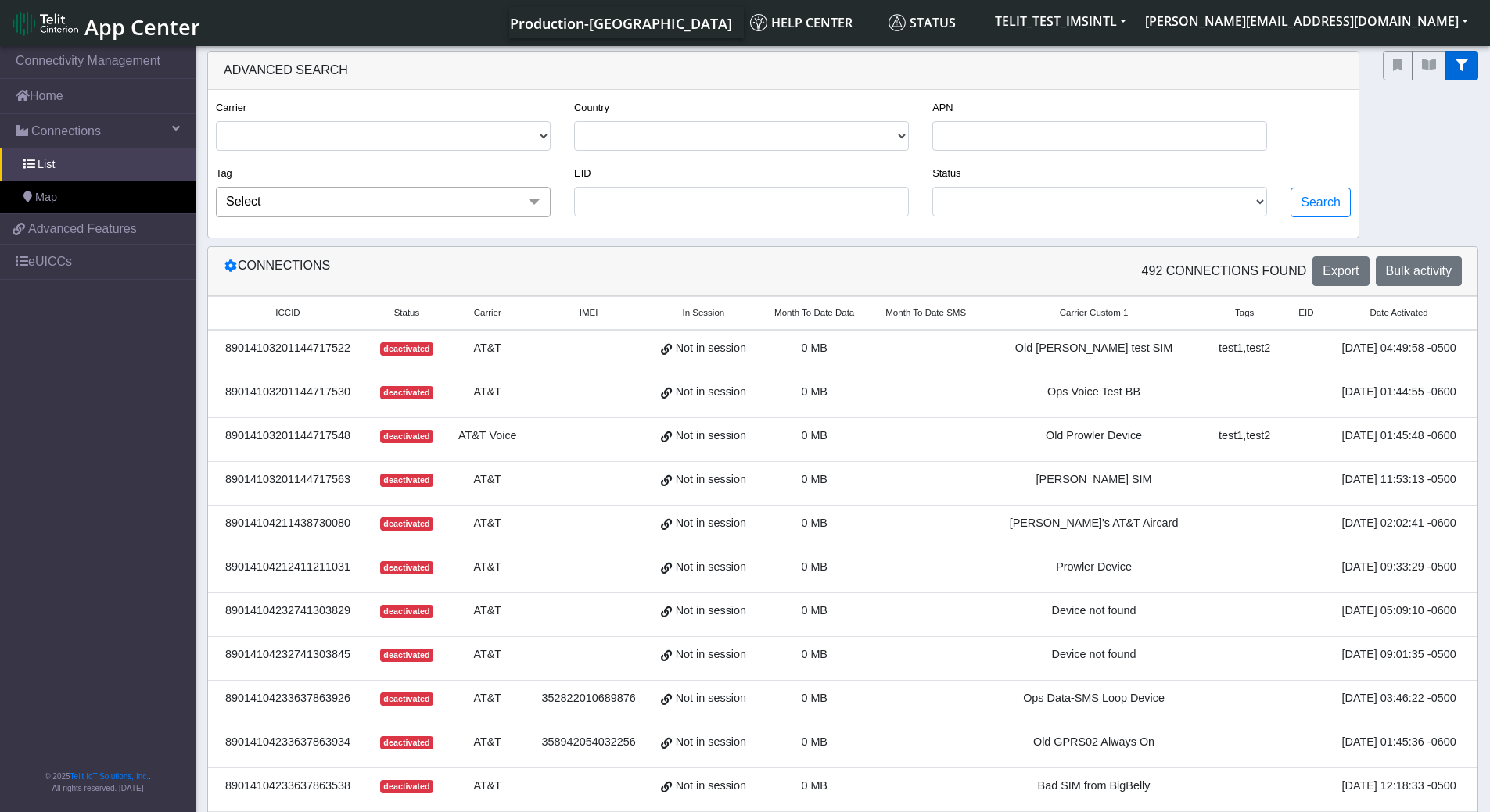
click at [1465, 79] on button "fitlers menu" at bounding box center [1462, 66] width 32 height 30
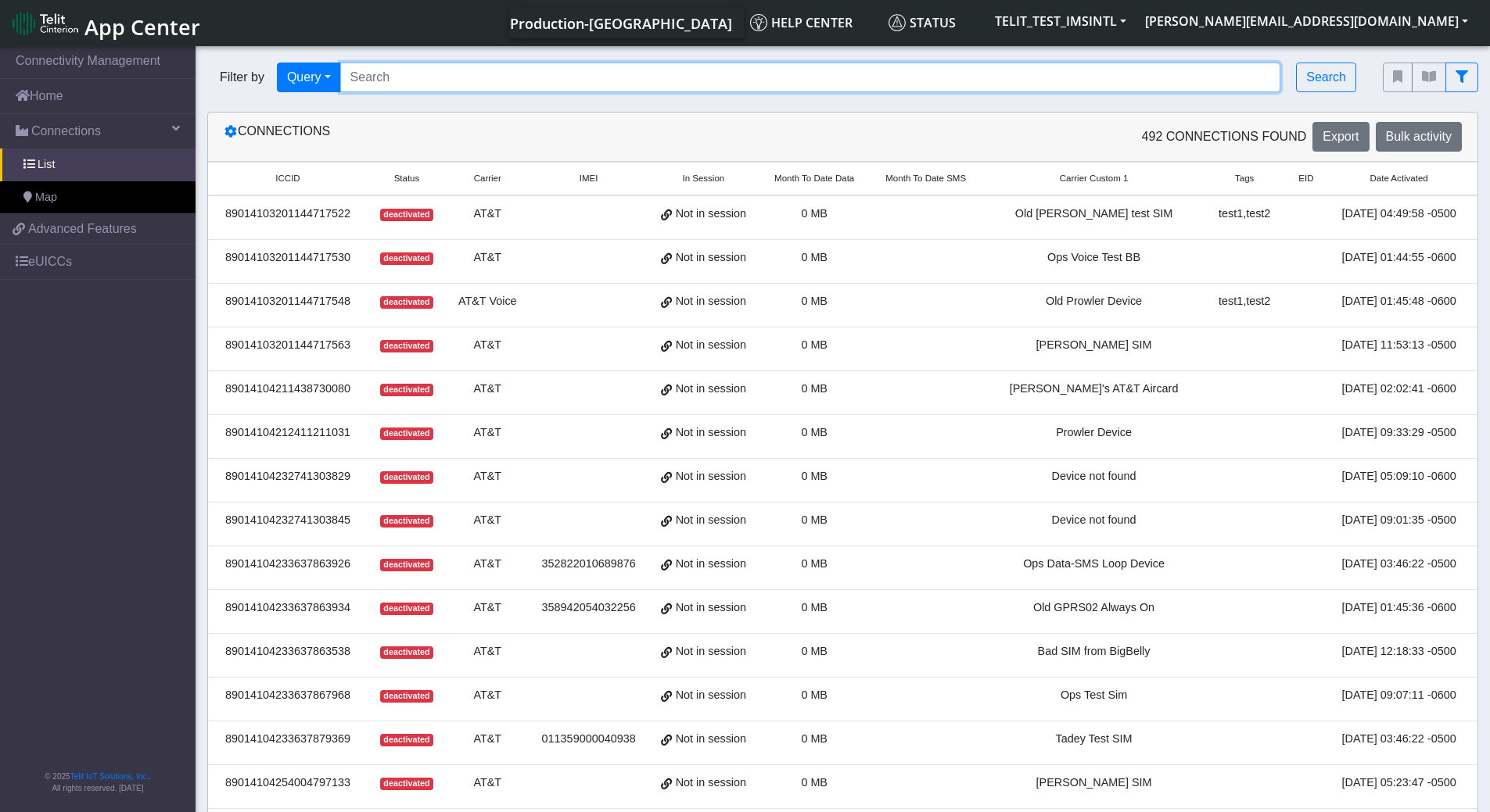
click at [588, 79] on input "Search..." at bounding box center [811, 77] width 942 height 30
paste input "89358152000000587438"
type input "89358152000000587438"
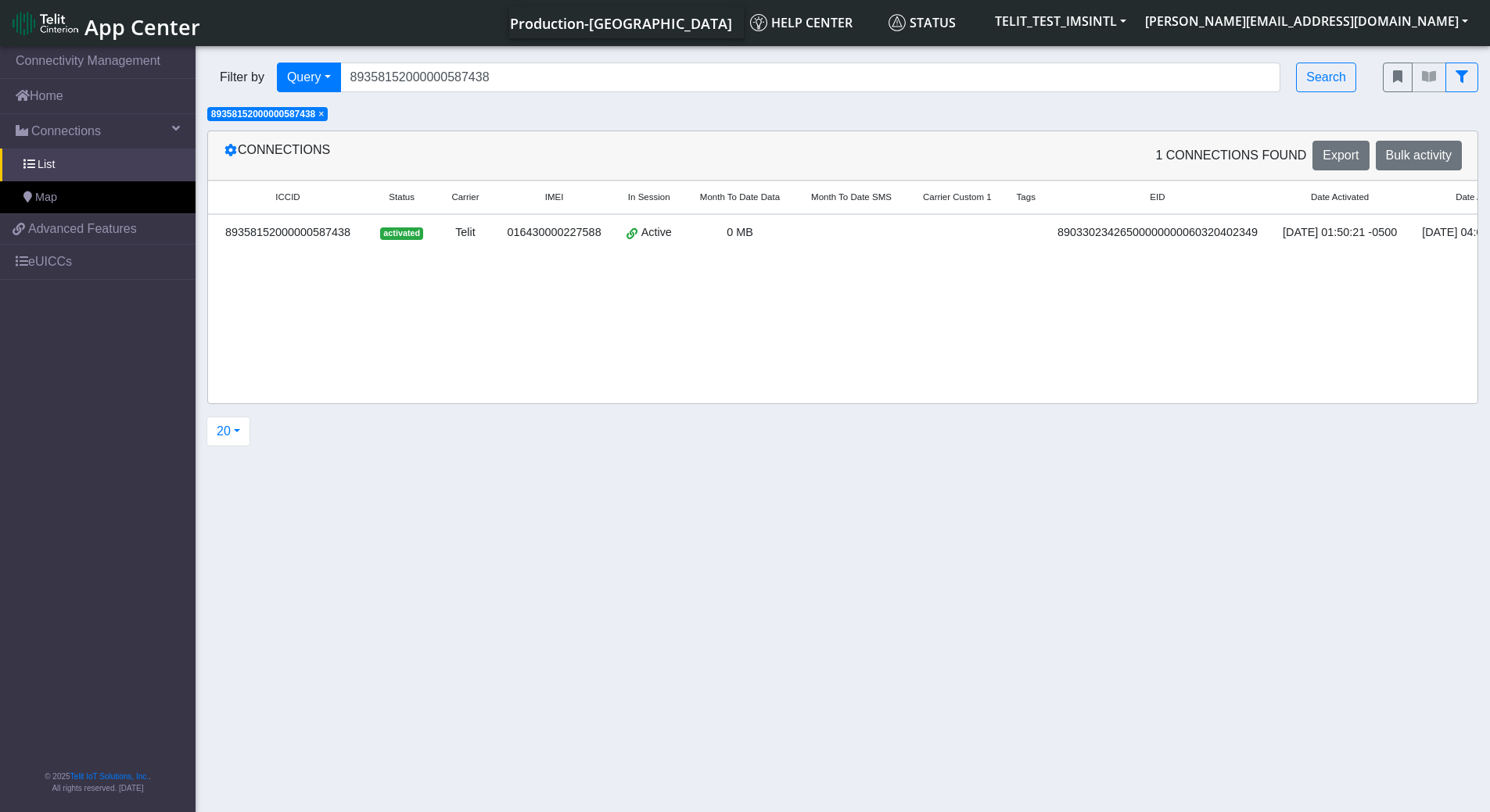
click at [292, 228] on div "89358152000000587438" at bounding box center [288, 233] width 141 height 17
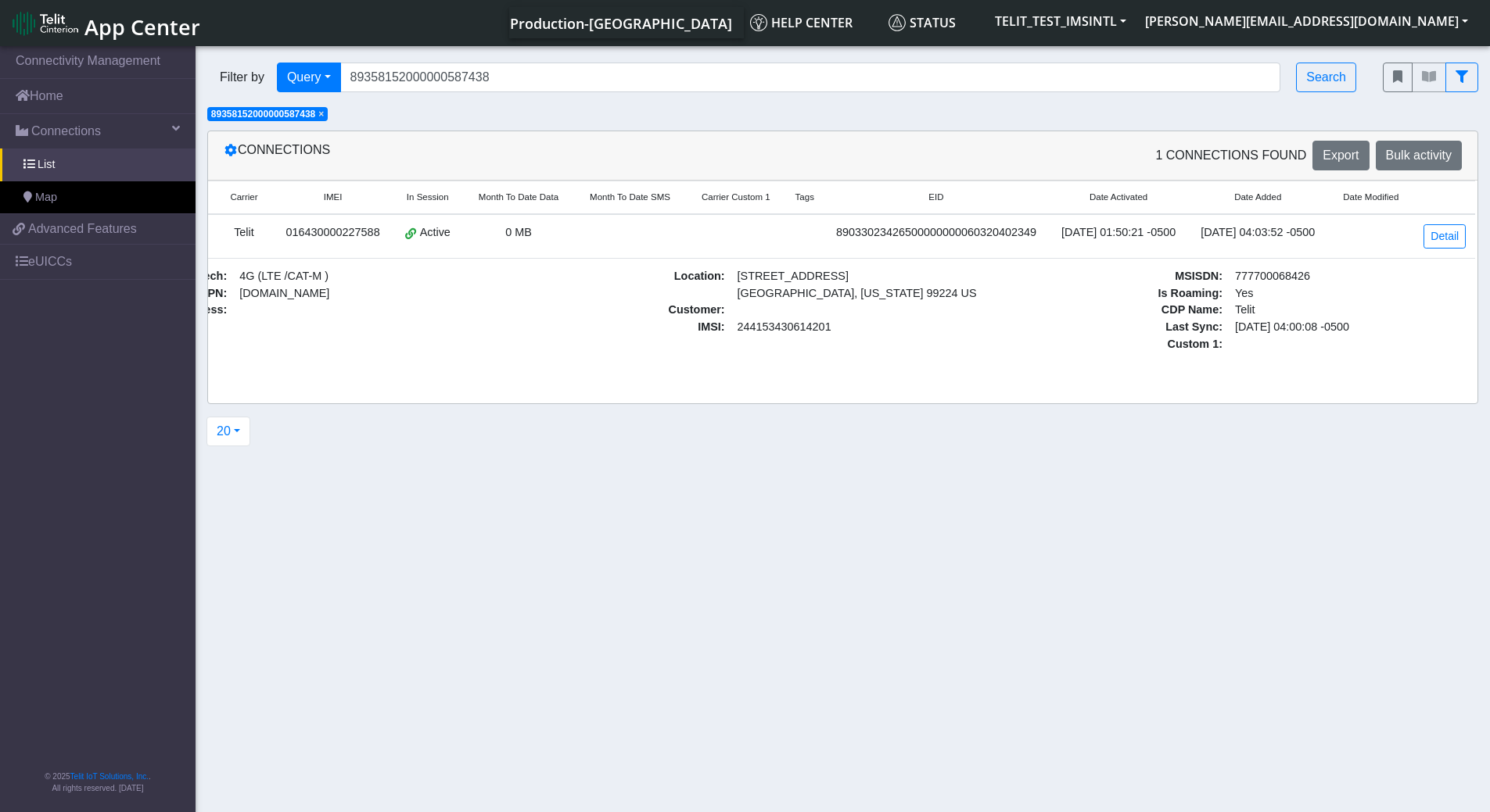
scroll to position [0, 248]
click at [1440, 233] on link "Detail" at bounding box center [1445, 237] width 42 height 24
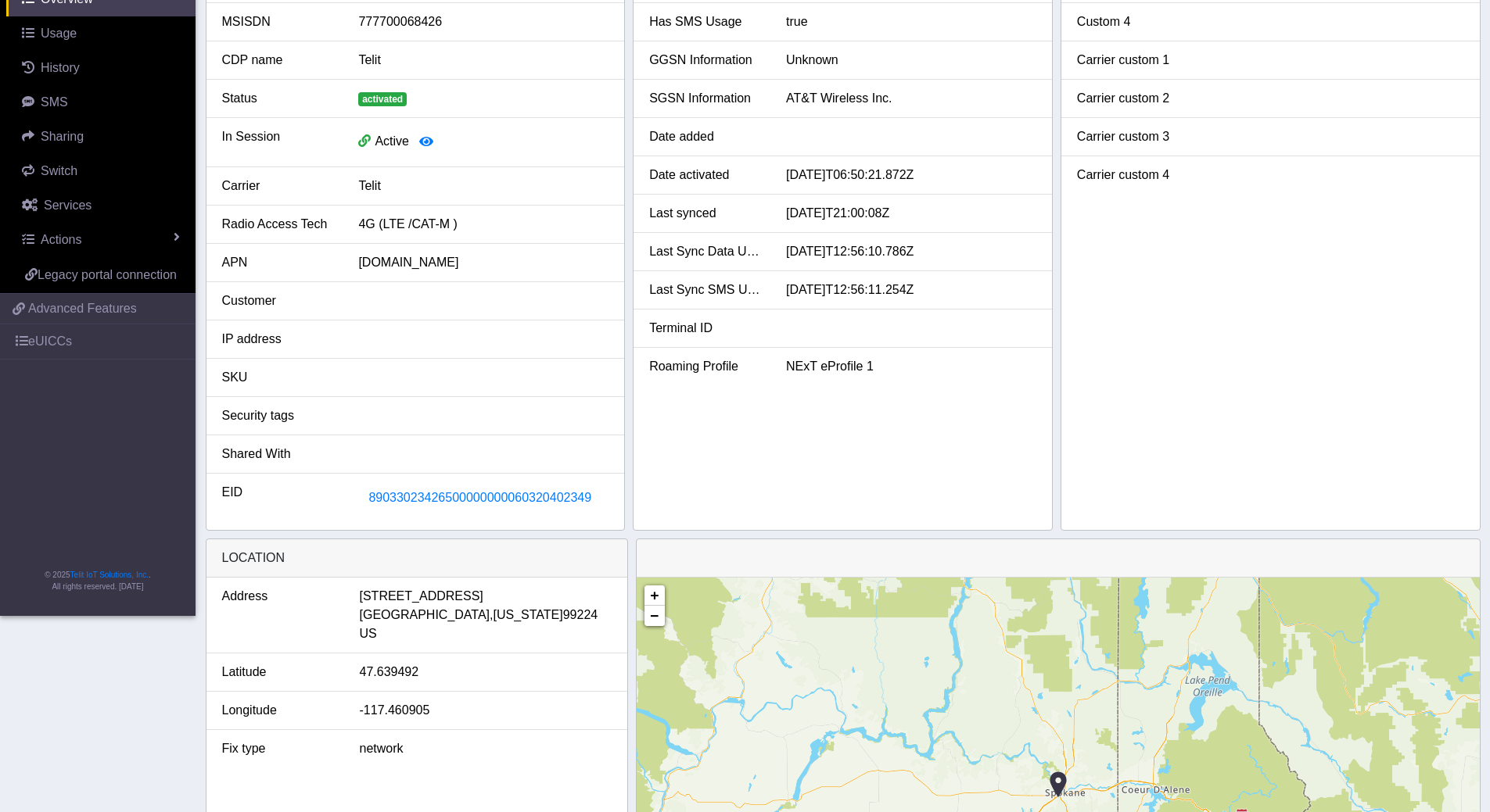
scroll to position [394, 0]
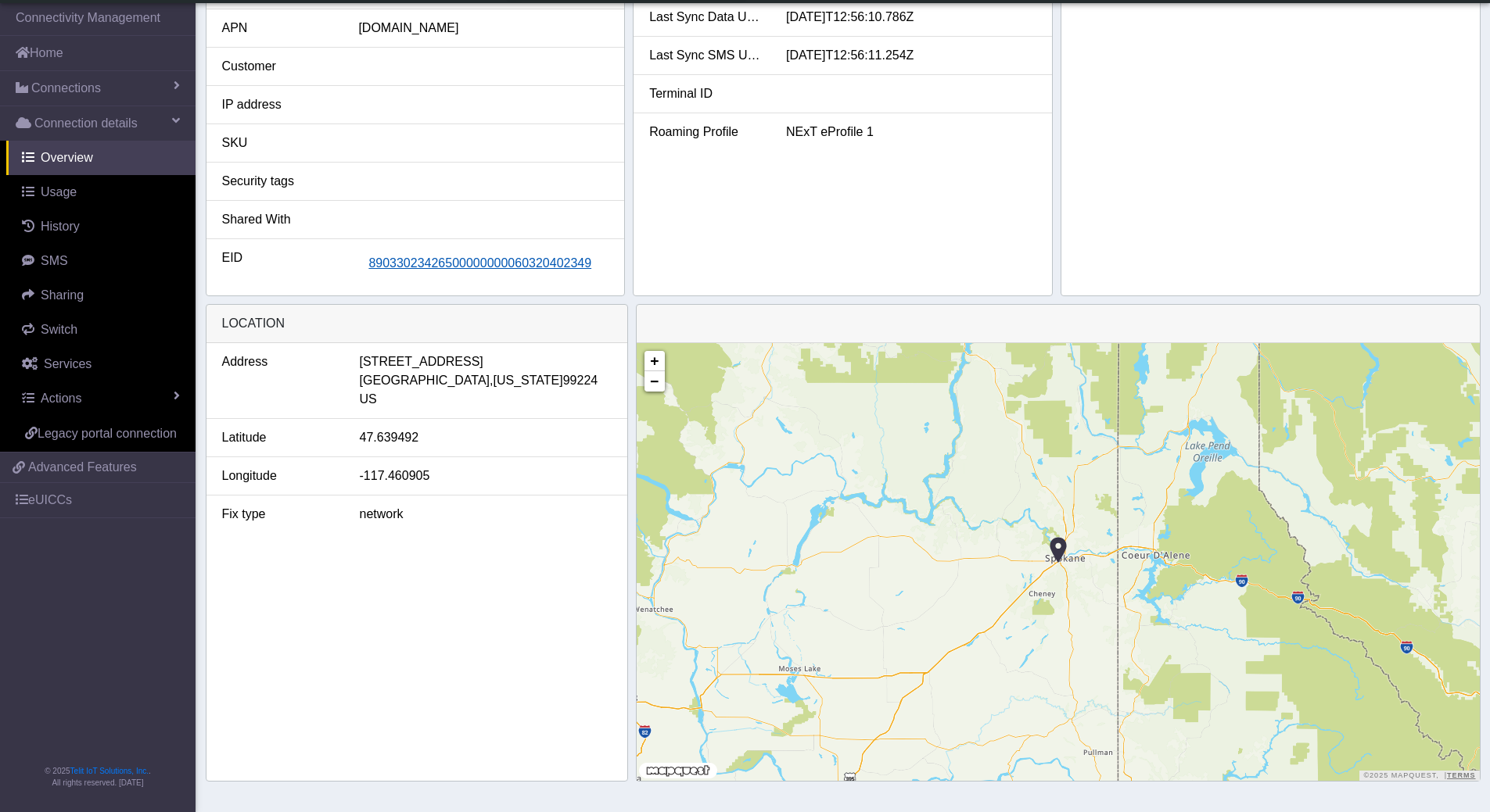
click at [510, 264] on span "89033023426500000000060320402349" at bounding box center [479, 263] width 223 height 14
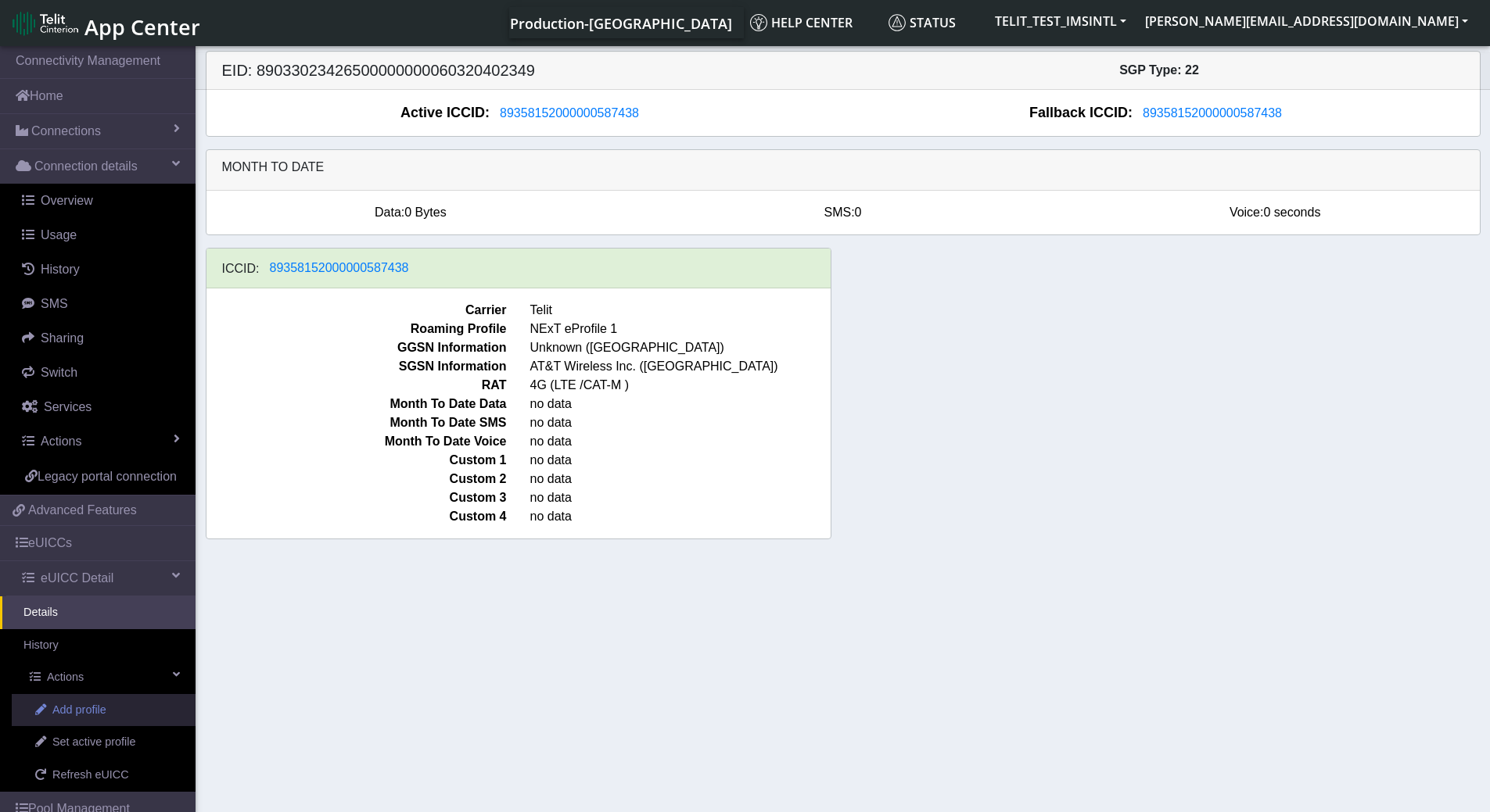
click at [93, 719] on span "Add profile" at bounding box center [79, 710] width 54 height 17
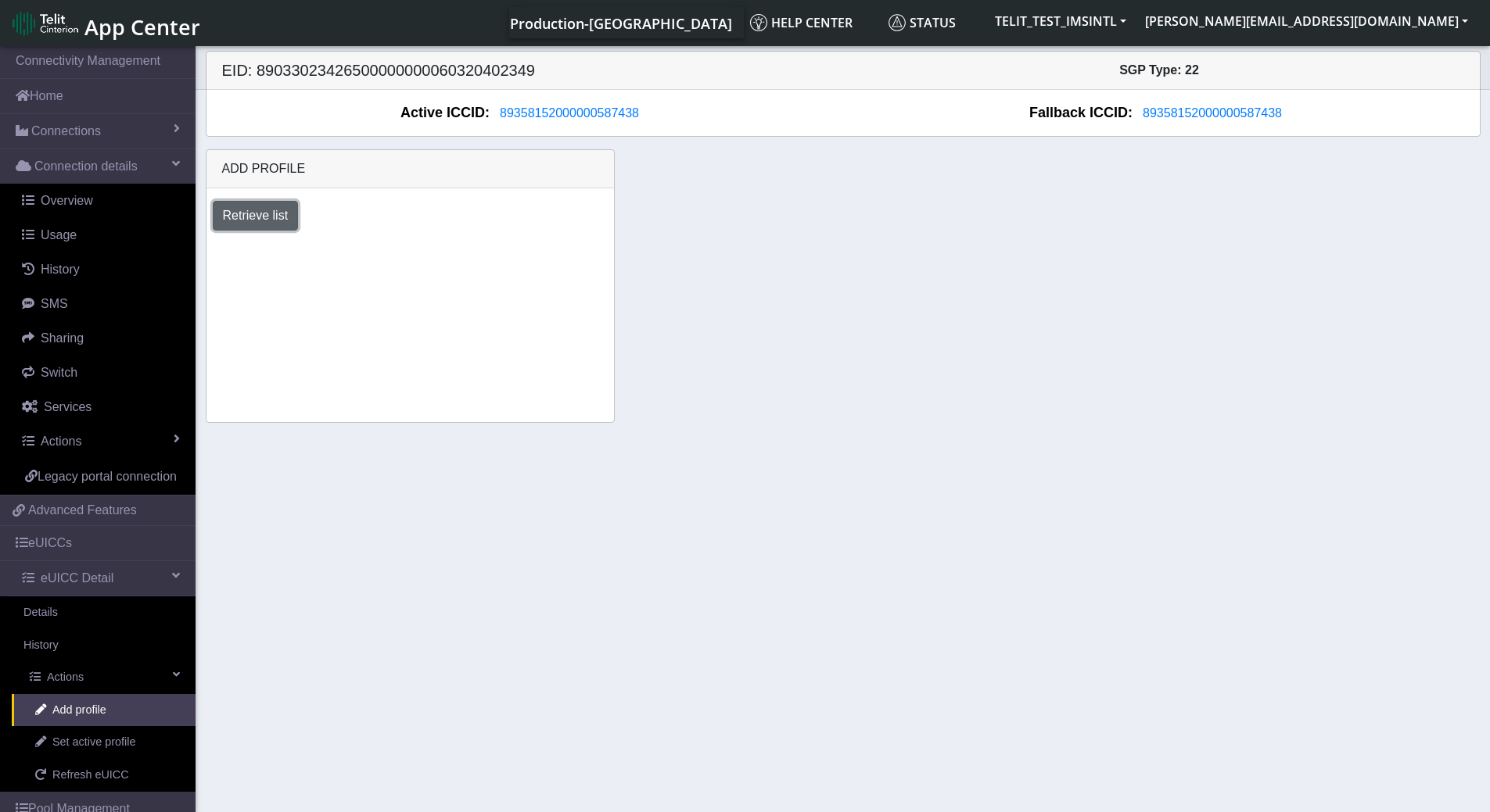
click at [238, 228] on button "Retrieve list" at bounding box center [255, 215] width 86 height 30
click at [388, 266] on select "Select profile to add OTHER-nxt23.net_ATT DNLD-nxt23.net-USC_test OTHER-Verizon…" at bounding box center [306, 258] width 187 height 30
select select "00b3dfb7-dc66-4e42-8712-84a4204afd64"
click at [213, 243] on select "Select profile to add OTHER-nxt23.net_ATT DNLD-nxt23.net-USC_test OTHER-Verizon…" at bounding box center [306, 258] width 187 height 30
click at [425, 259] on button "Add" at bounding box center [441, 258] width 42 height 30
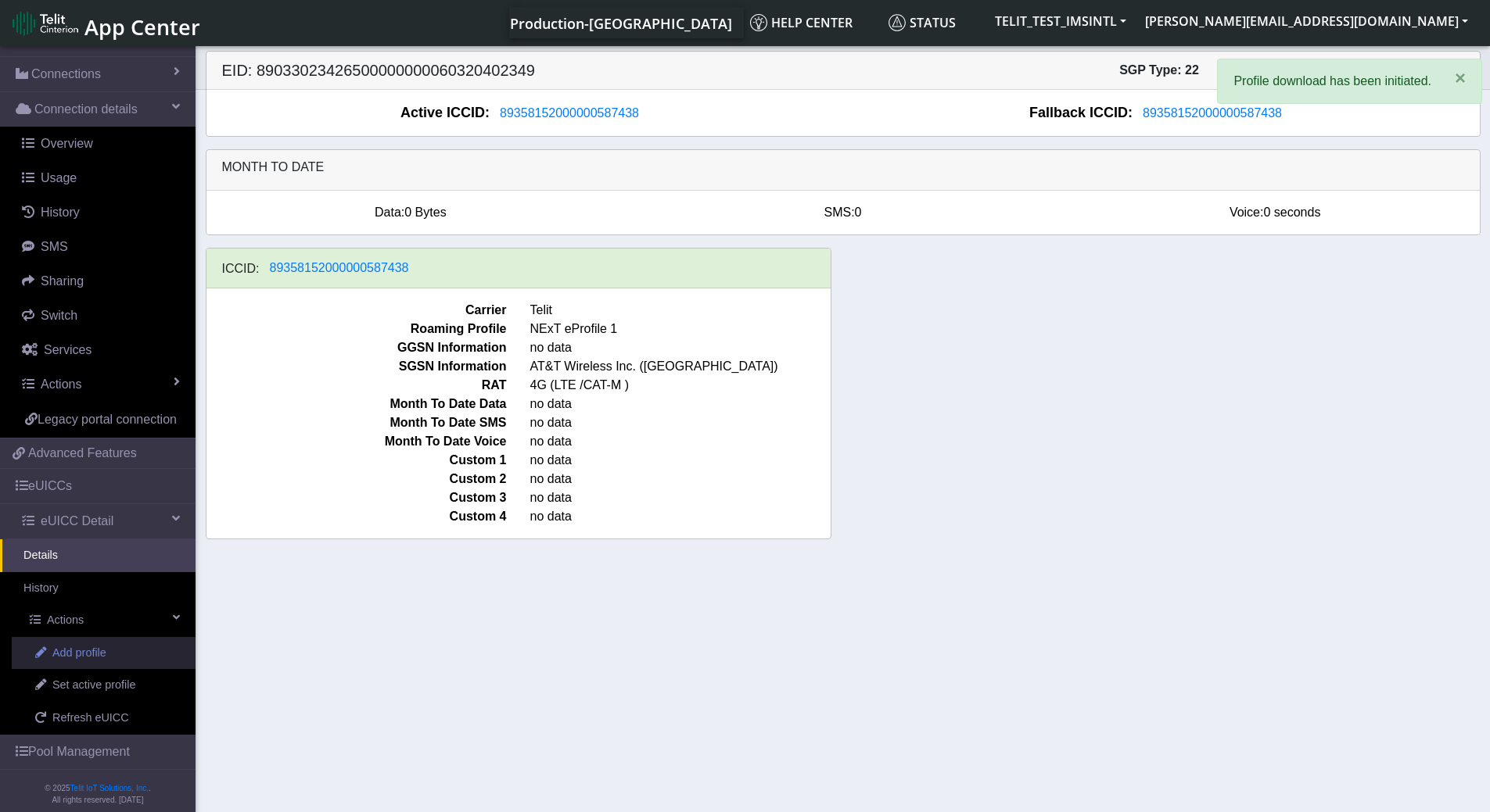
scroll to position [88, 0]
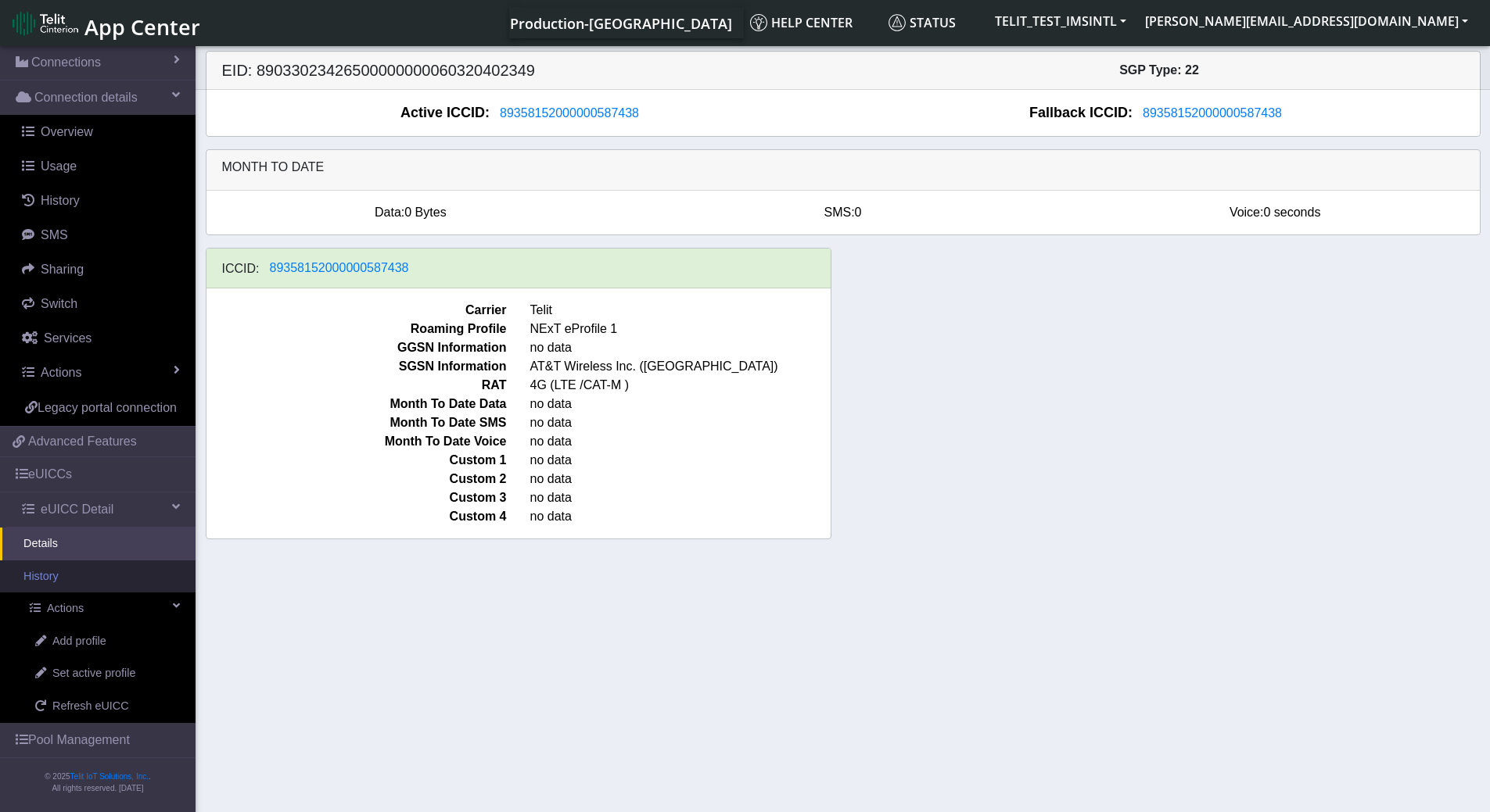
click at [69, 576] on link "History" at bounding box center [97, 577] width 196 height 32
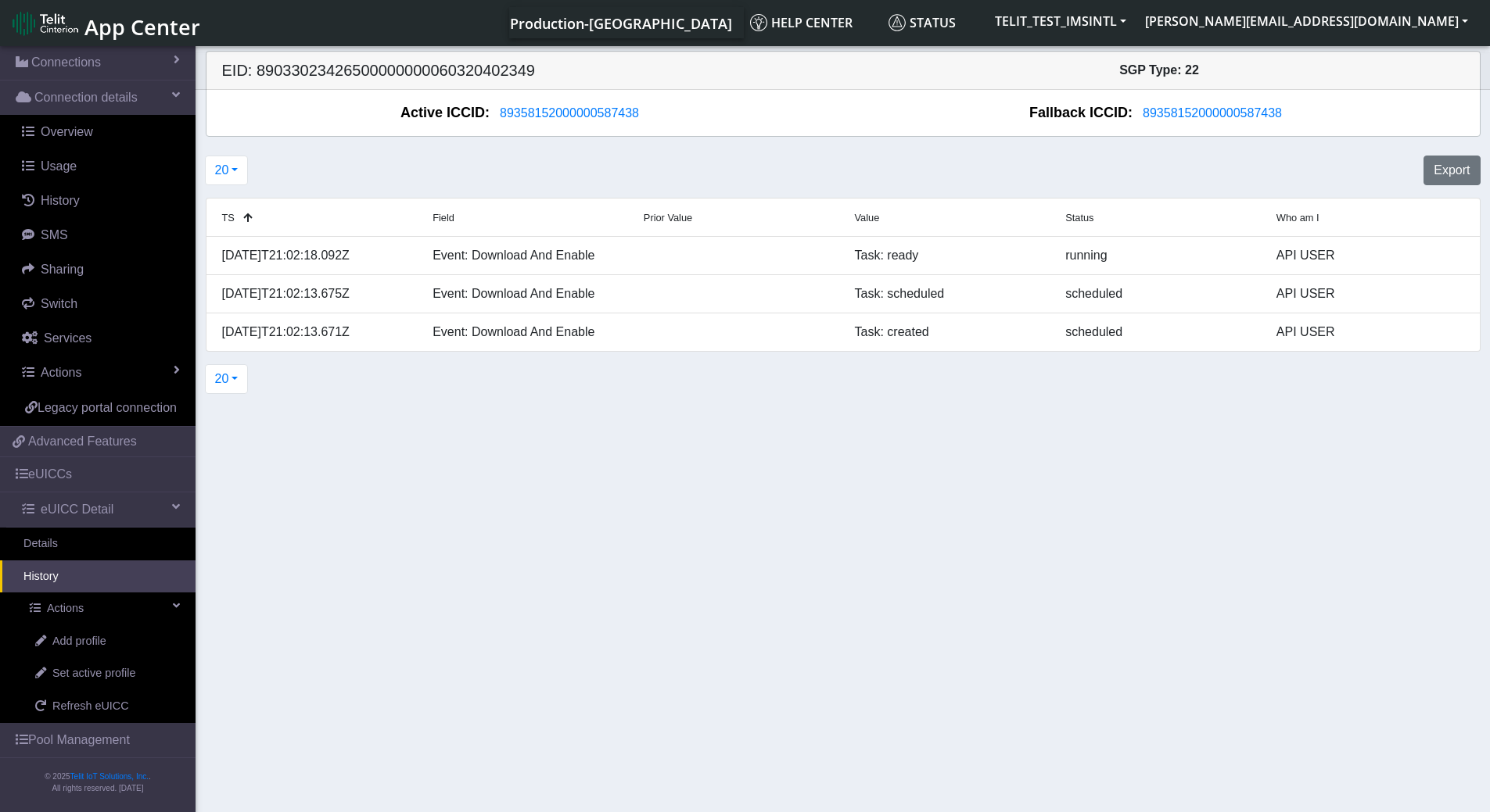
click at [59, 571] on link "History" at bounding box center [97, 577] width 196 height 32
click at [70, 608] on span "Actions" at bounding box center [65, 609] width 37 height 17
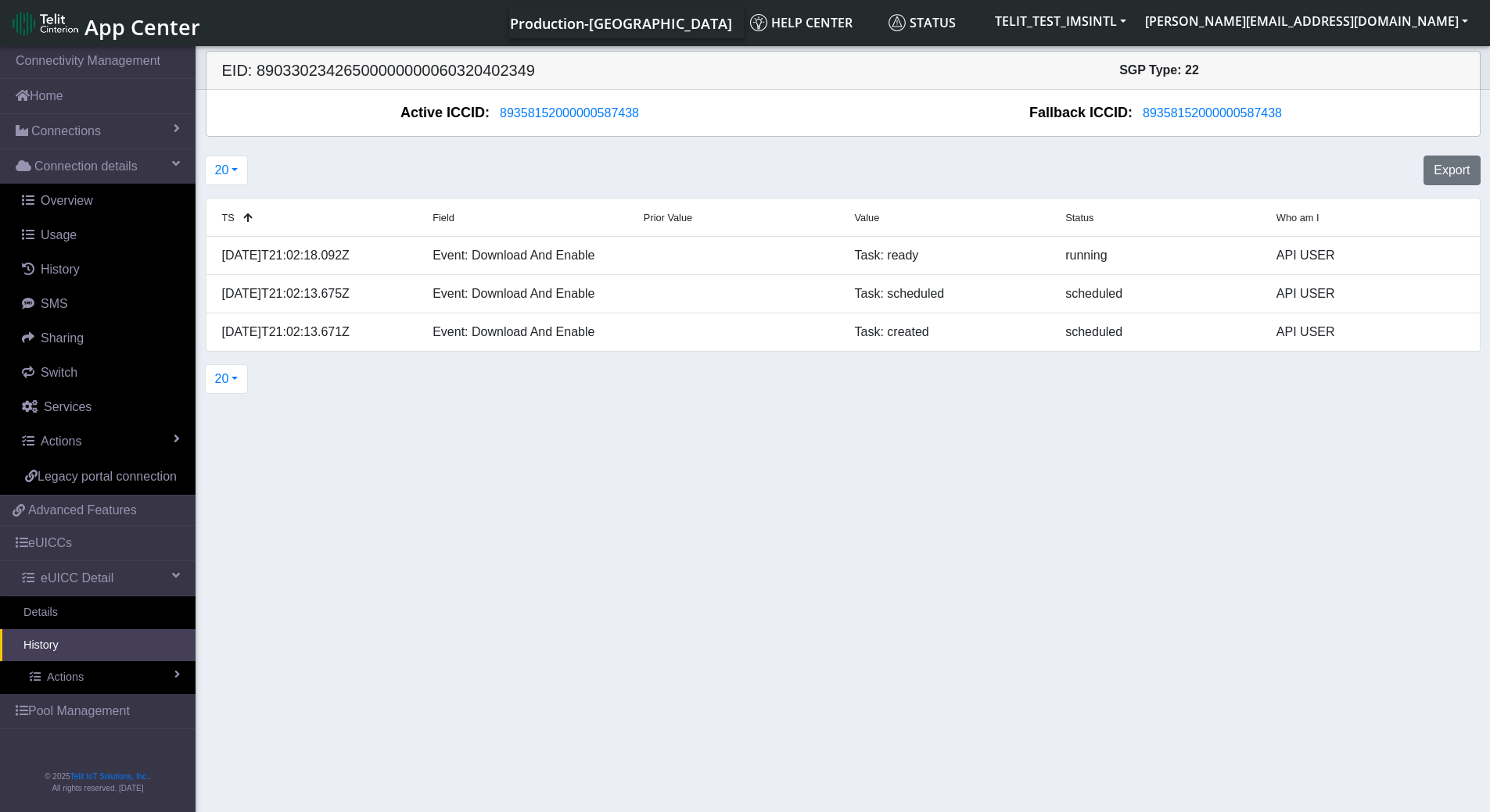
click at [60, 639] on link "History" at bounding box center [97, 646] width 196 height 32
click at [54, 615] on link "Details" at bounding box center [97, 613] width 196 height 32
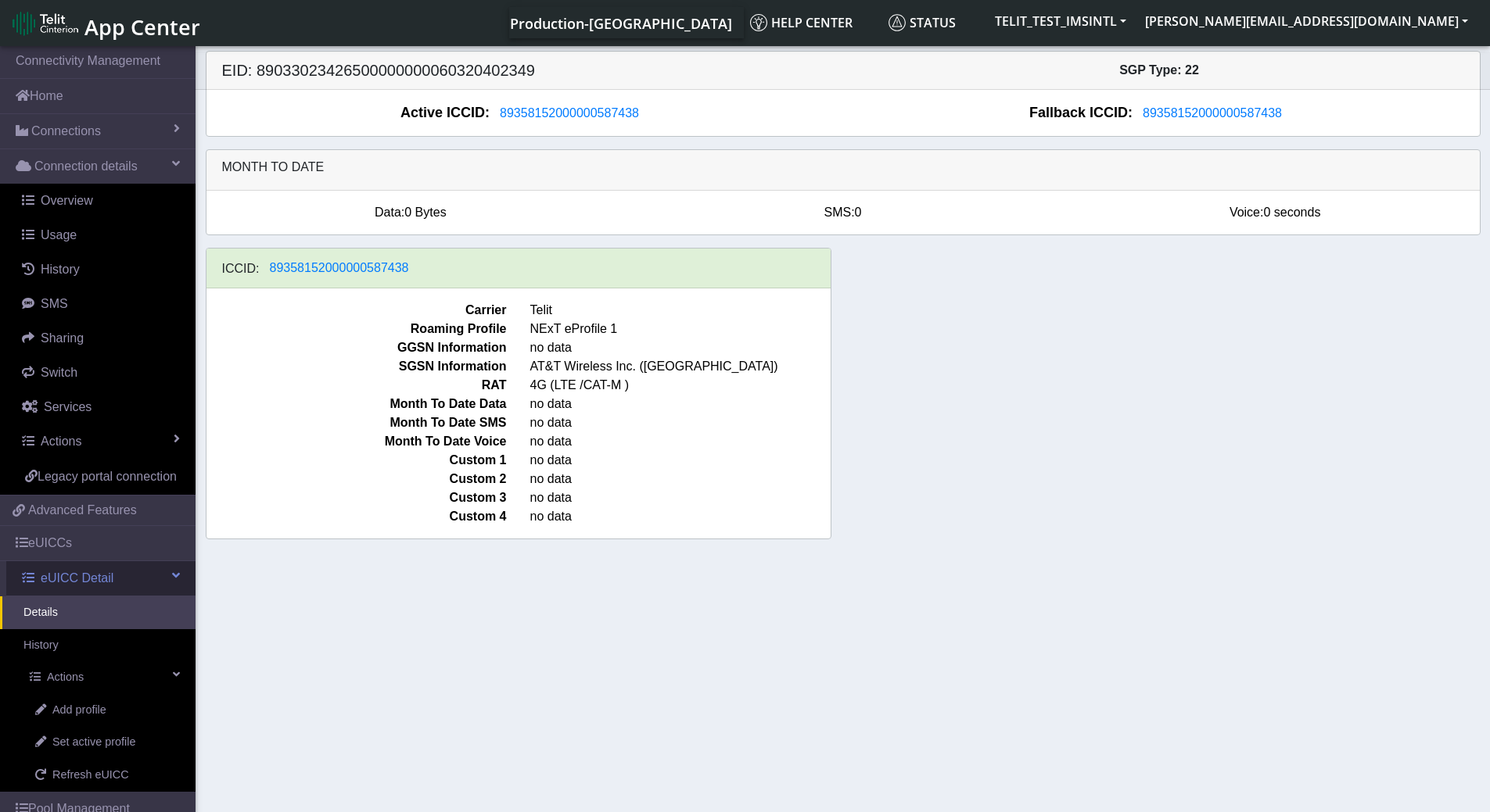
scroll to position [88, 0]
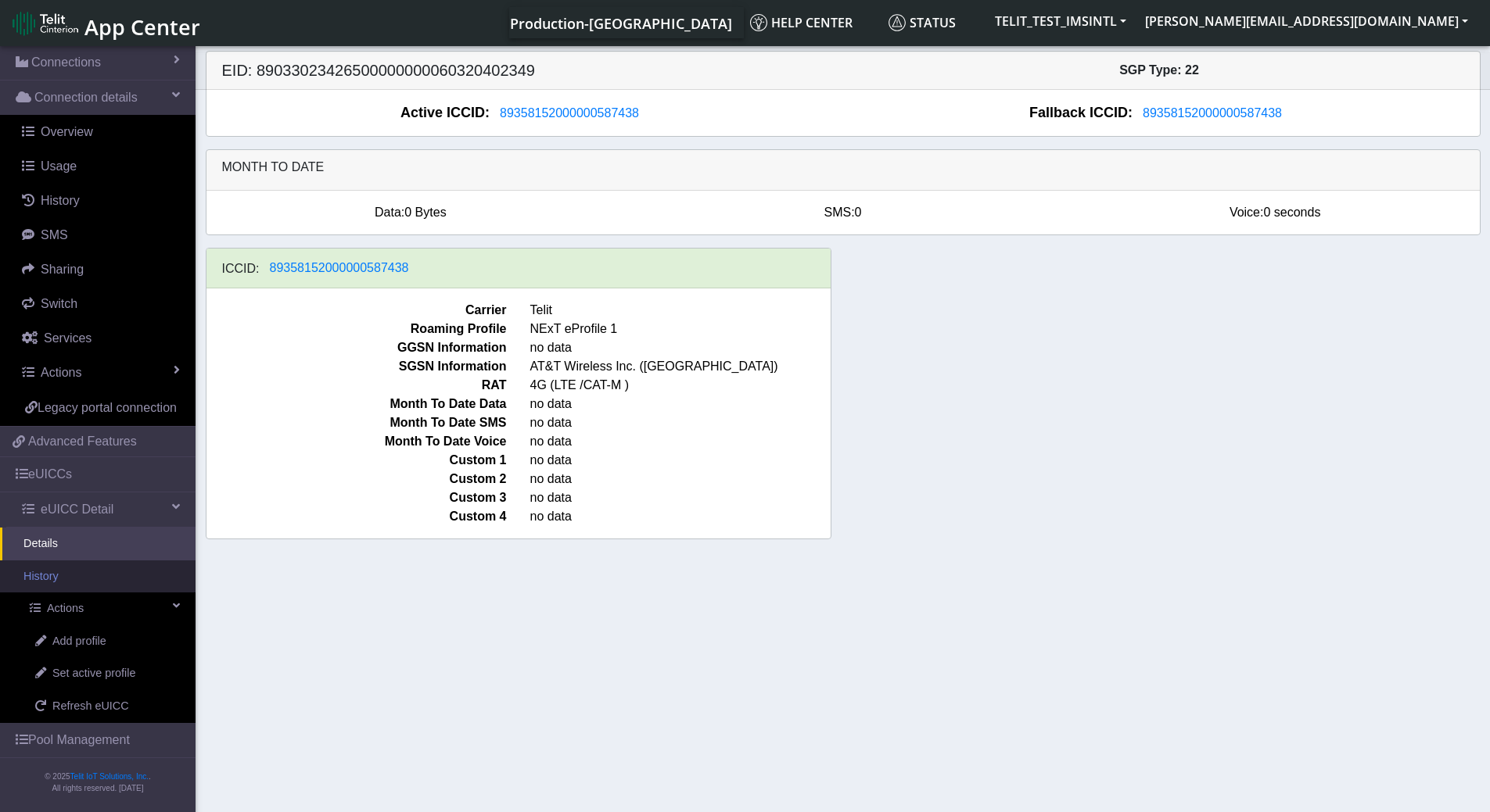
click at [51, 574] on link "History" at bounding box center [97, 577] width 196 height 32
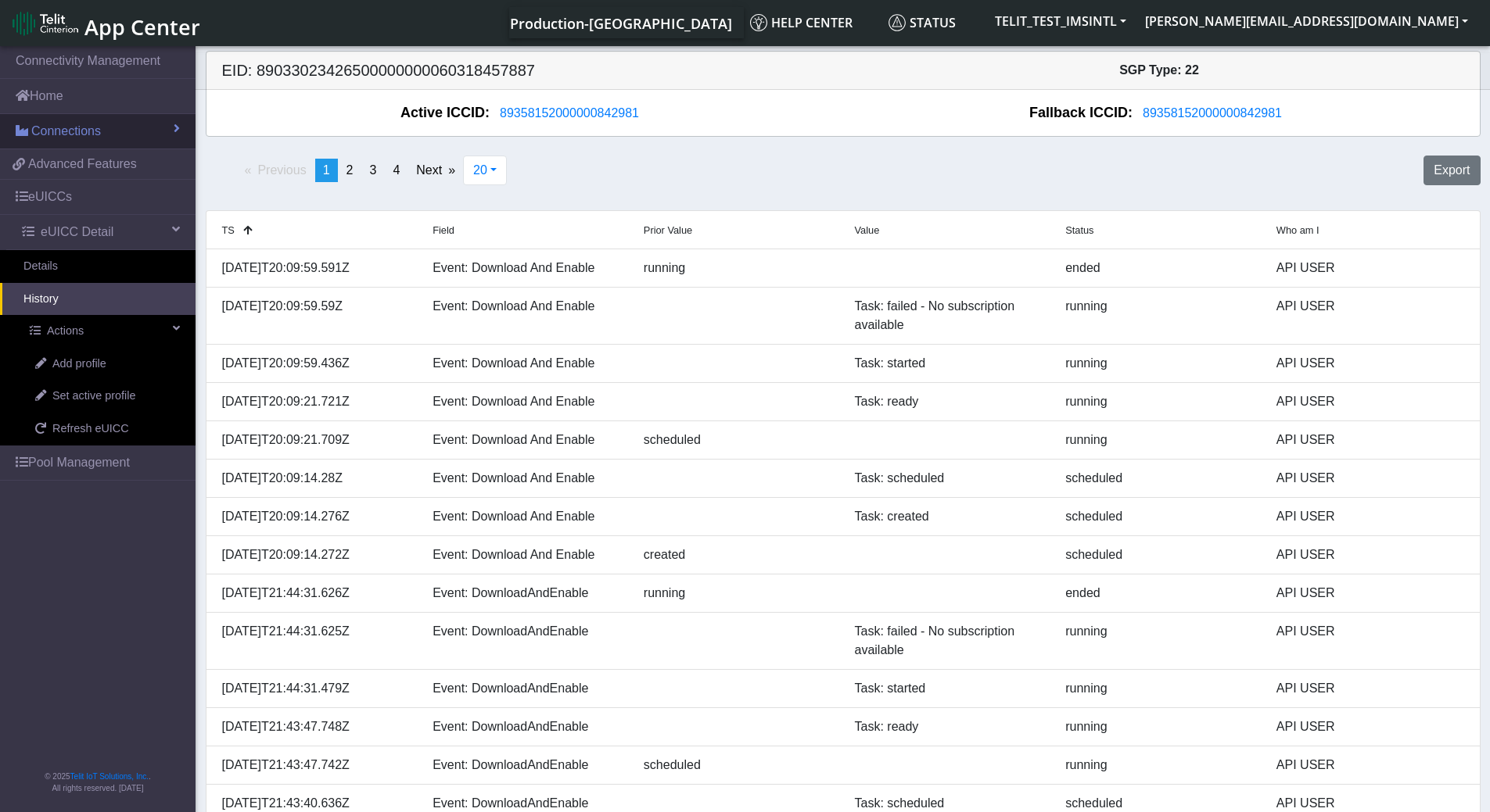
click at [79, 125] on span "Connections" at bounding box center [66, 131] width 69 height 19
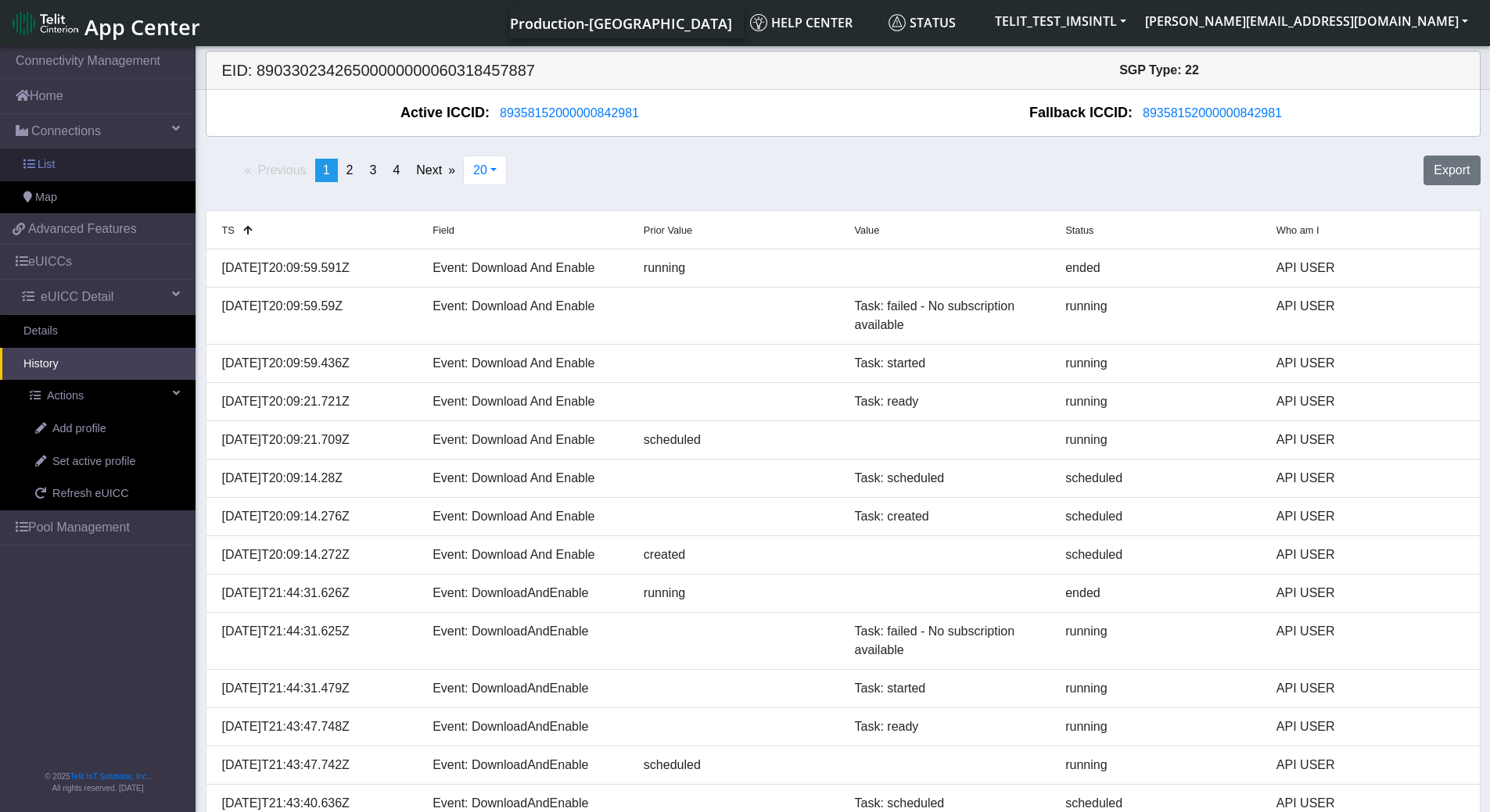
click at [50, 162] on span "List" at bounding box center [46, 165] width 17 height 17
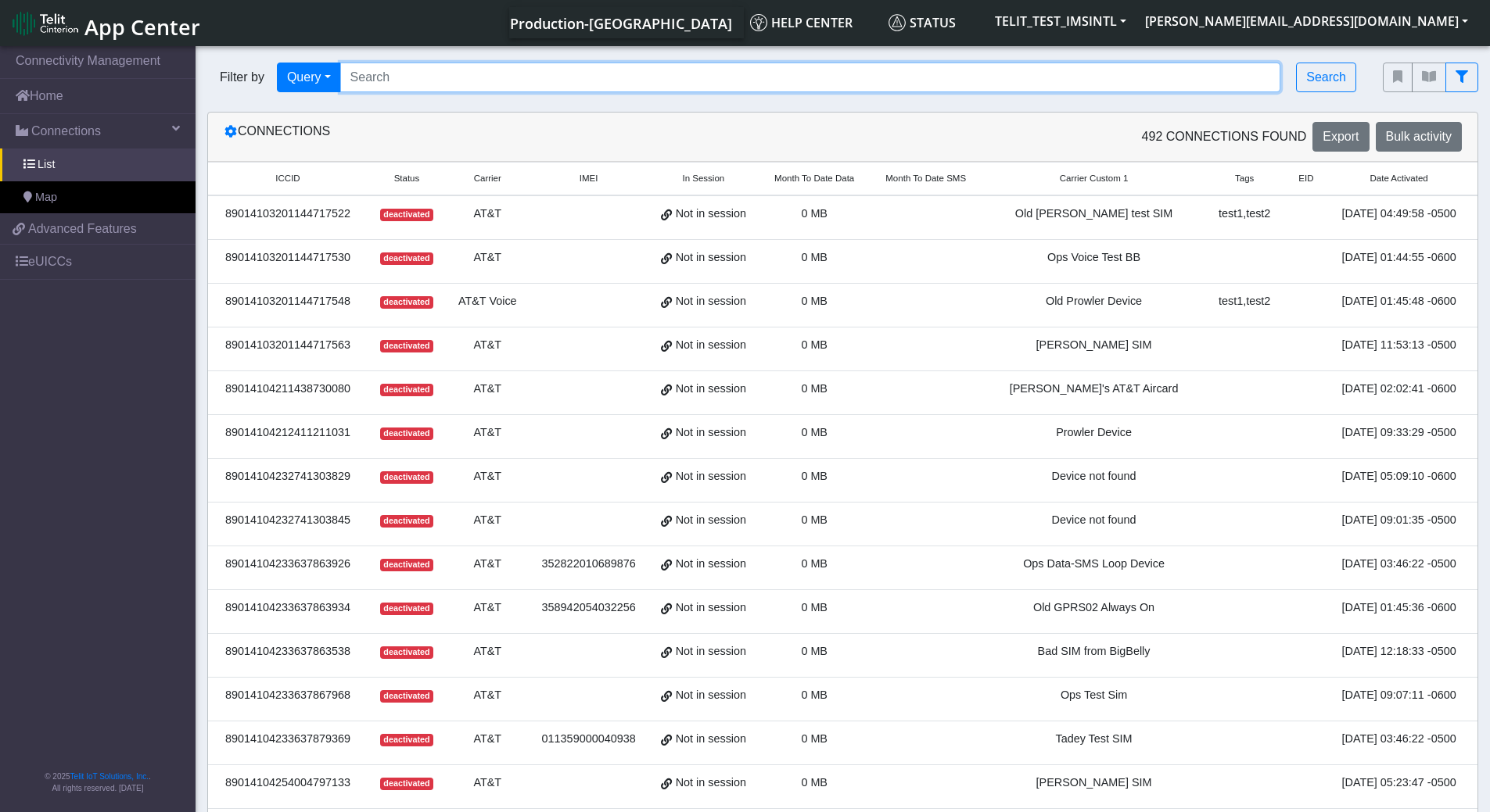
click at [454, 77] on input "Search..." at bounding box center [811, 77] width 942 height 30
paste input "89358152000000928095"
type input "89358152000000928095"
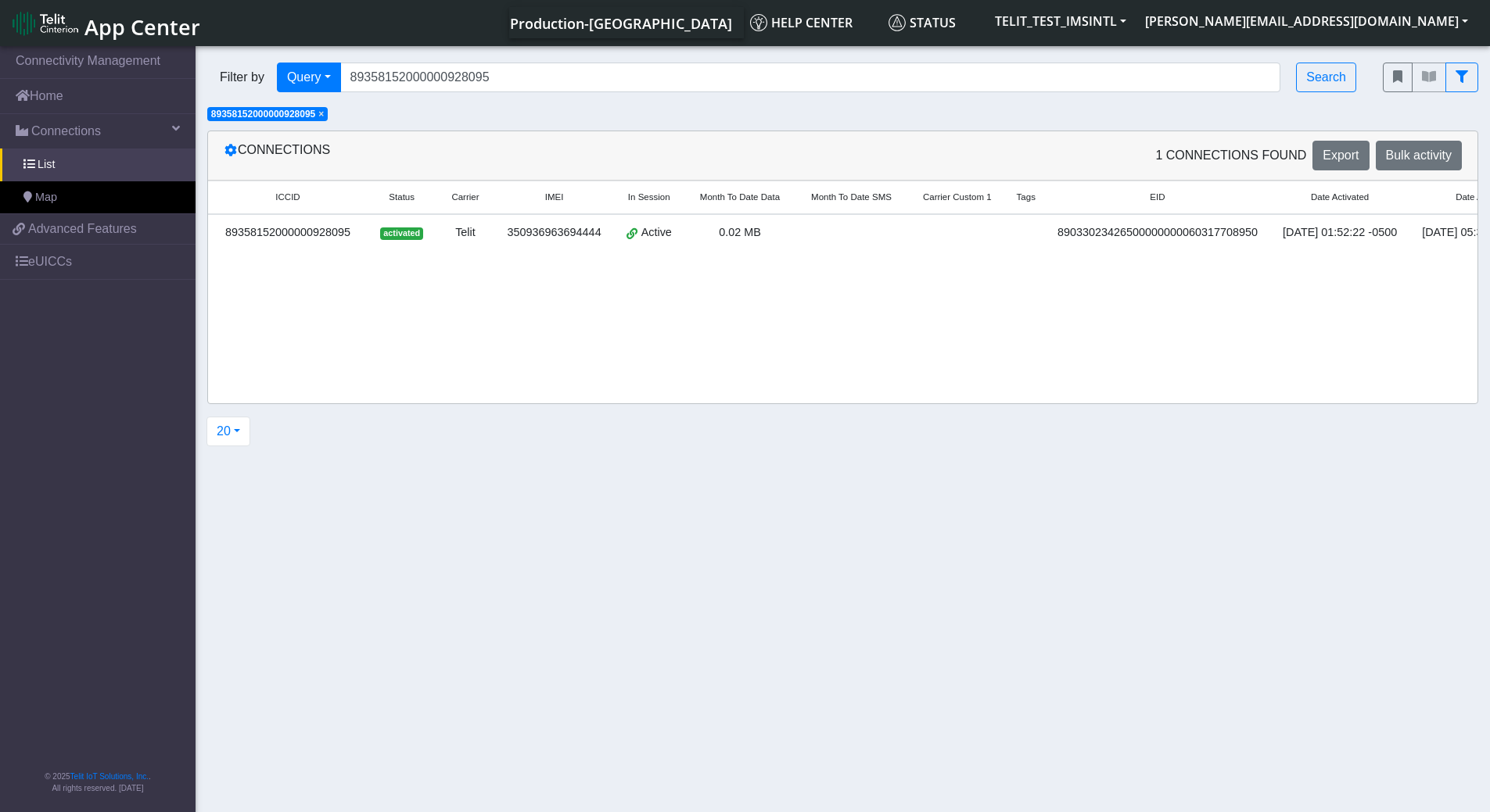
click at [302, 232] on div "89358152000000928095" at bounding box center [288, 233] width 141 height 17
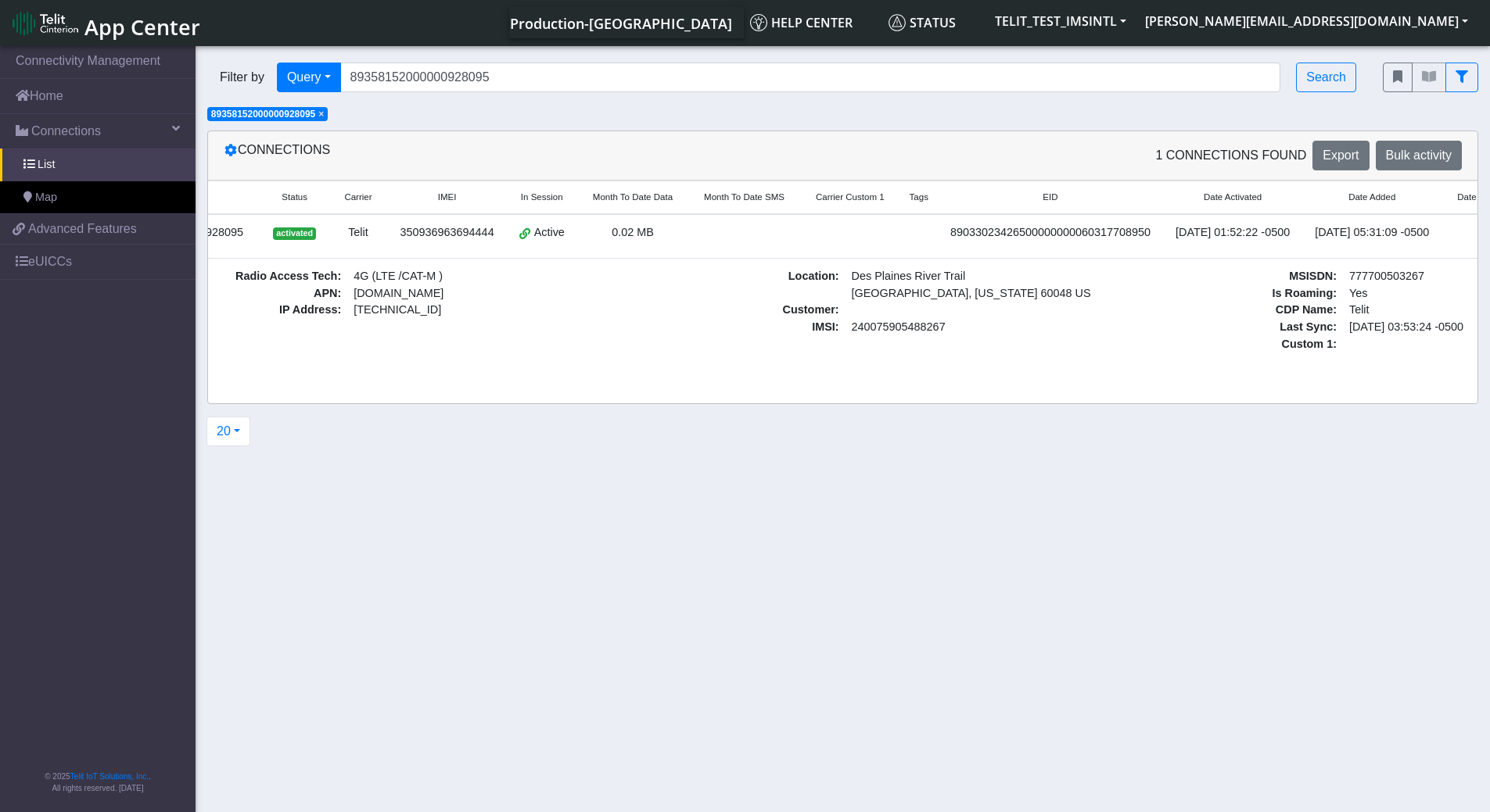
scroll to position [0, 248]
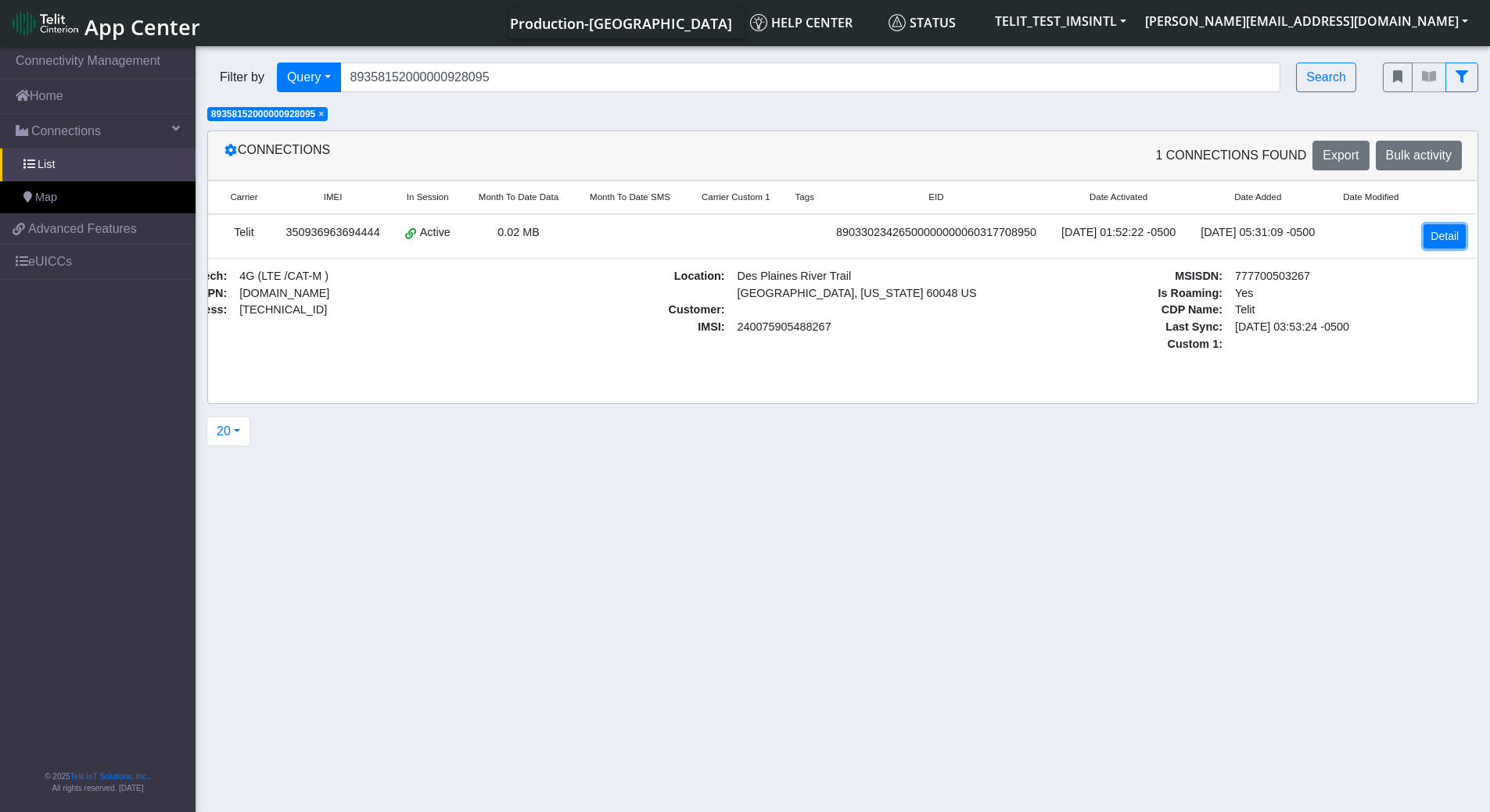
click at [1452, 232] on link "Detail" at bounding box center [1445, 237] width 42 height 24
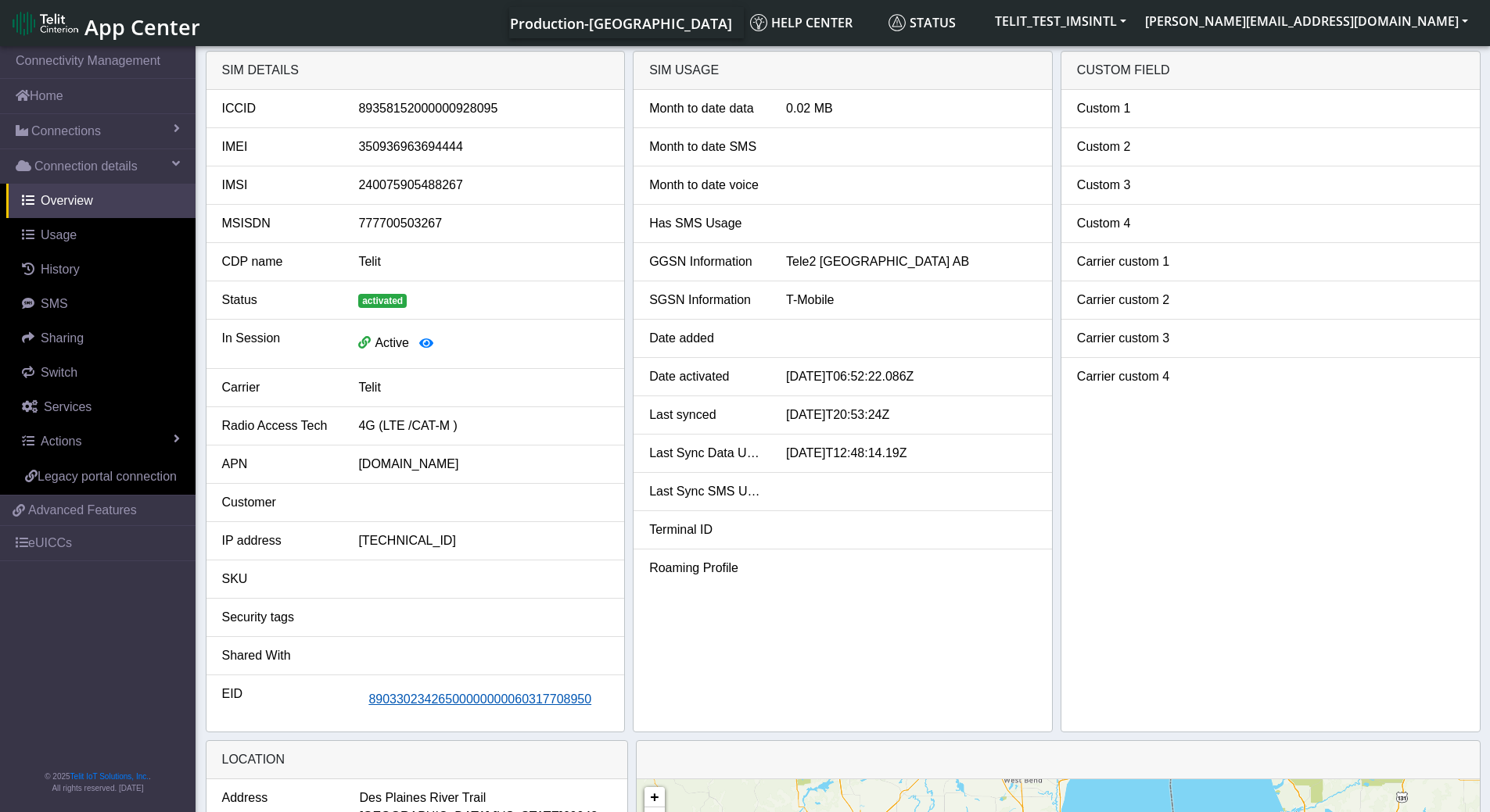
click at [468, 701] on span "89033023426500000000060317708950" at bounding box center [479, 699] width 223 height 14
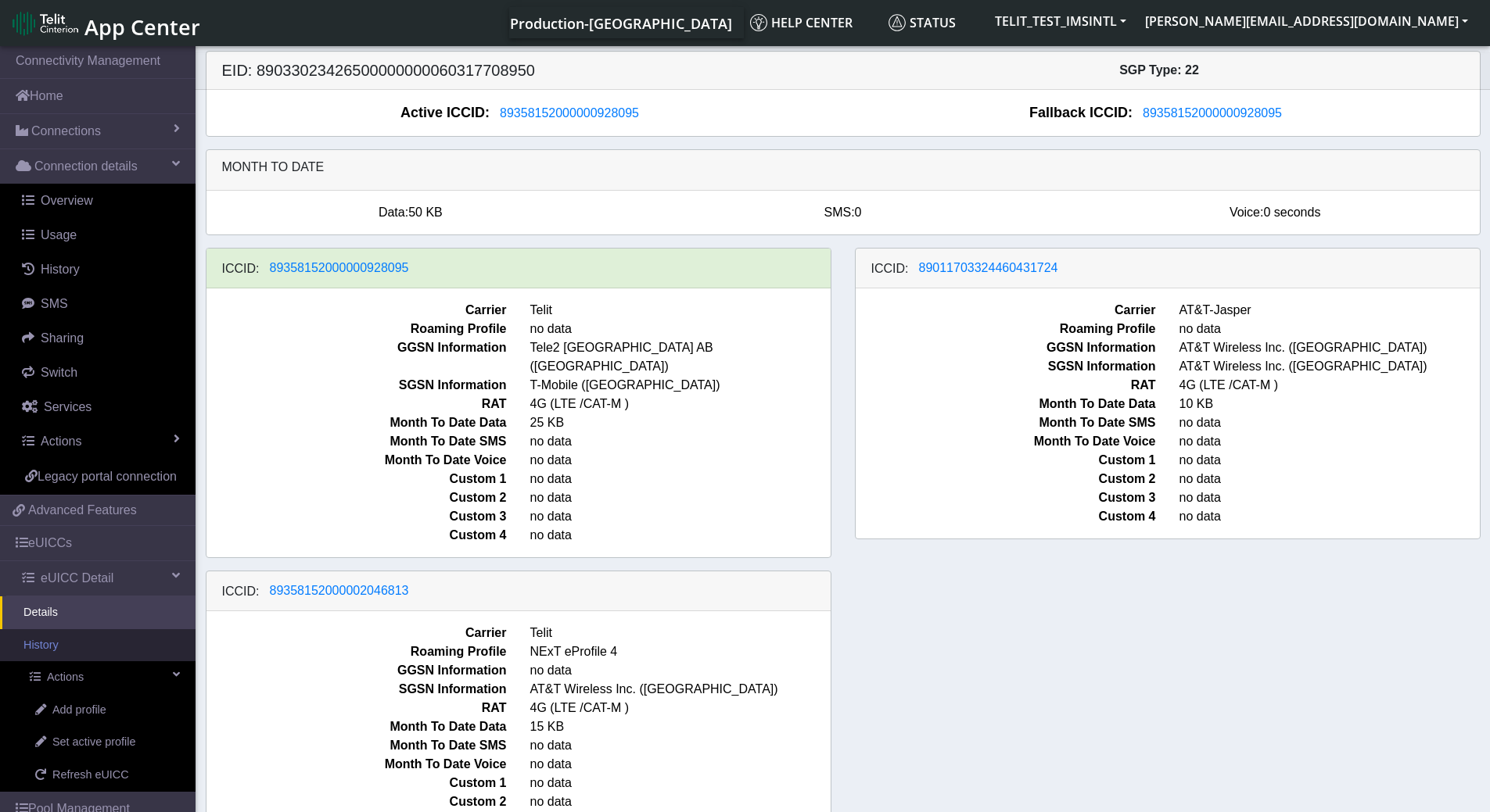
click at [53, 663] on link "History" at bounding box center [97, 646] width 196 height 32
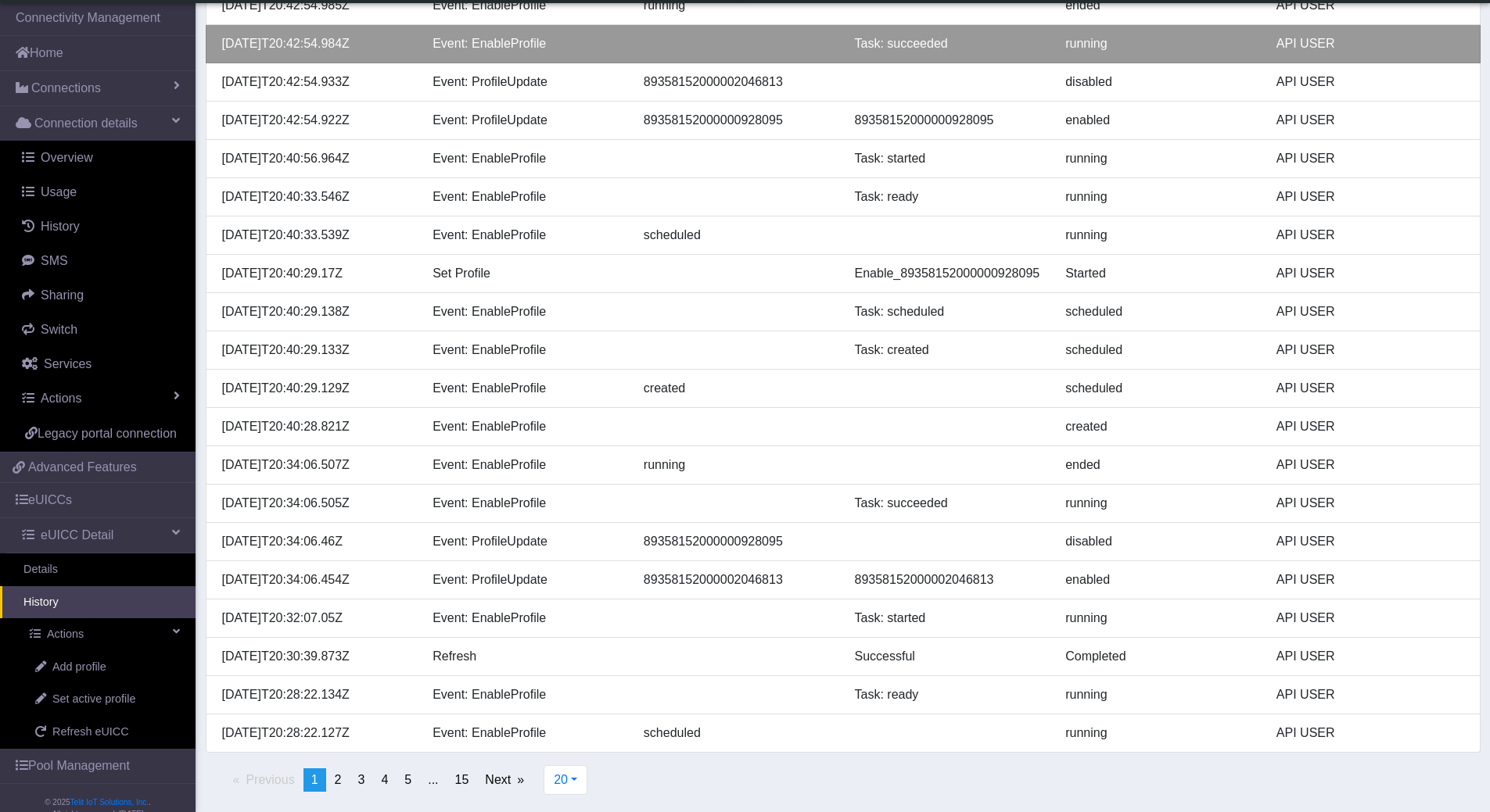
scroll to position [221, 0]
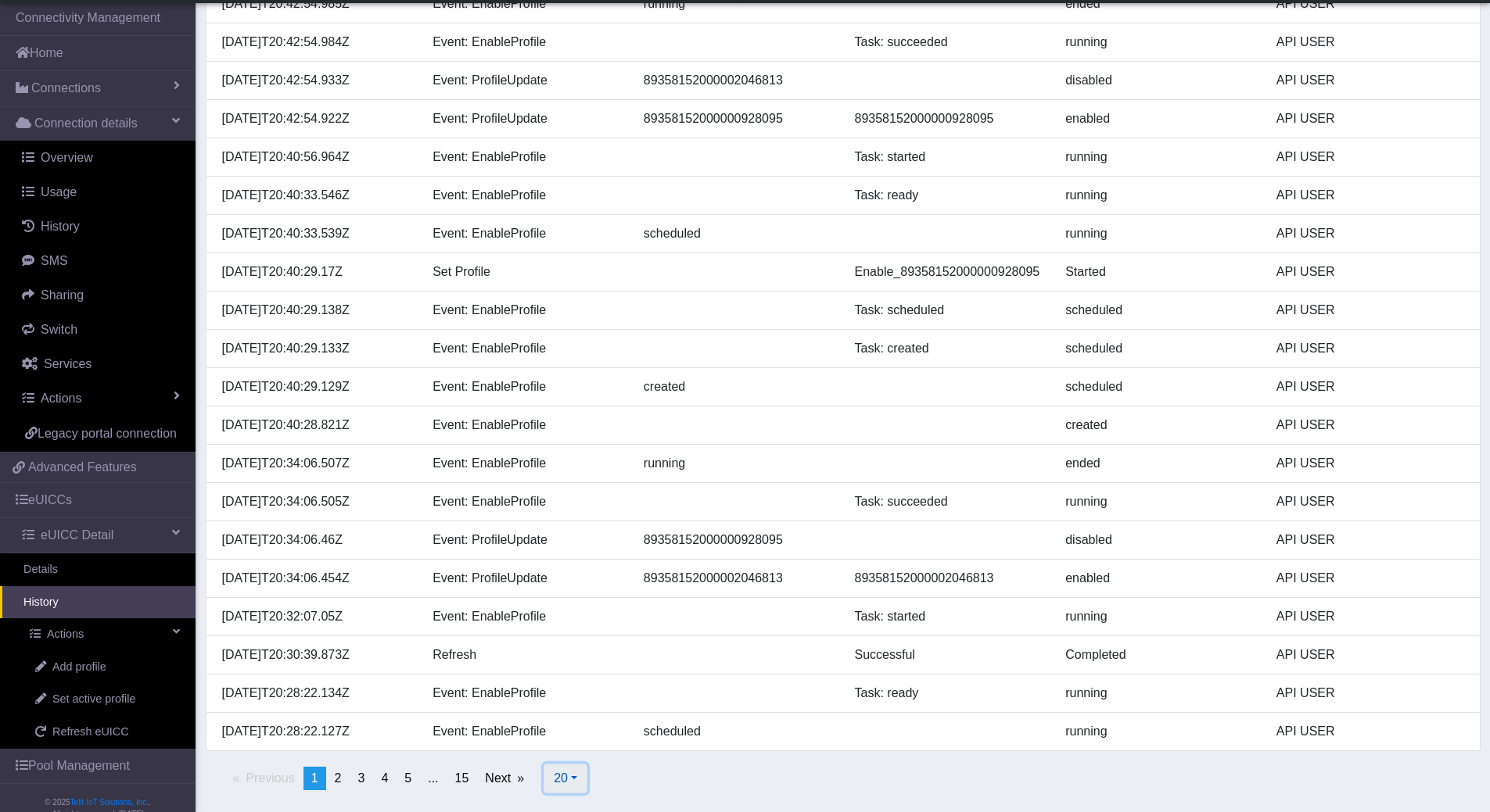
click at [578, 781] on button "20" at bounding box center [565, 779] width 44 height 30
click at [586, 745] on button "500" at bounding box center [606, 742] width 124 height 25
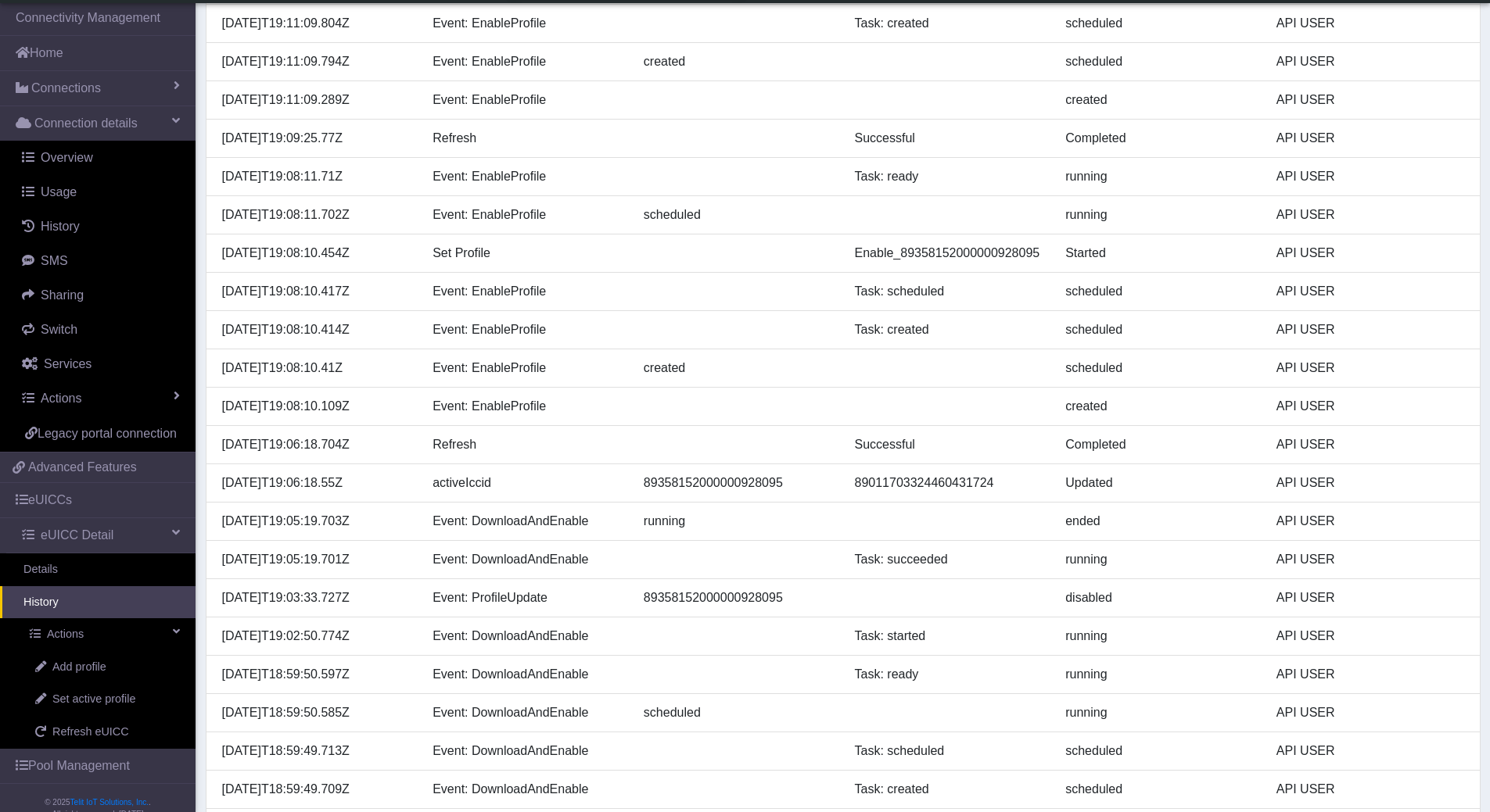
scroll to position [10449, 0]
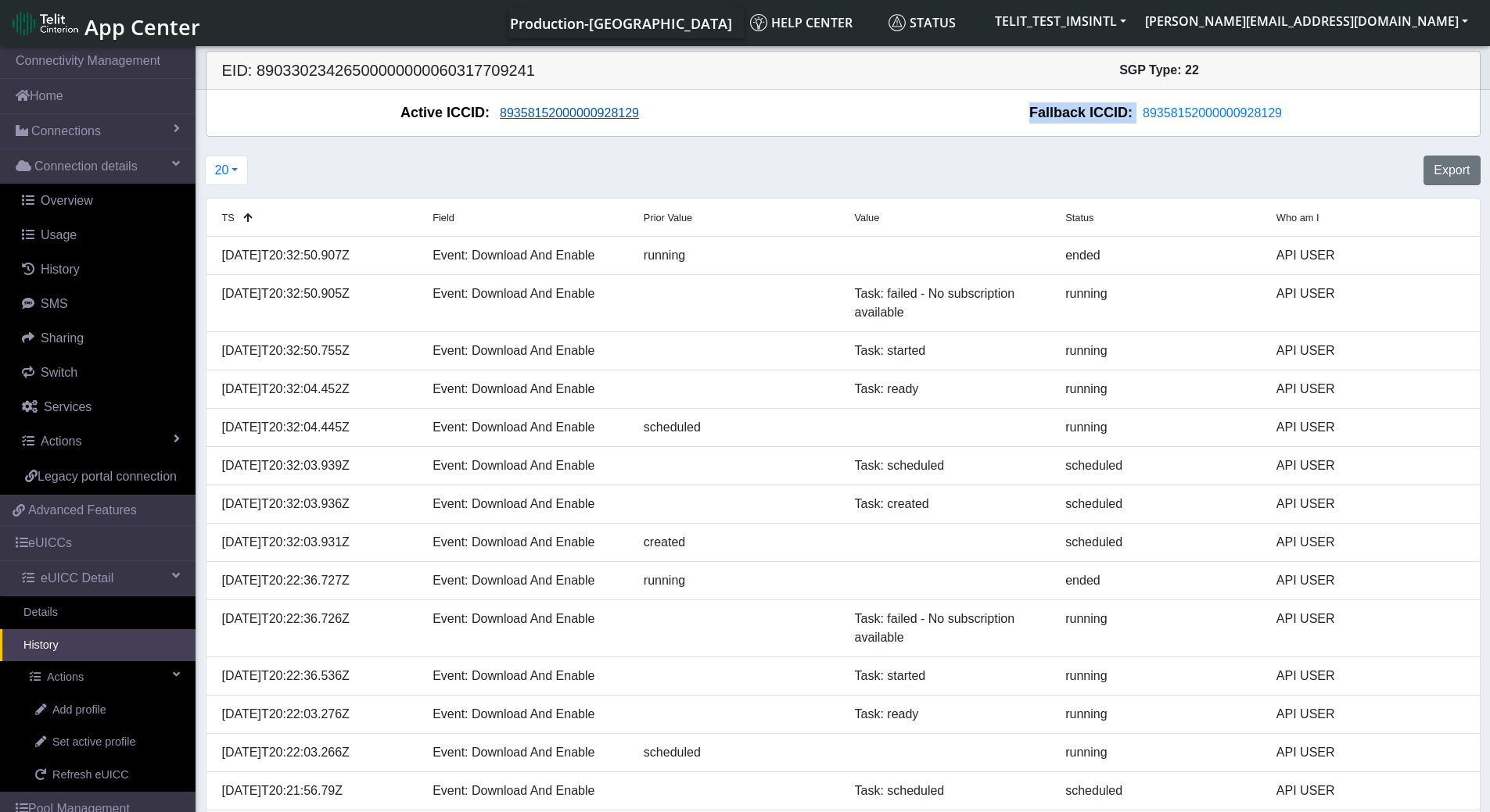
drag, startPoint x: 684, startPoint y: 117, endPoint x: 643, endPoint y: 120, distance: 41.1
click at [689, 134] on div "Active ICCID: [TECHNICAL_ID] Fallback ICCID: [TECHNICAL_ID]" at bounding box center [843, 113] width 1274 height 46
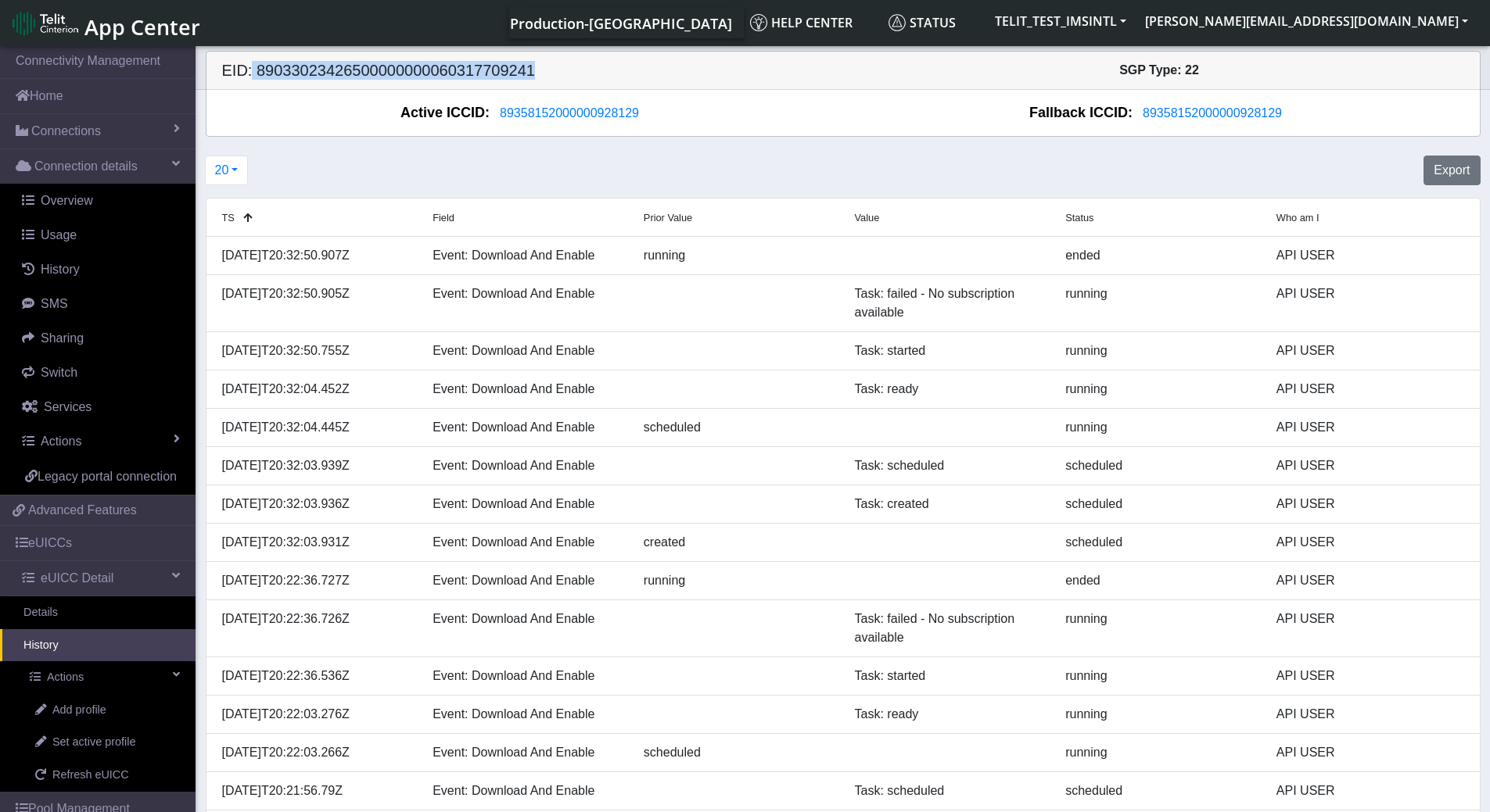
drag, startPoint x: 553, startPoint y: 74, endPoint x: 263, endPoint y: 67, distance: 290.1
click at [252, 65] on h5 "EID: 89033023426500000000060317709241" at bounding box center [526, 70] width 633 height 19
copy h5 "89033023426500000000060317709241"
